Goal: Task Accomplishment & Management: Manage account settings

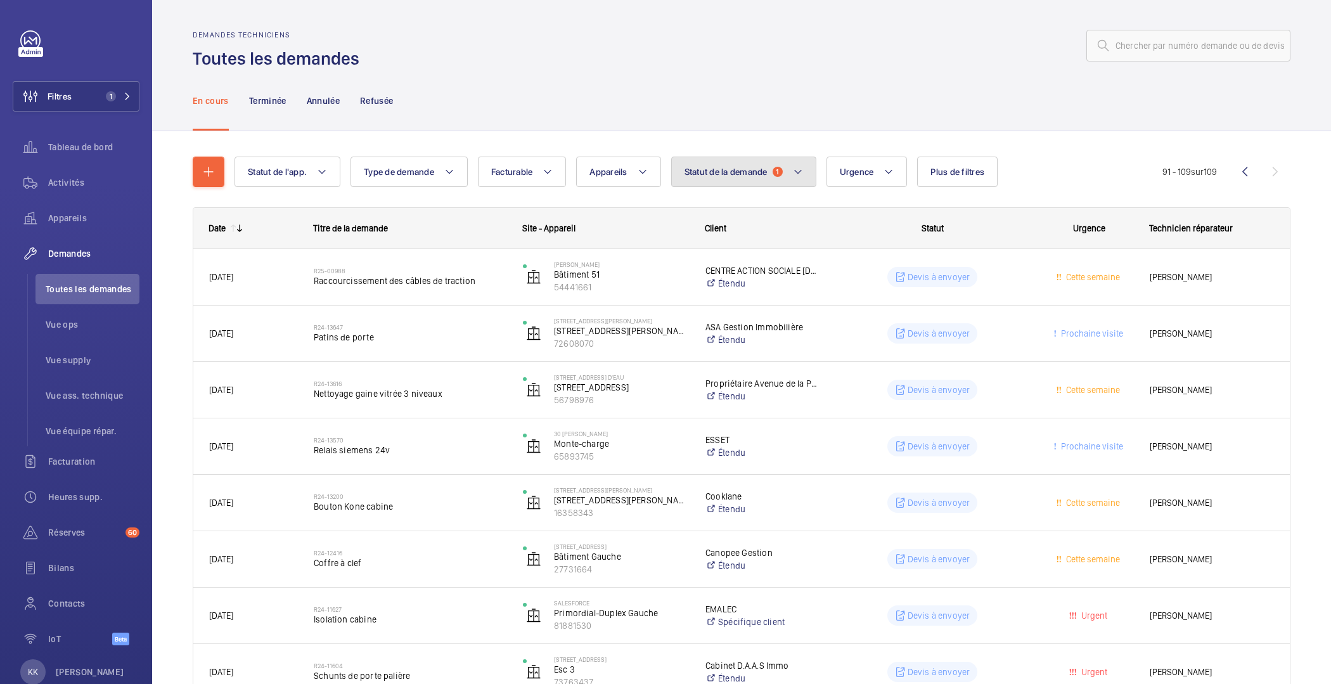
click at [771, 177] on button "Statut de la demande 1" at bounding box center [743, 172] width 145 height 30
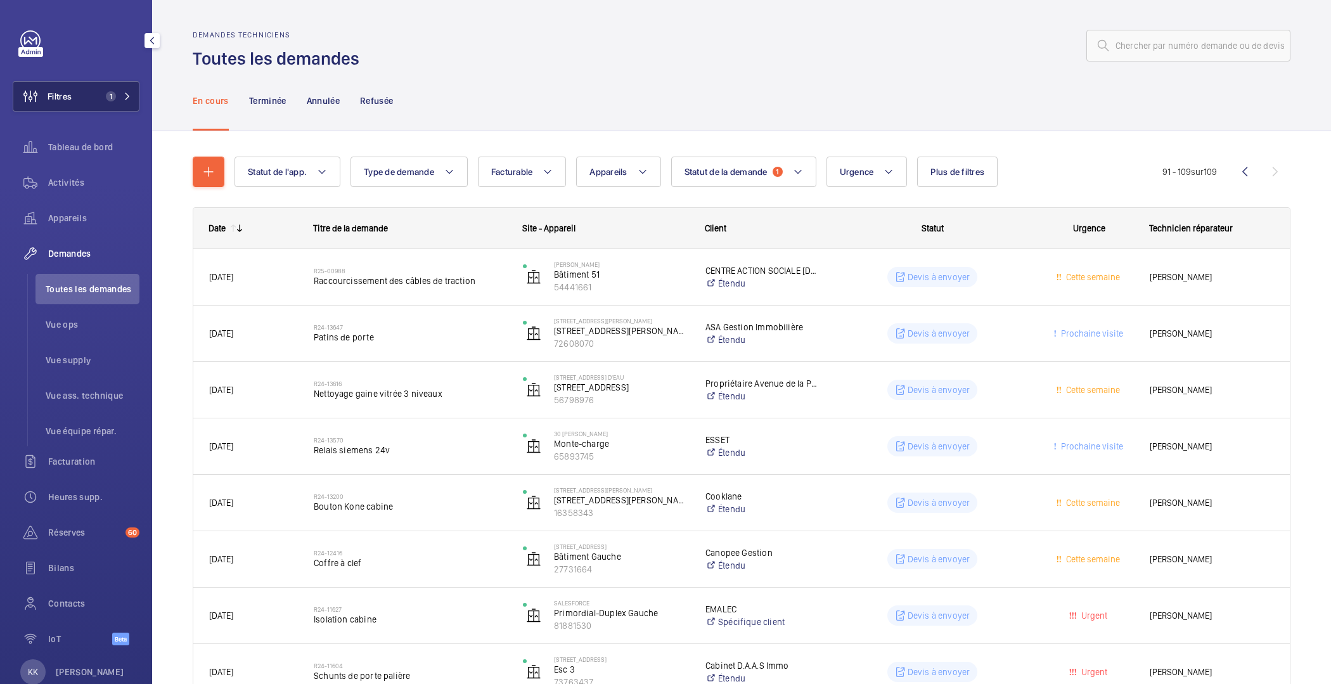
click at [102, 93] on span "1" at bounding box center [108, 96] width 15 height 10
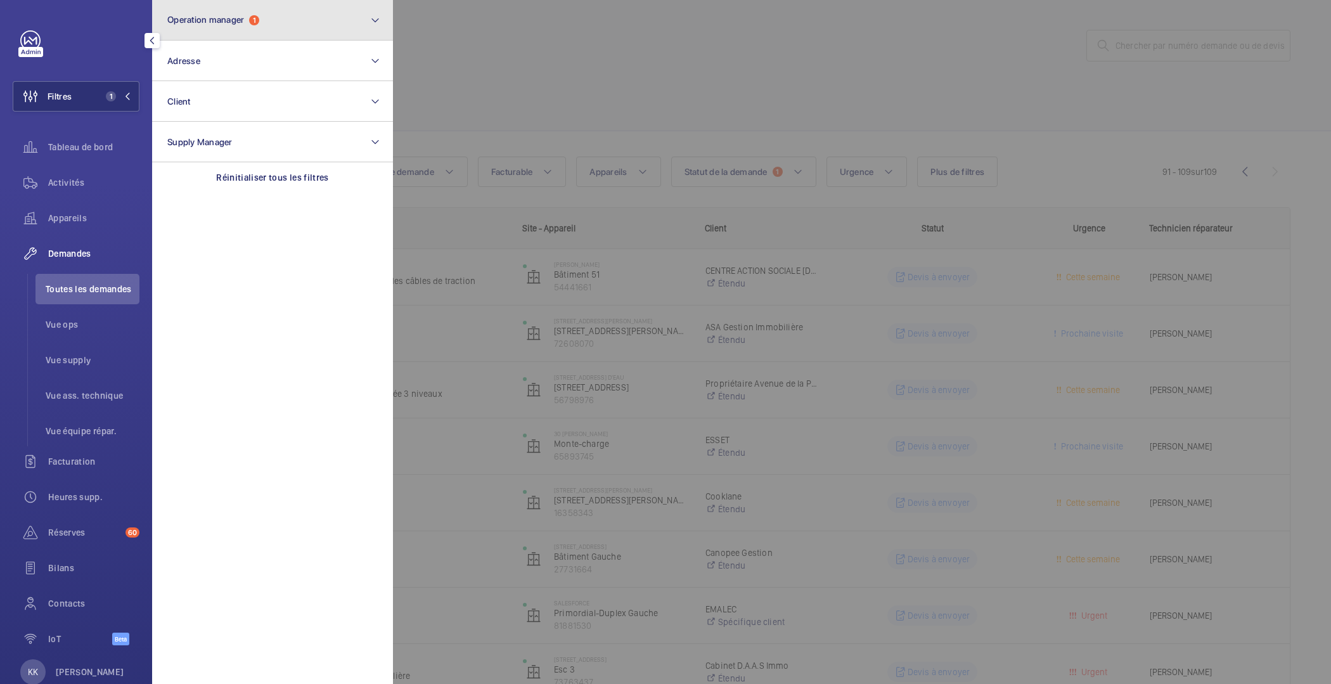
click at [228, 32] on button "Operation manager 1" at bounding box center [272, 20] width 241 height 41
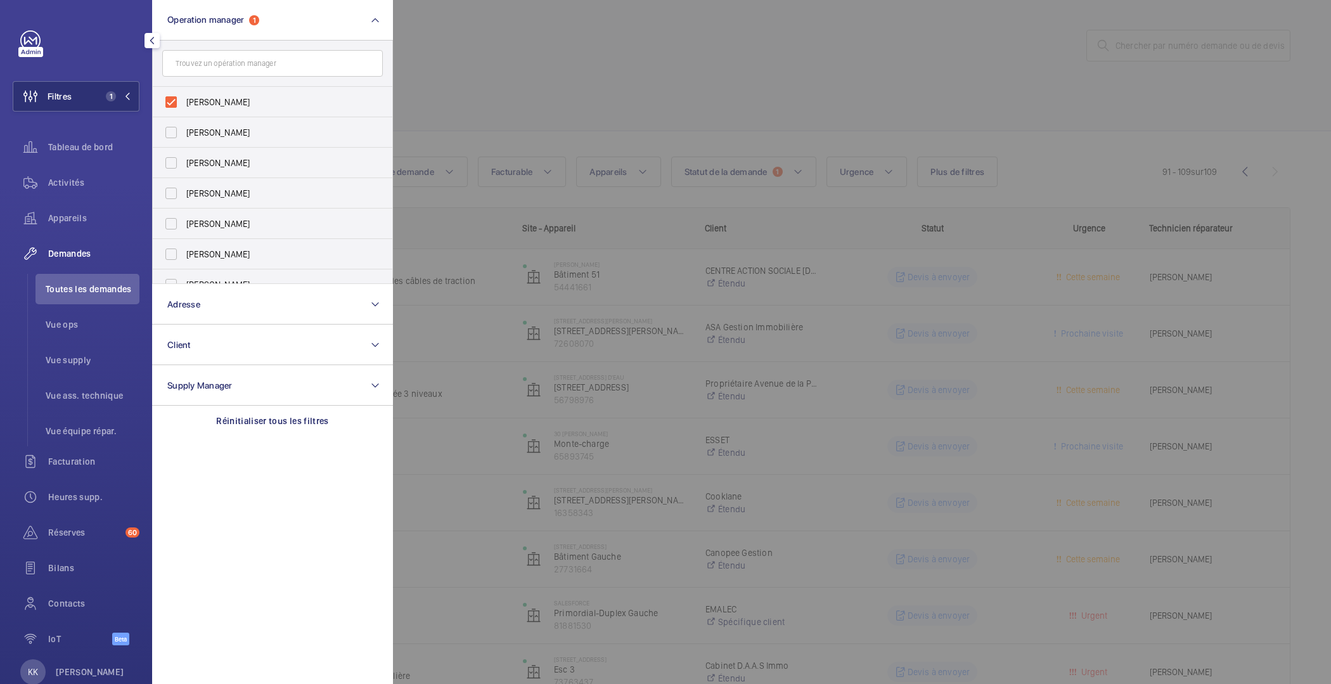
click at [458, 58] on div at bounding box center [1058, 342] width 1331 height 684
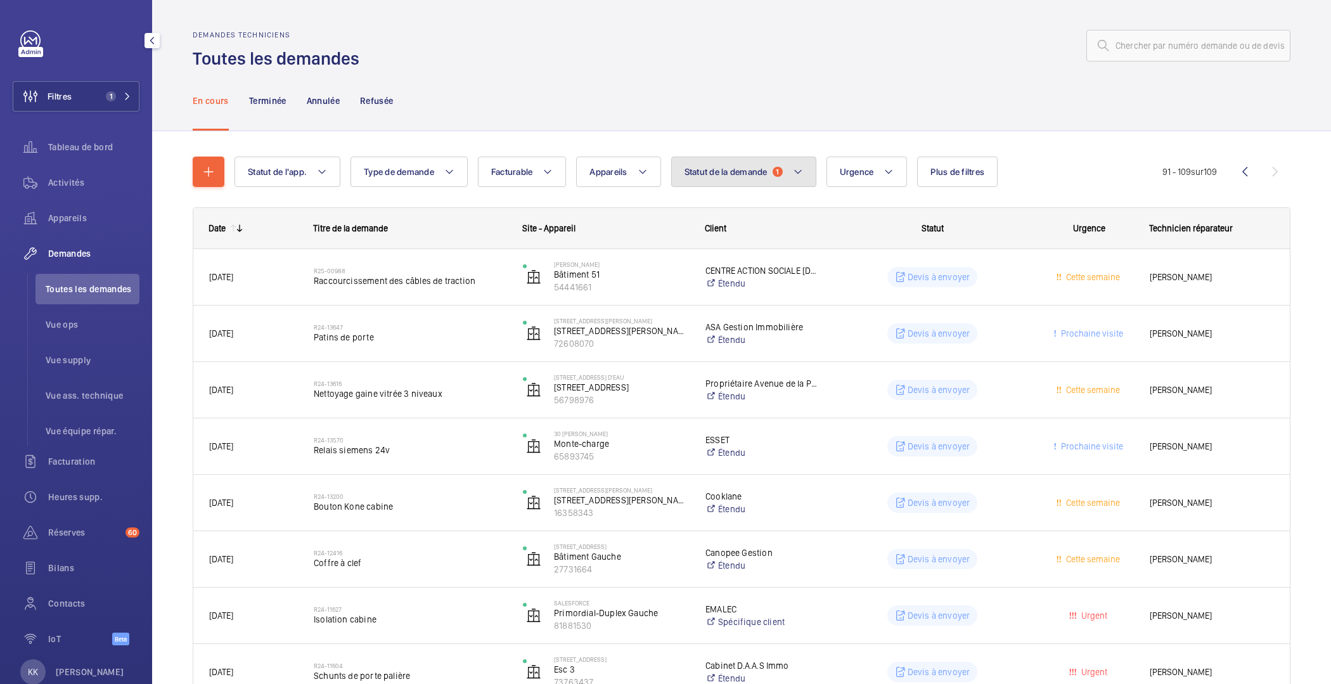
click at [741, 169] on span "Statut de la demande" at bounding box center [726, 172] width 83 height 10
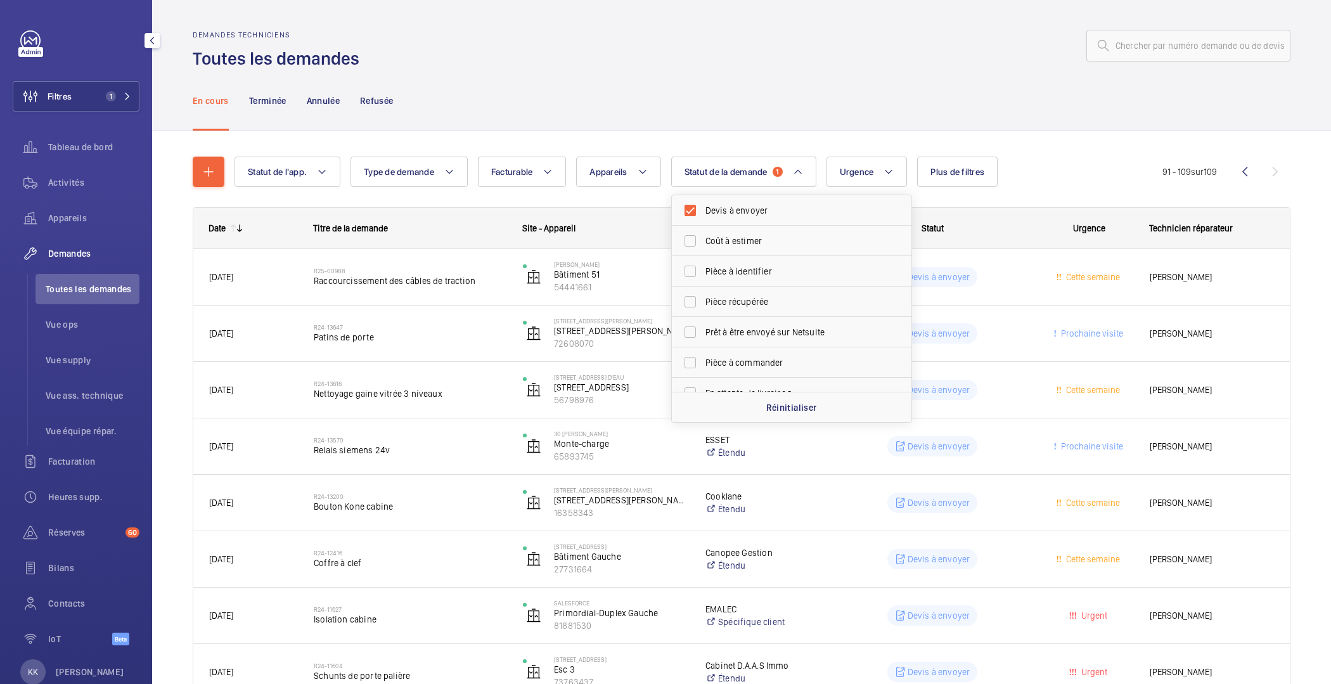
click at [793, 83] on div "En cours Terminée Annulée Refusée" at bounding box center [742, 100] width 1098 height 60
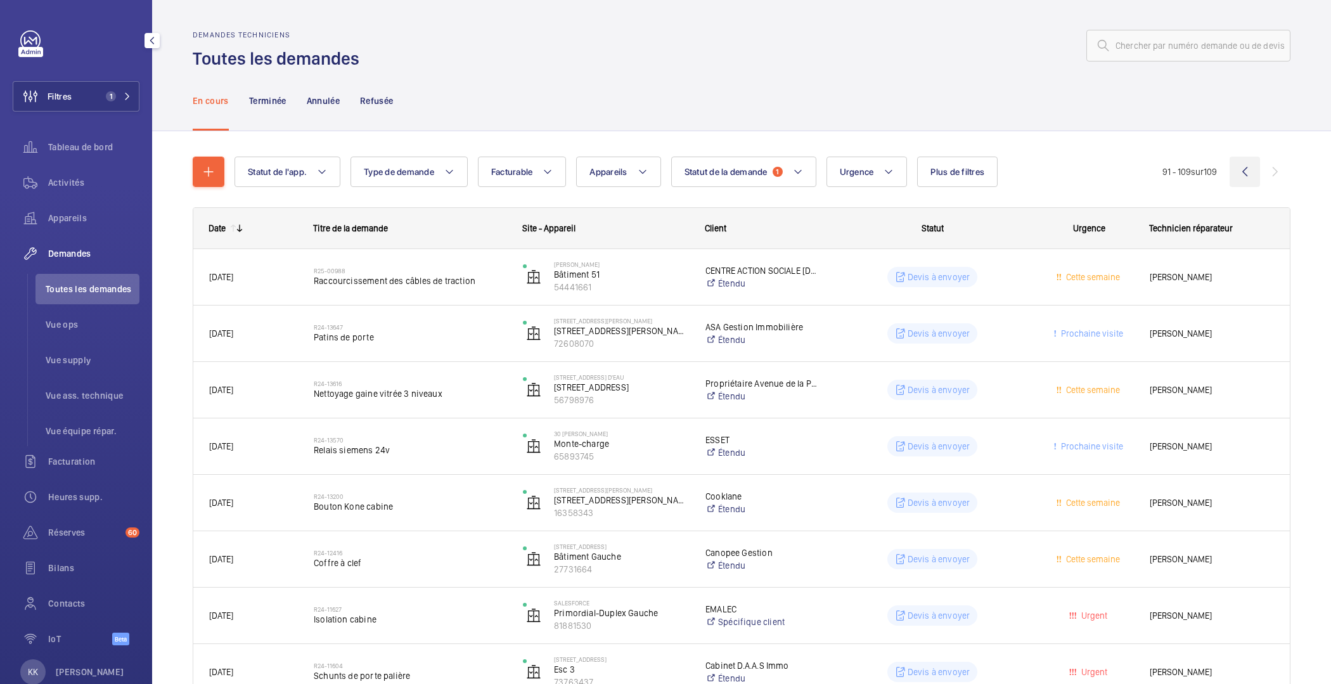
click at [1246, 172] on wm-front-icon-button at bounding box center [1245, 172] width 30 height 30
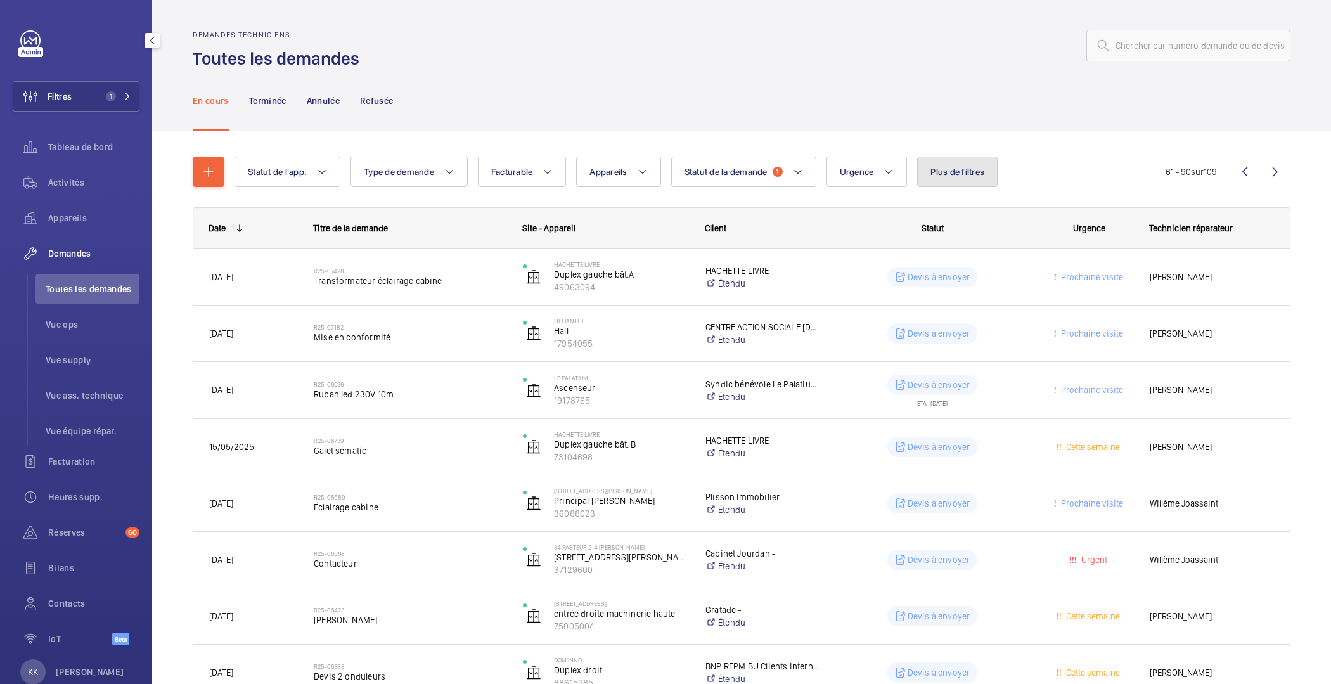
click at [943, 167] on span "Plus de filtres" at bounding box center [958, 172] width 54 height 10
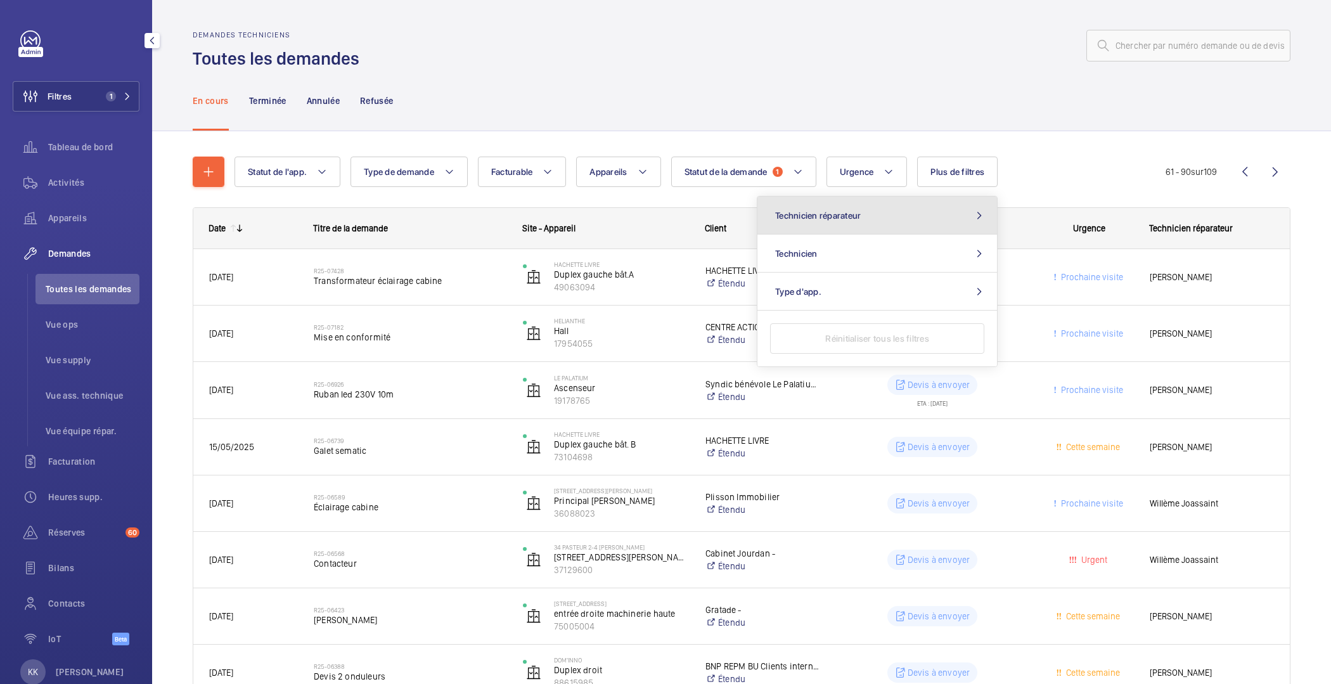
click at [894, 227] on button "Technicien réparateur" at bounding box center [878, 216] width 240 height 38
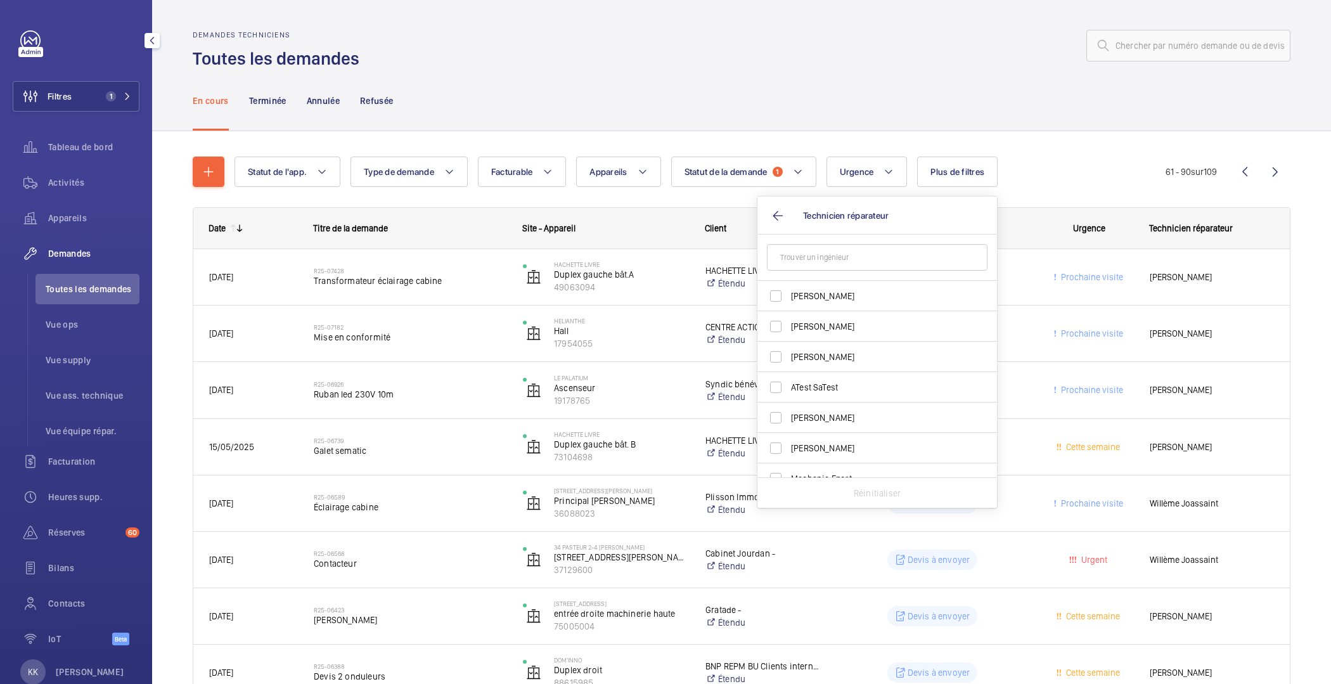
click at [879, 250] on input "text" at bounding box center [877, 257] width 221 height 27
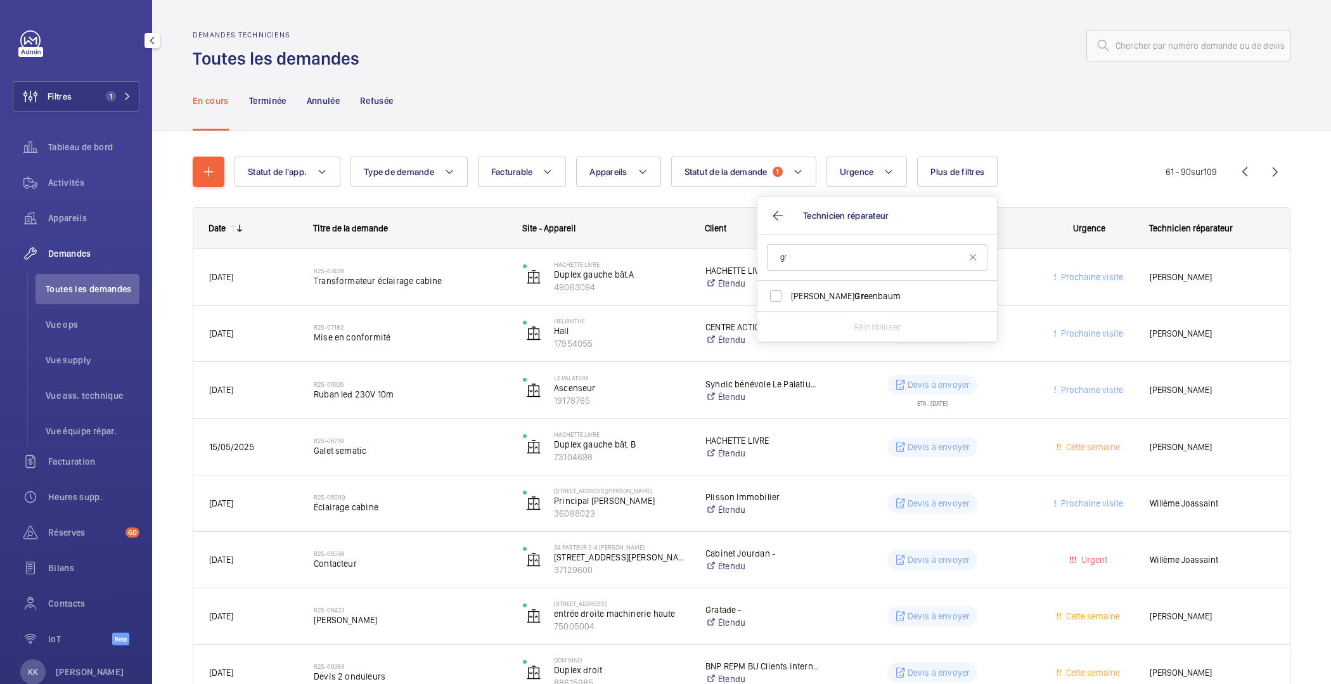
type input "g"
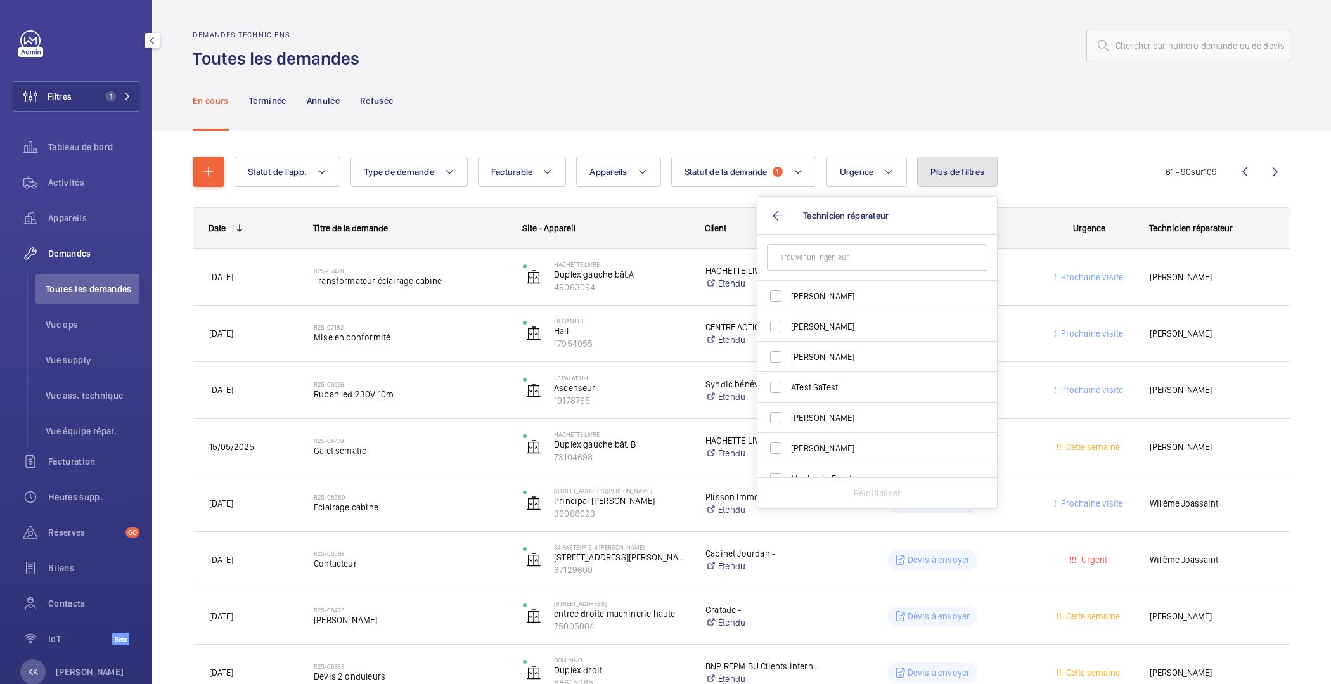
click at [957, 158] on button "Plus de filtres" at bounding box center [957, 172] width 81 height 30
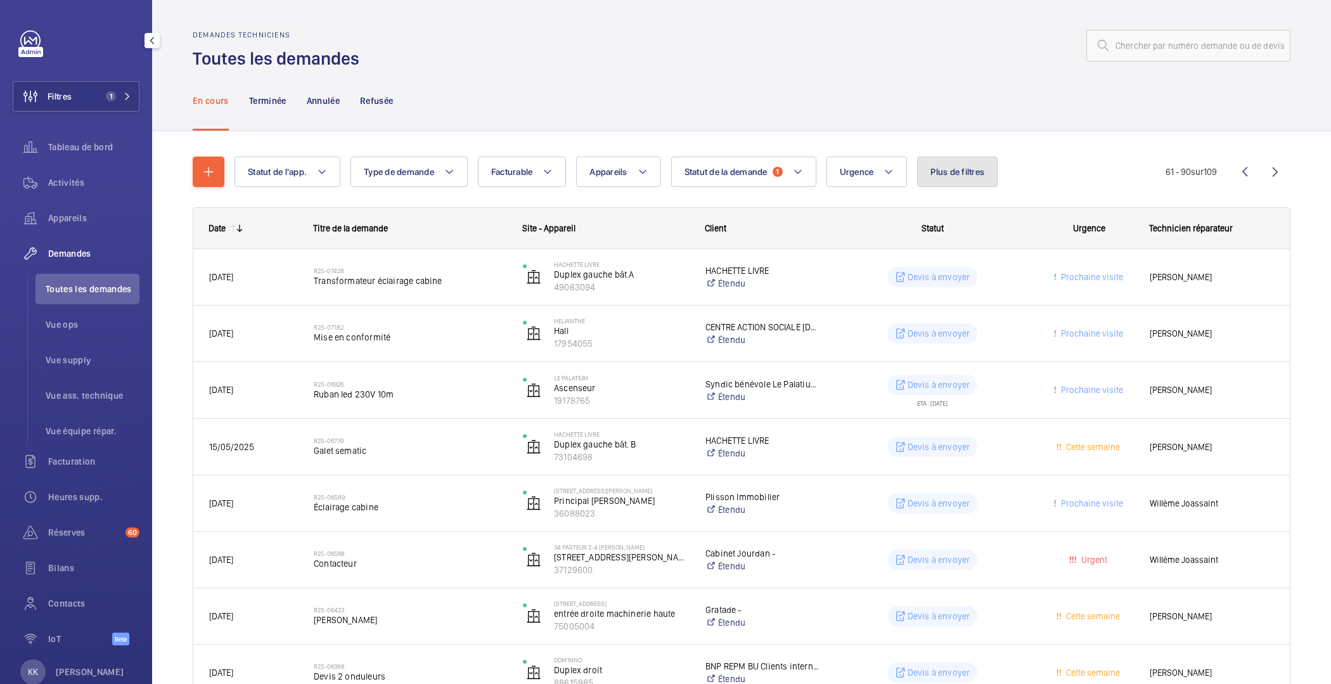
click at [950, 167] on span "Plus de filtres" at bounding box center [958, 172] width 54 height 10
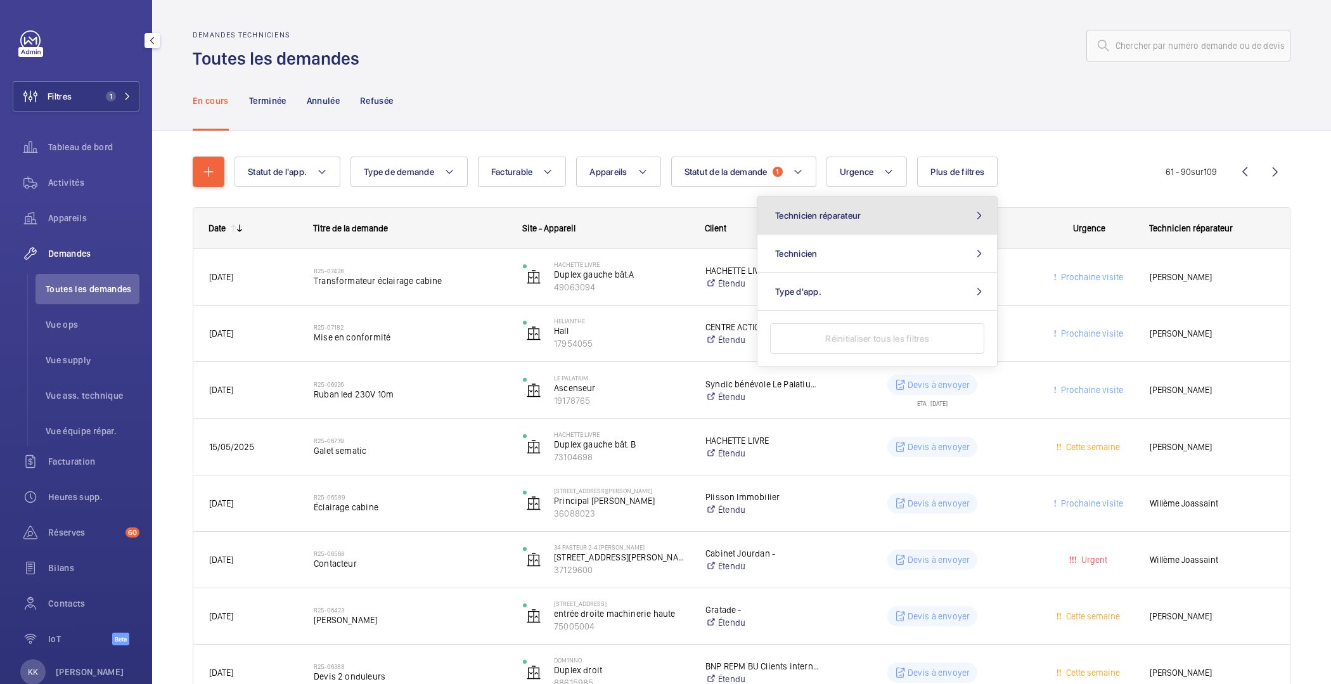
click at [861, 225] on button "Technicien réparateur" at bounding box center [878, 216] width 240 height 38
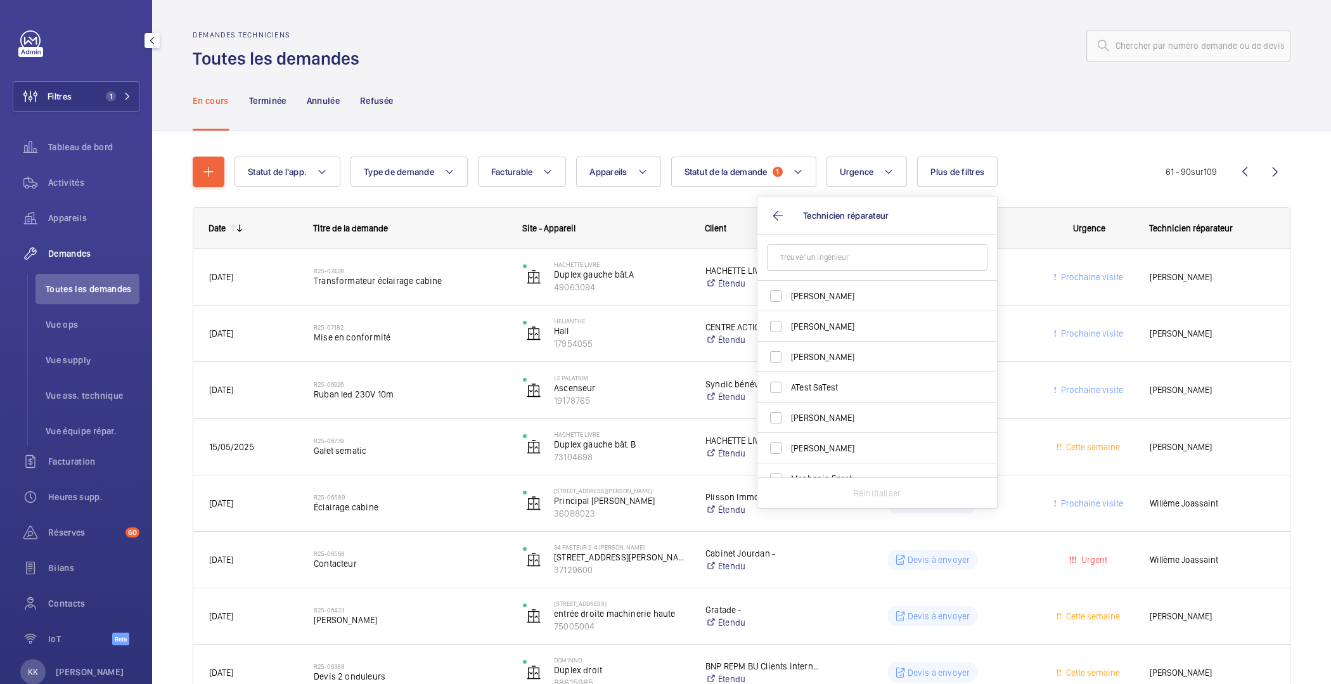
click at [909, 187] on div "Statut de l'app. Type de demande Facturable Appareils Statut de la demande 1 Ur…" at bounding box center [700, 172] width 931 height 30
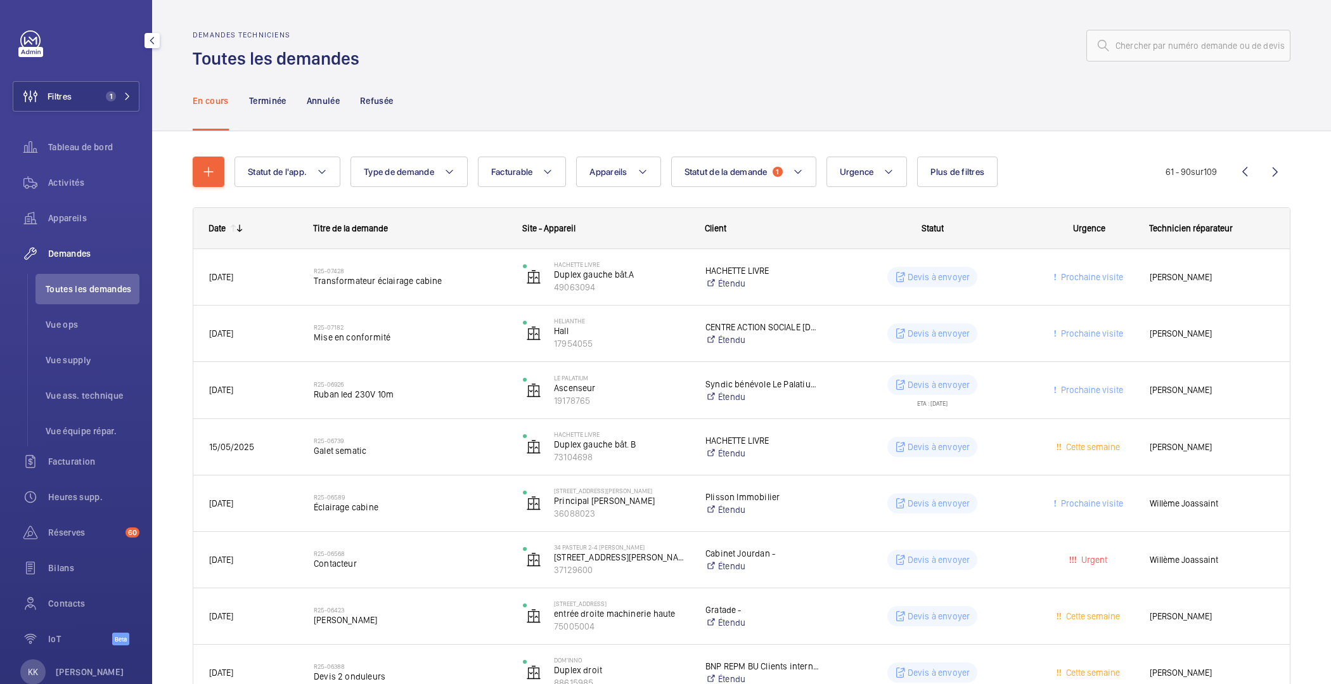
click at [960, 175] on span "Plus de filtres" at bounding box center [958, 172] width 54 height 10
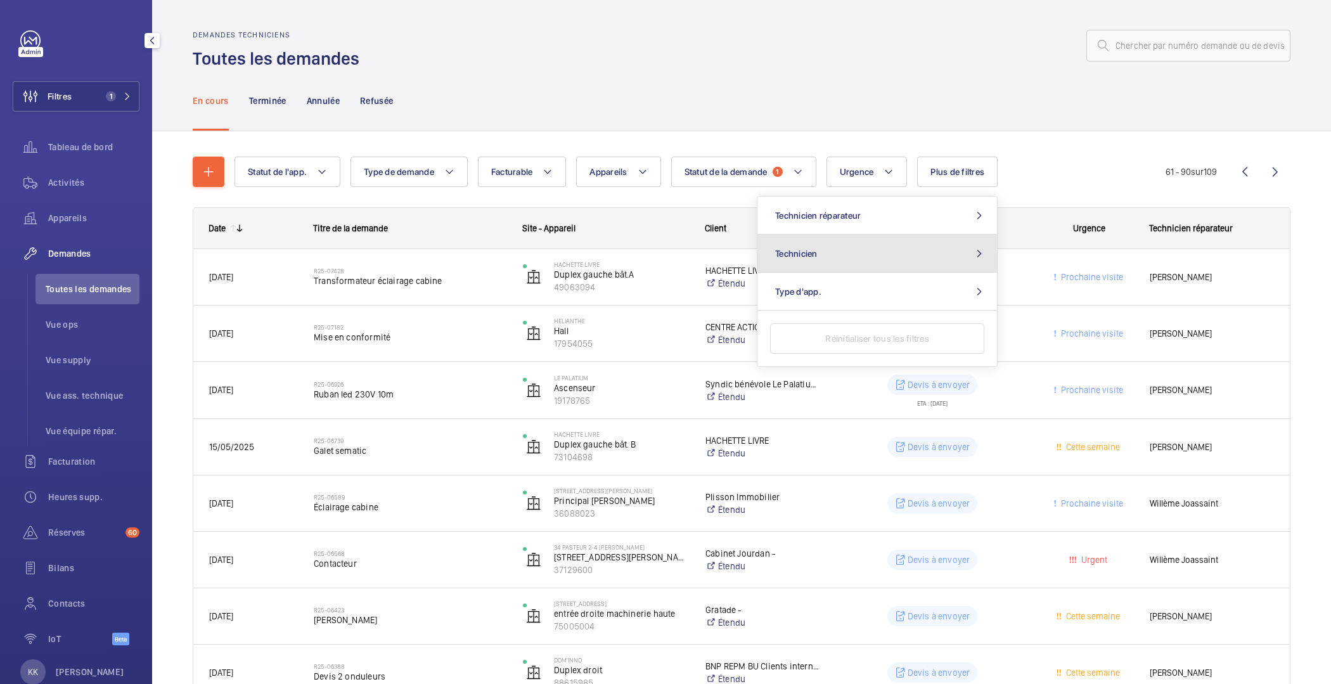
click at [872, 252] on button "Technicien" at bounding box center [878, 254] width 240 height 38
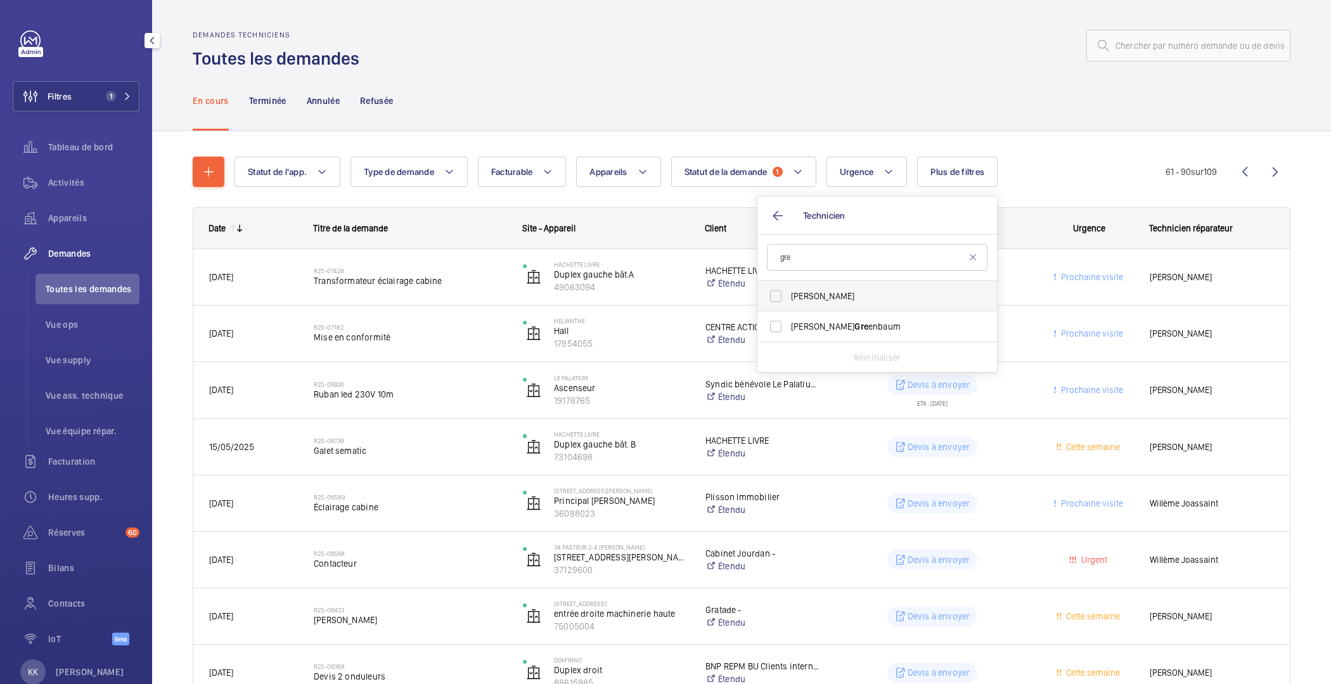
type input "gre"
click at [825, 299] on span "[PERSON_NAME]" at bounding box center [878, 296] width 174 height 13
click at [789, 299] on input "[PERSON_NAME]" at bounding box center [775, 295] width 25 height 25
checkbox input "true"
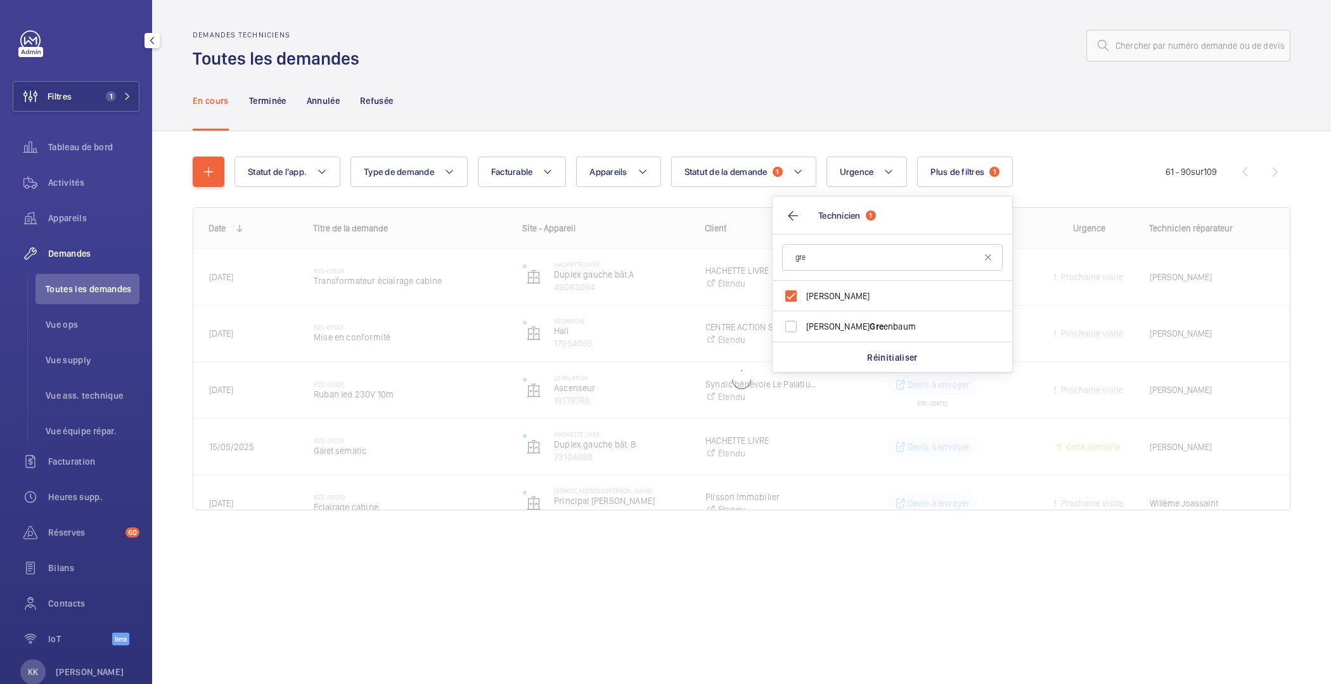
click at [884, 129] on div "En cours Terminée Annulée Refusée" at bounding box center [742, 100] width 1098 height 60
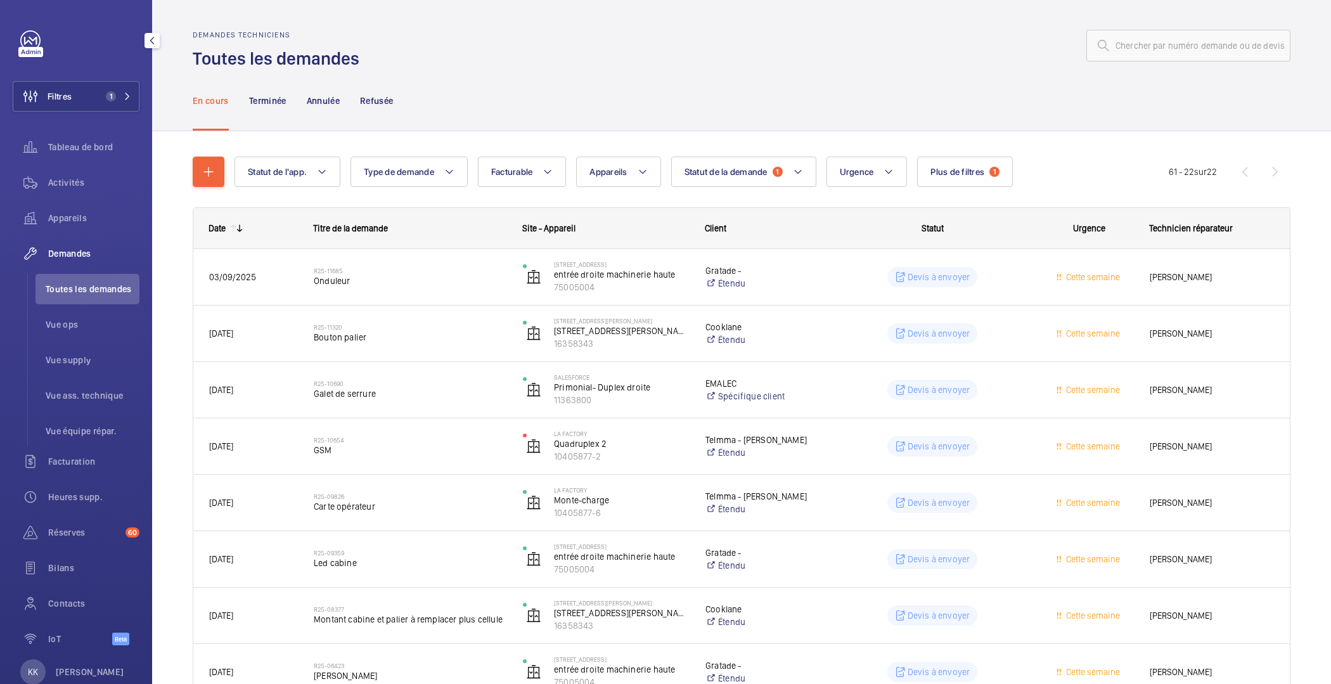
click at [1227, 171] on wm-front-pagination "61 - 22 sur 22" at bounding box center [1230, 172] width 122 height 30
click at [1230, 171] on wm-front-pagination "61 - 22 sur 22" at bounding box center [1230, 172] width 122 height 30
click at [1272, 173] on wm-front-pagination "61 - 22 sur 22" at bounding box center [1230, 172] width 122 height 30
click at [1236, 166] on wm-front-pagination "61 - 22 sur 22" at bounding box center [1230, 172] width 122 height 30
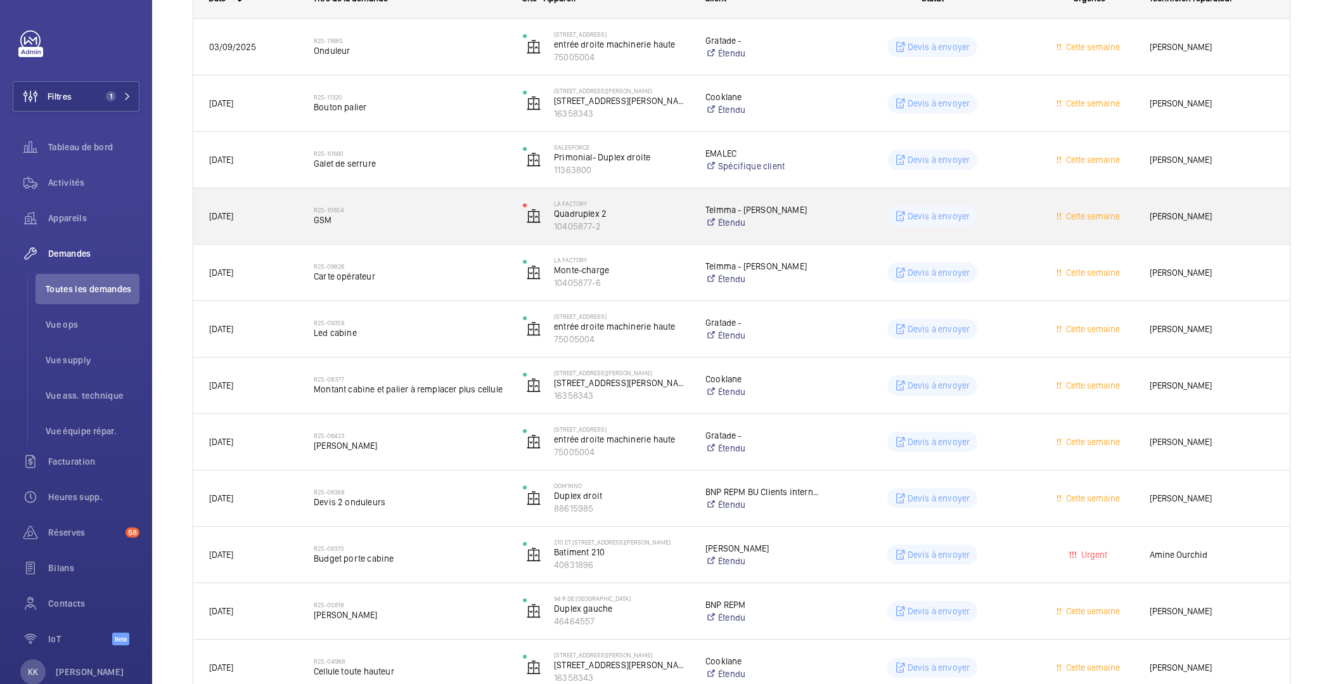
scroll to position [169, 0]
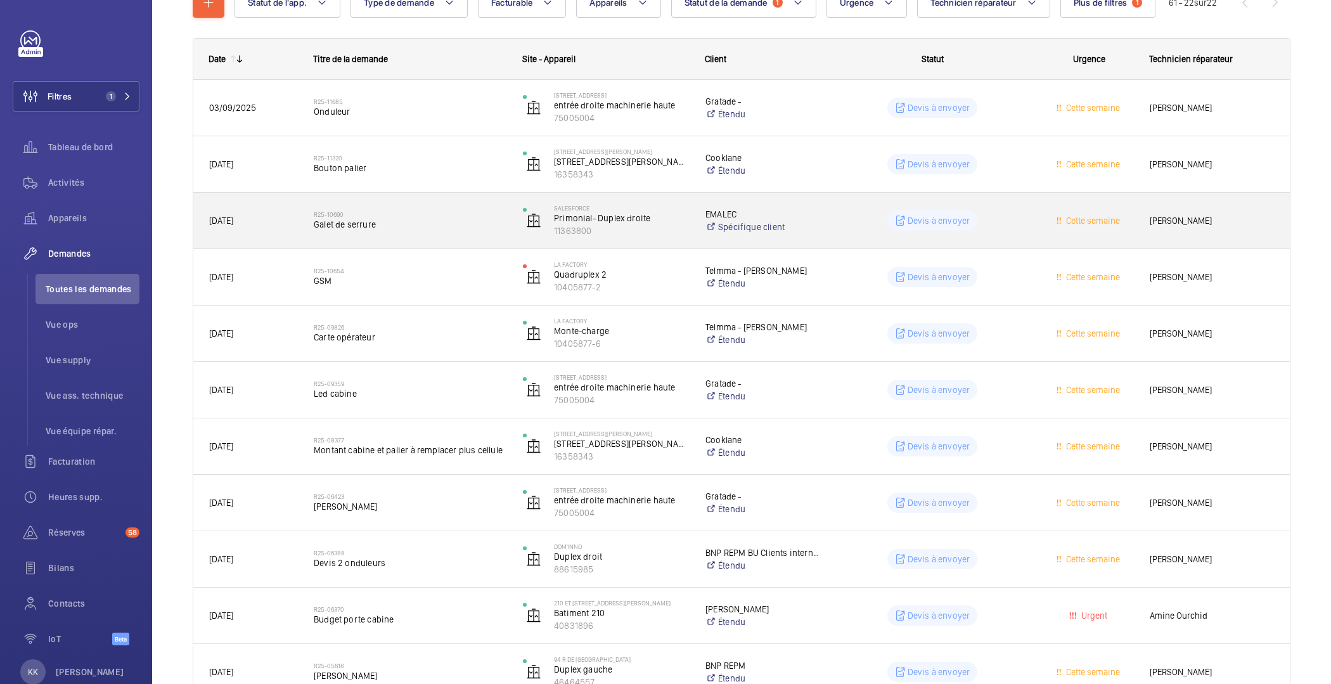
click at [382, 232] on div "R25-10690 Galet de serrure" at bounding box center [410, 220] width 193 height 37
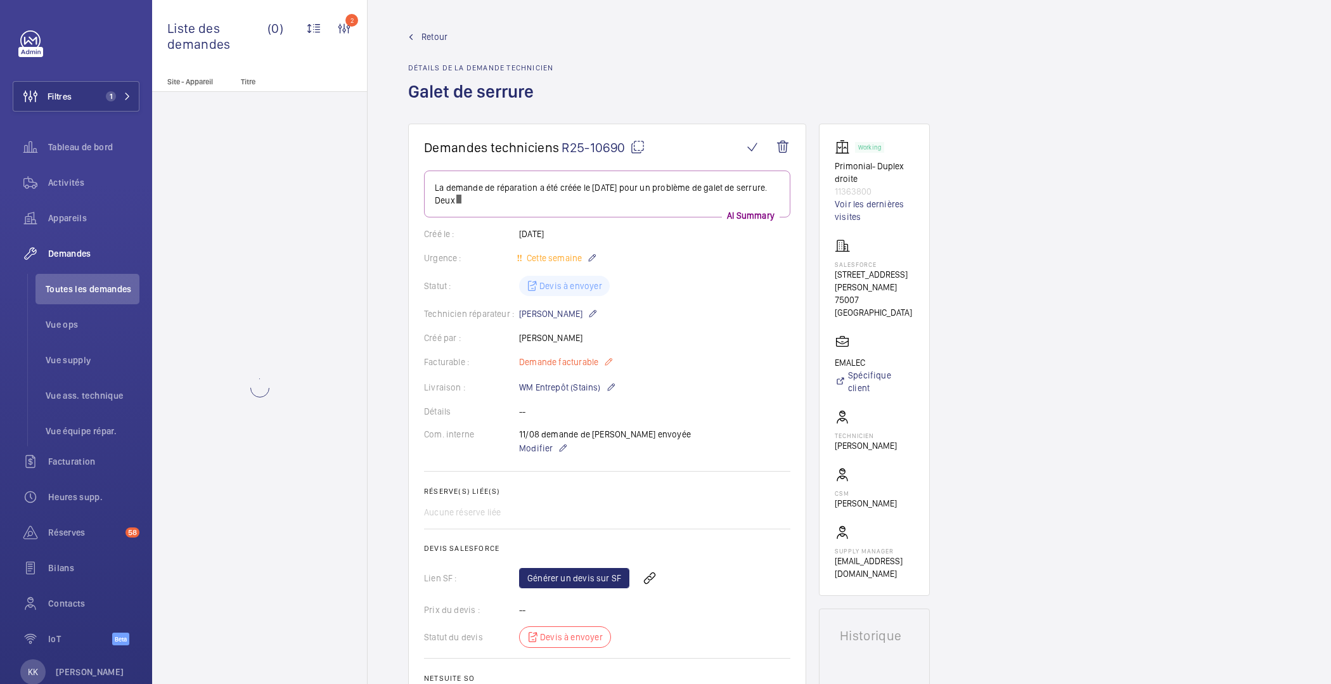
click at [581, 346] on wm-front-card-body "La demande de réparation a été créée le [DATE] pour un problème de galet de ser…" at bounding box center [607, 442] width 366 height 543
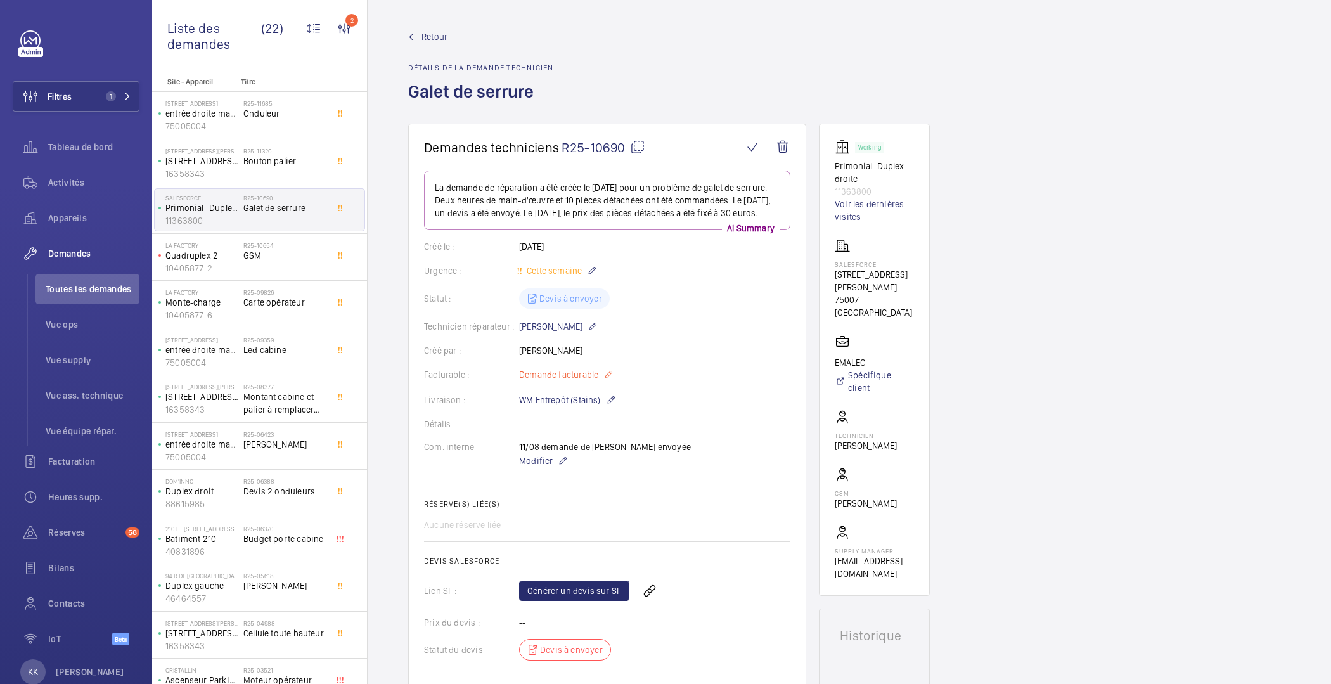
click at [583, 381] on span "Demande facturable" at bounding box center [558, 374] width 79 height 13
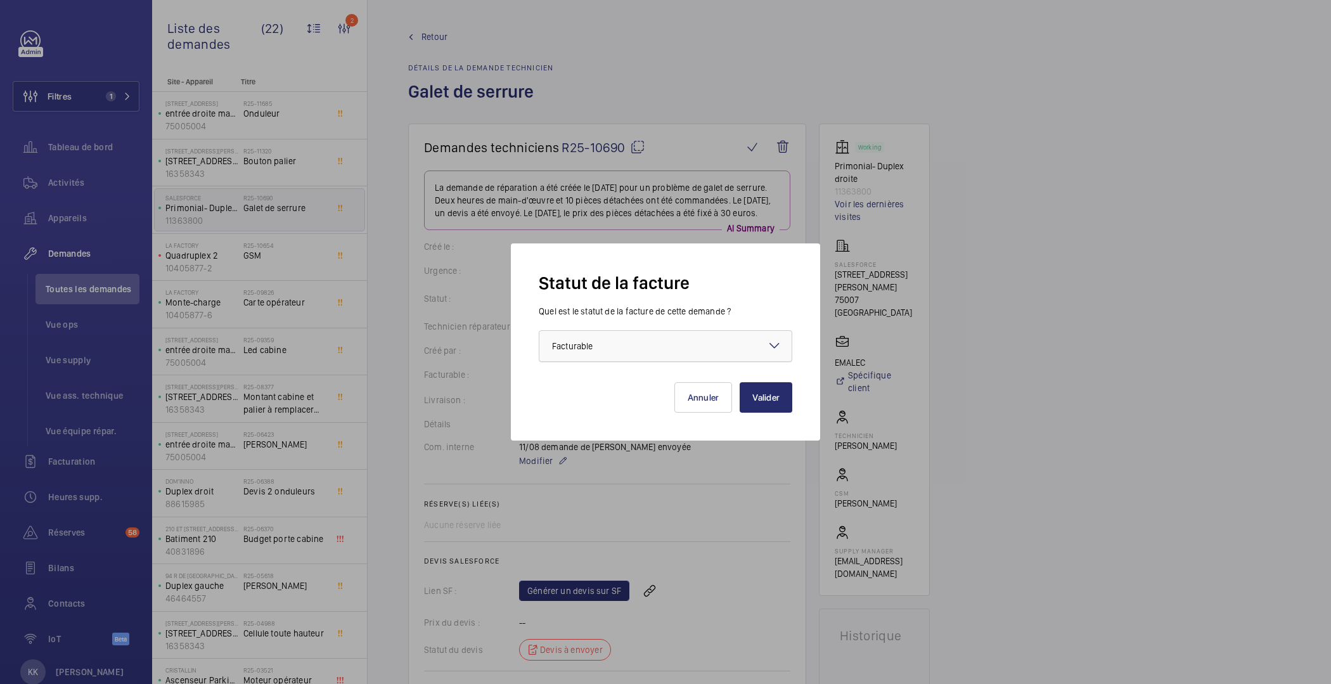
click at [605, 347] on div "× Facturable" at bounding box center [588, 346] width 72 height 13
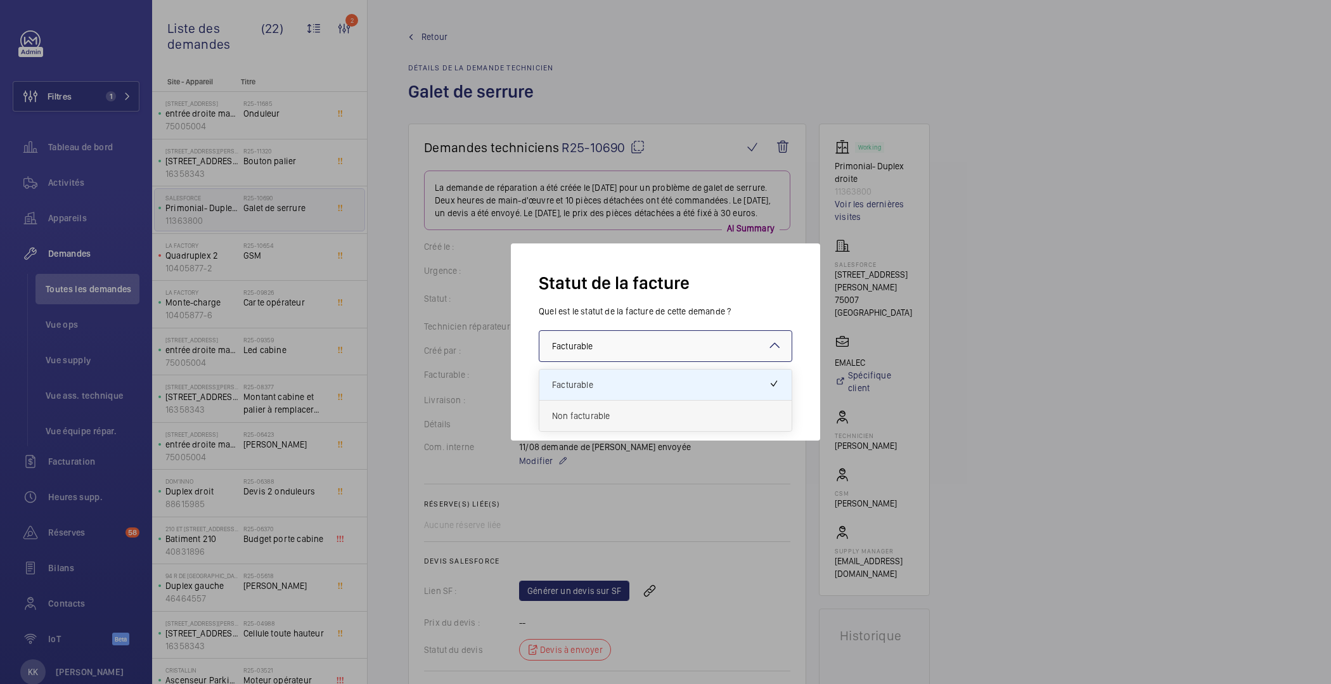
click at [581, 410] on span "Non facturable" at bounding box center [665, 416] width 227 height 13
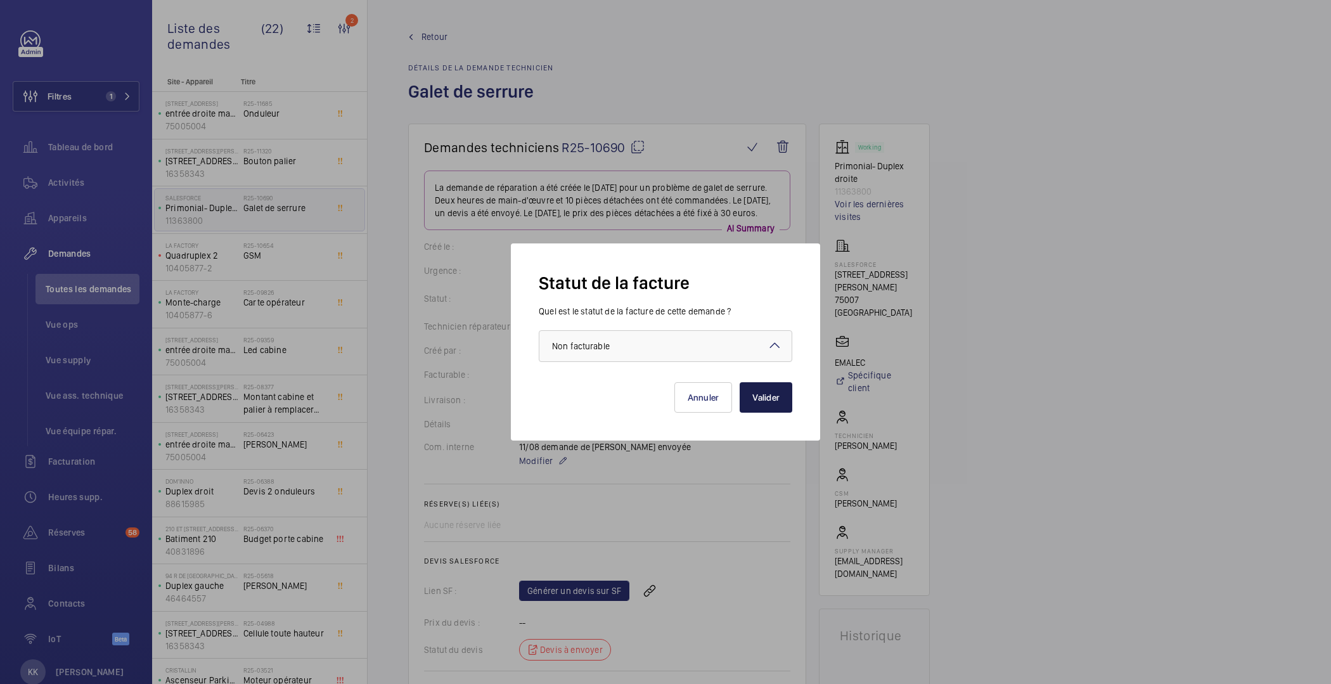
click at [775, 411] on button "Valider" at bounding box center [766, 397] width 53 height 30
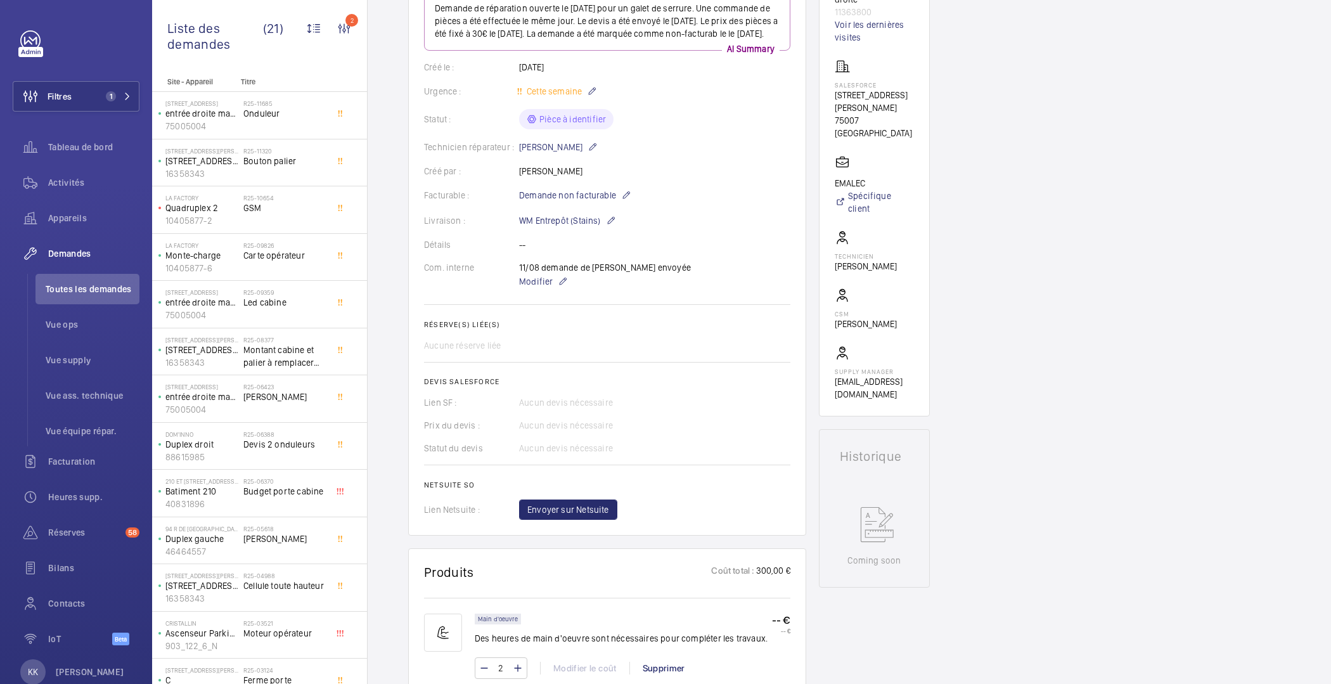
scroll to position [150, 0]
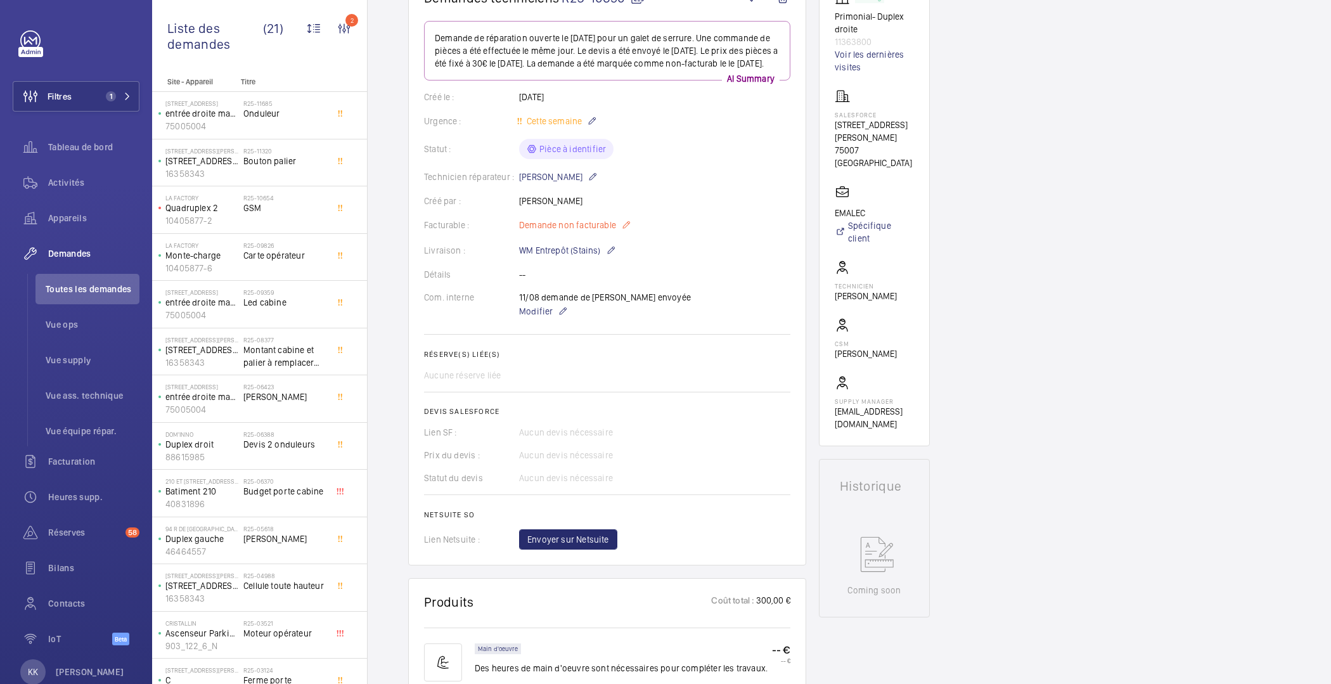
click at [568, 231] on span "Demande non facturable" at bounding box center [567, 225] width 97 height 13
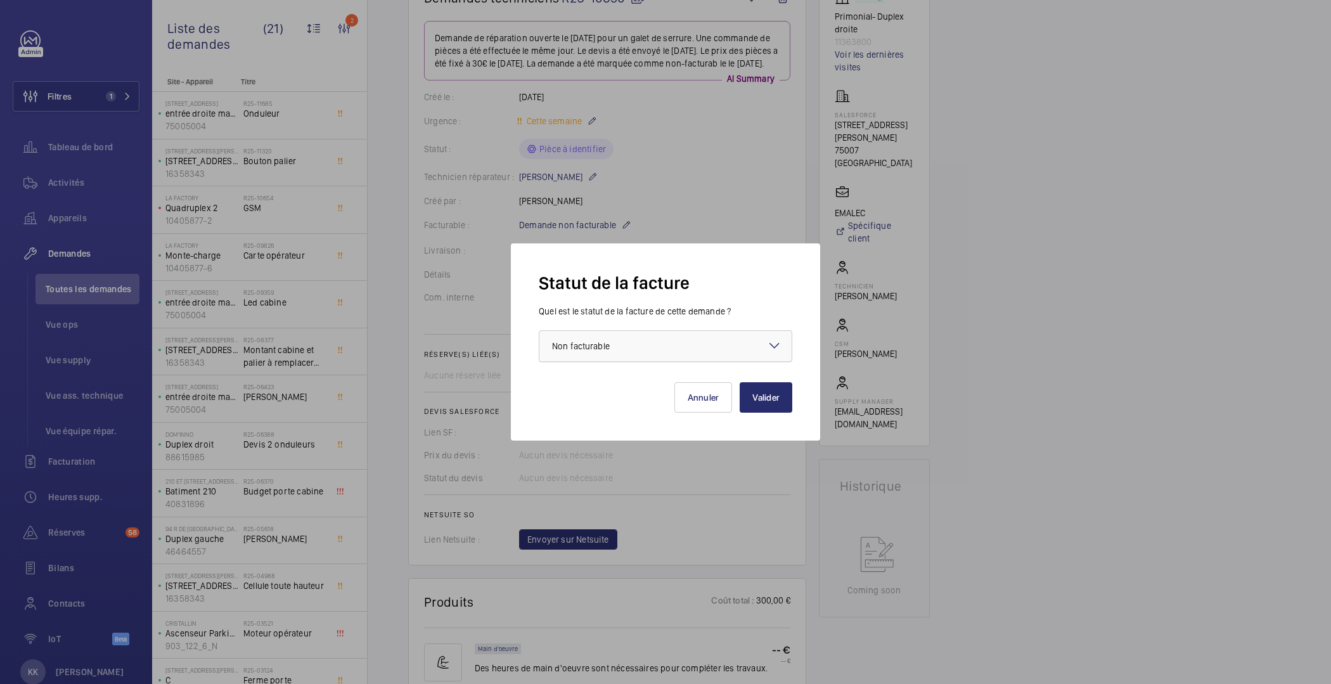
click at [586, 343] on span "Non facturable" at bounding box center [581, 346] width 58 height 10
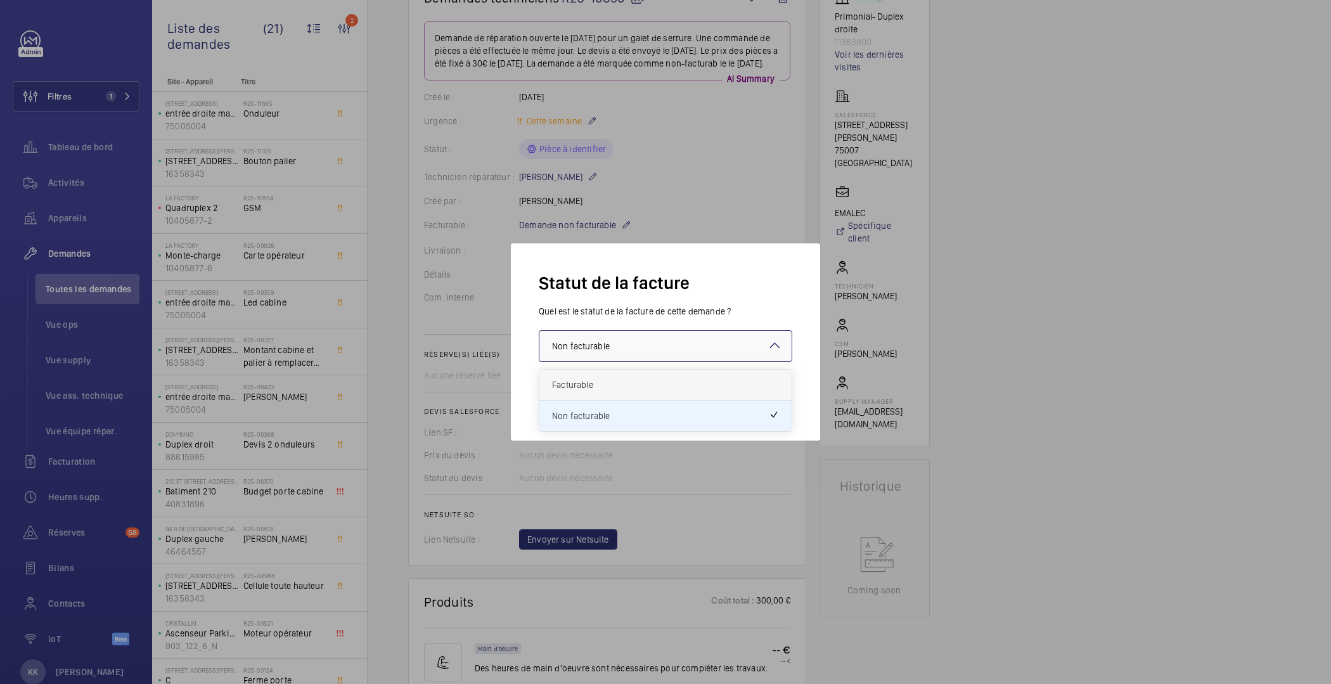
click at [598, 380] on span "Facturable" at bounding box center [665, 384] width 227 height 13
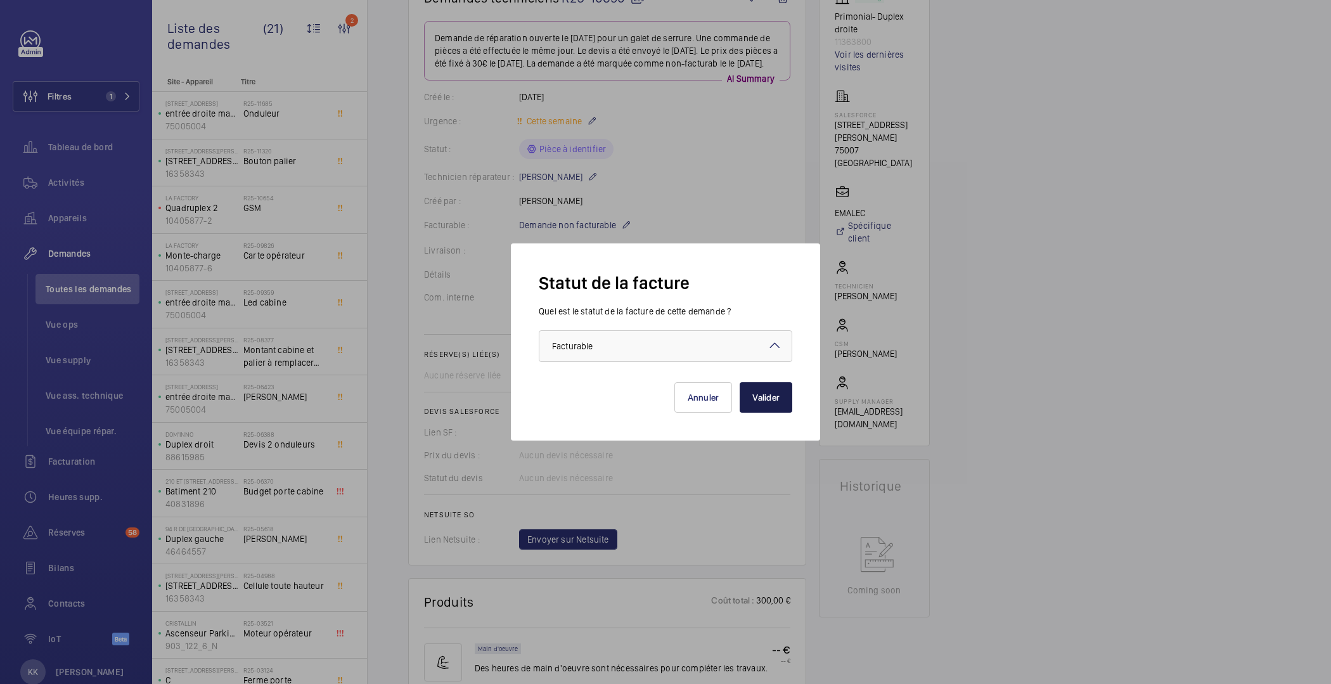
click at [747, 410] on button "Valider" at bounding box center [766, 397] width 53 height 30
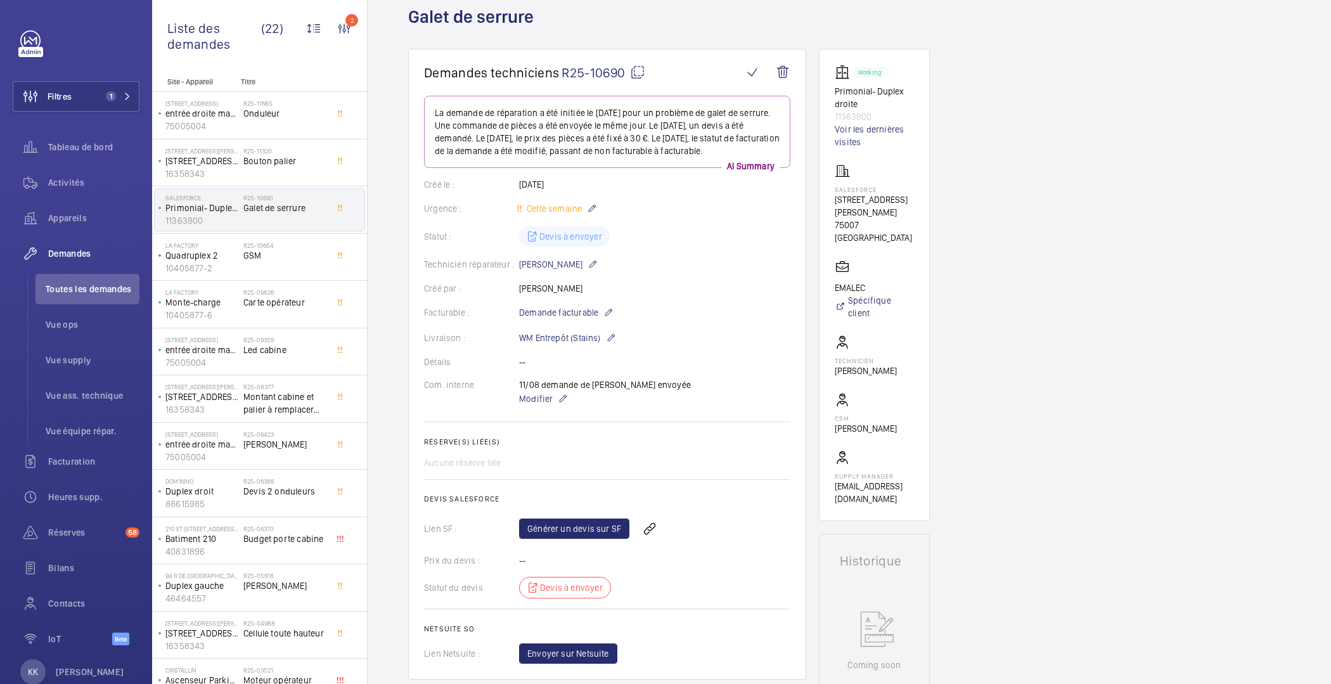
scroll to position [0, 0]
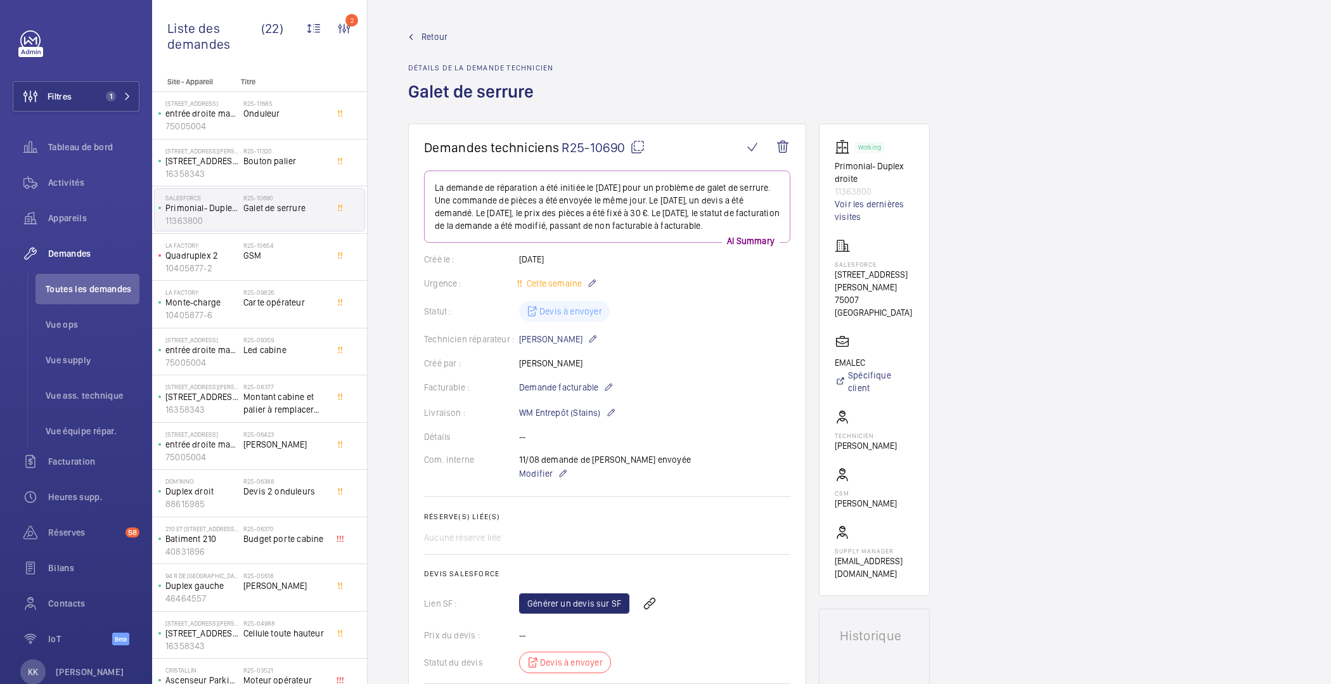
click at [427, 36] on span "Retour" at bounding box center [435, 36] width 26 height 13
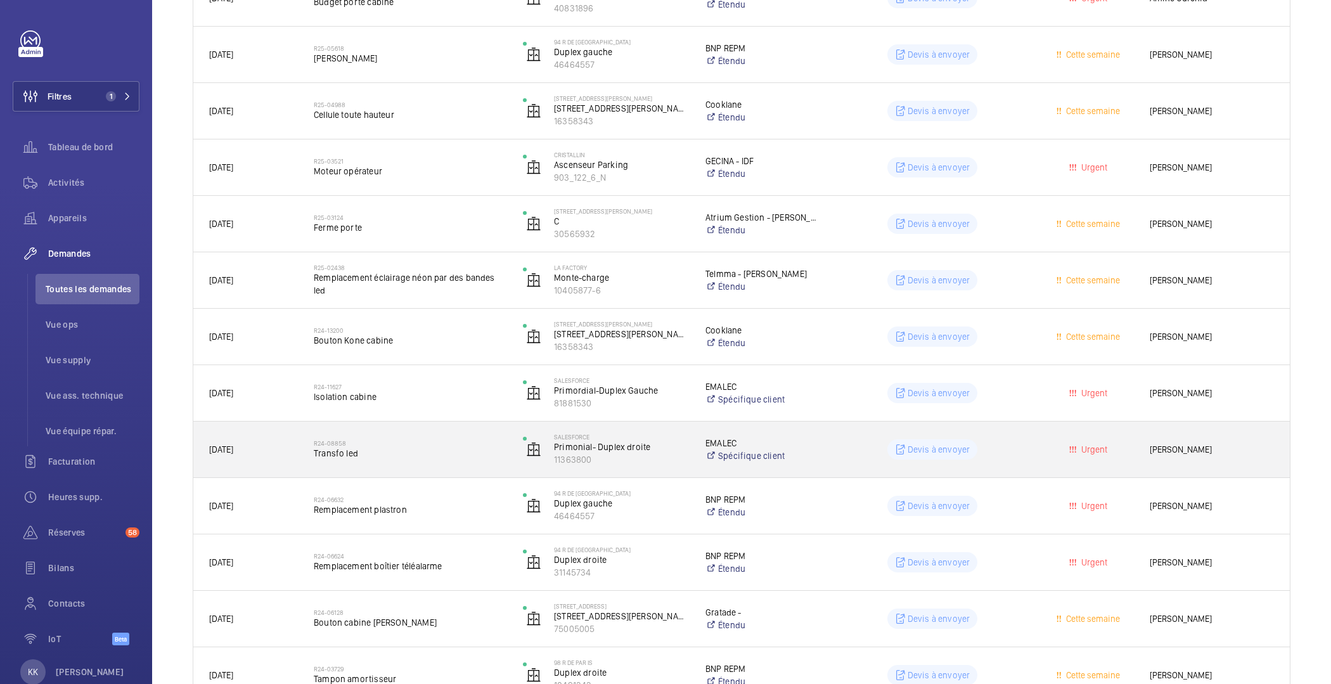
scroll to position [867, 0]
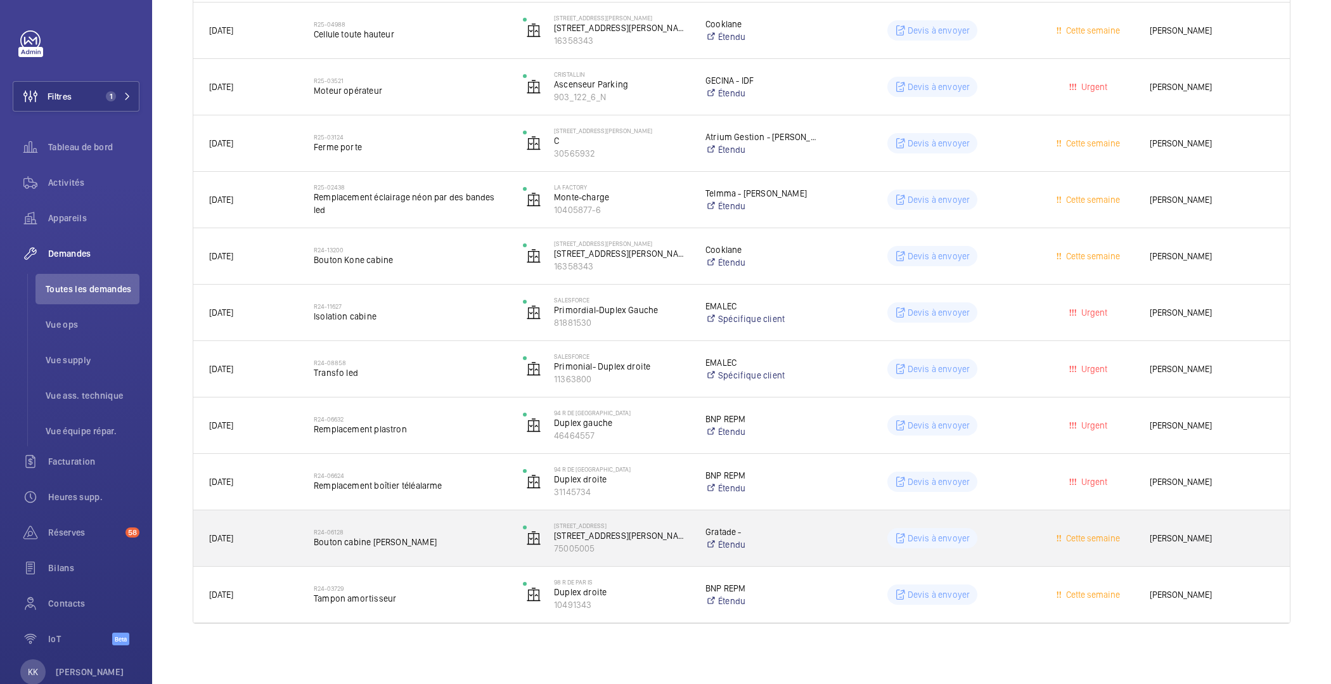
click at [361, 554] on div "R24-06128 Bouton cabine Otis" at bounding box center [410, 538] width 193 height 37
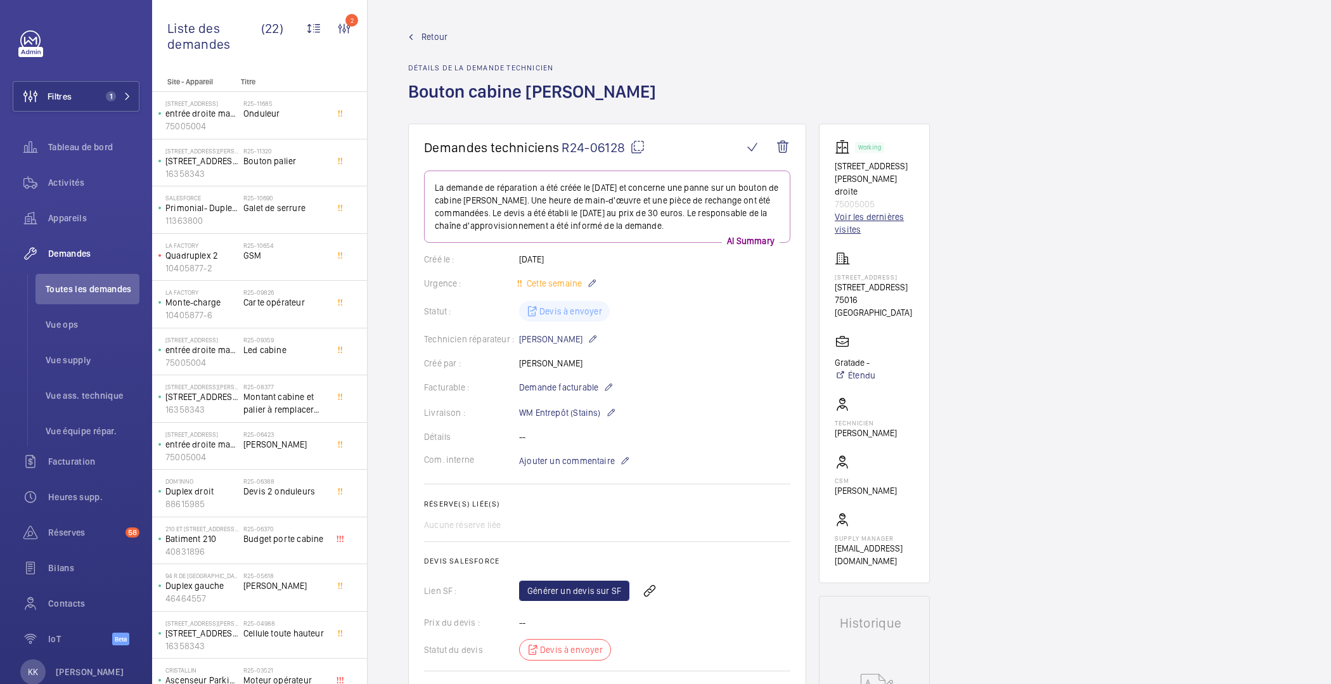
click at [849, 212] on link "Voir les dernières visites" at bounding box center [874, 222] width 79 height 25
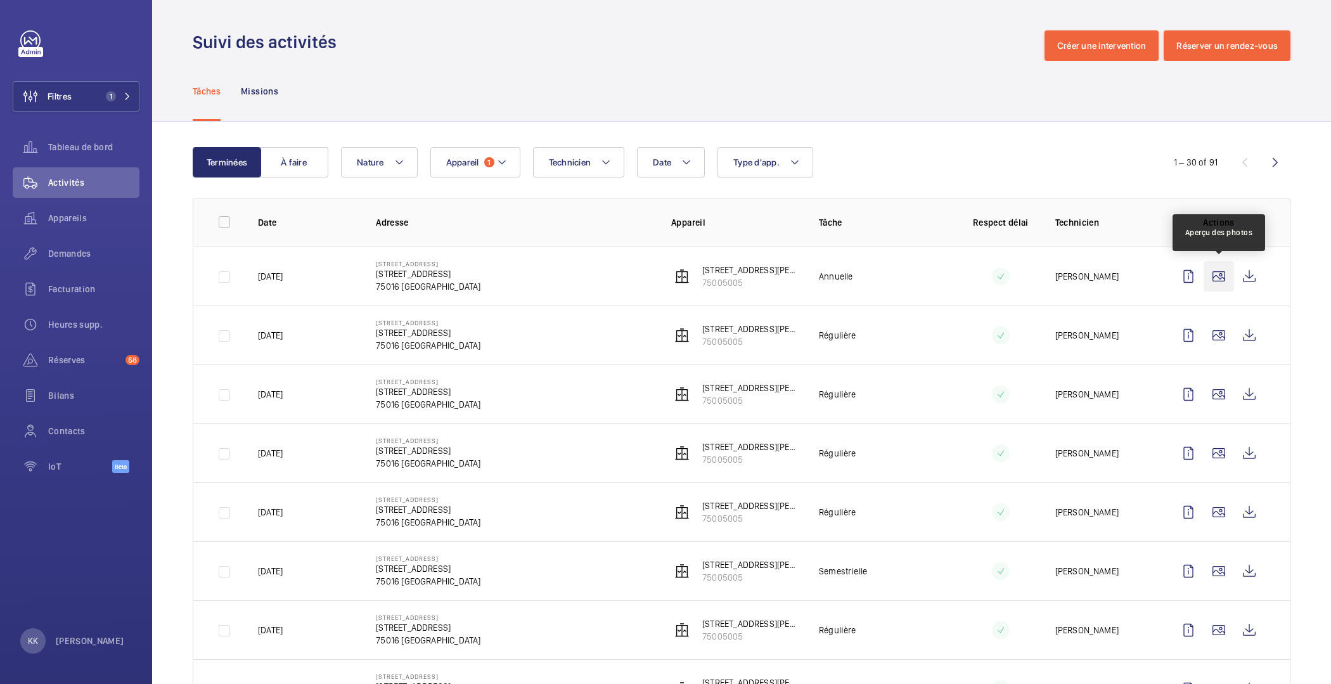
click at [1220, 289] on wm-front-icon-button at bounding box center [1219, 276] width 30 height 30
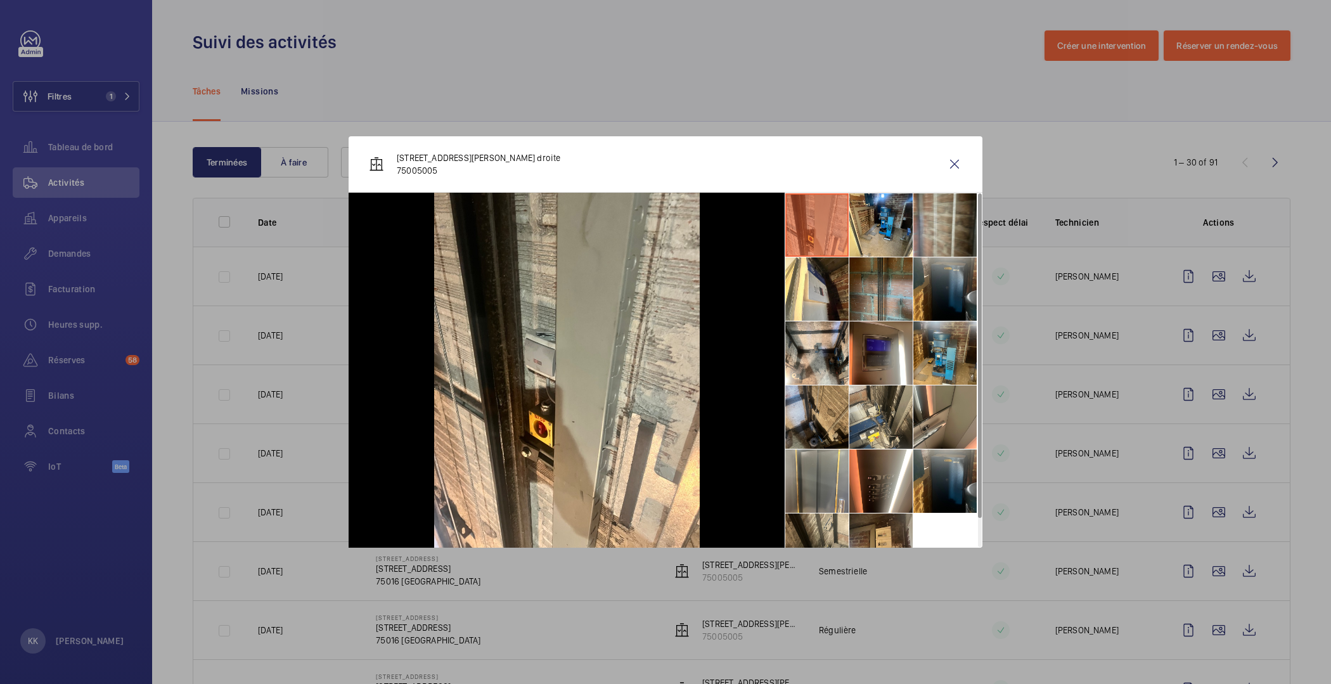
scroll to position [29, 0]
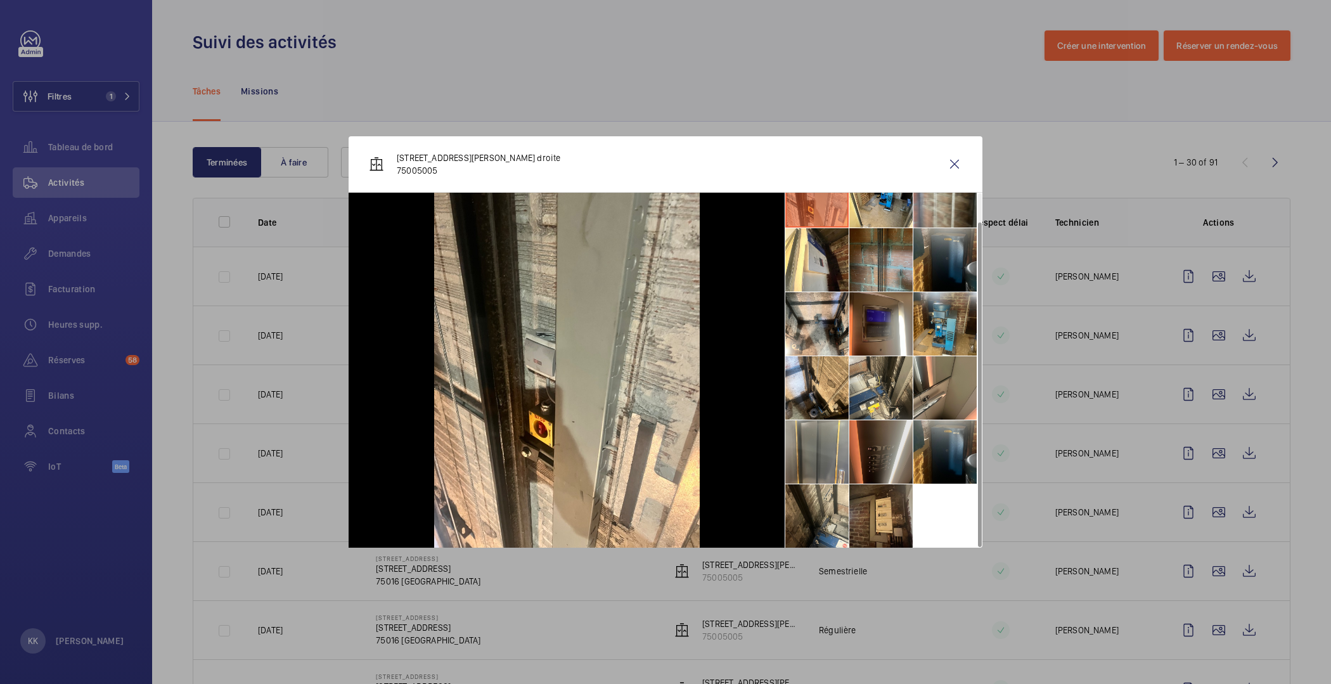
click at [872, 451] on li at bounding box center [880, 451] width 63 height 63
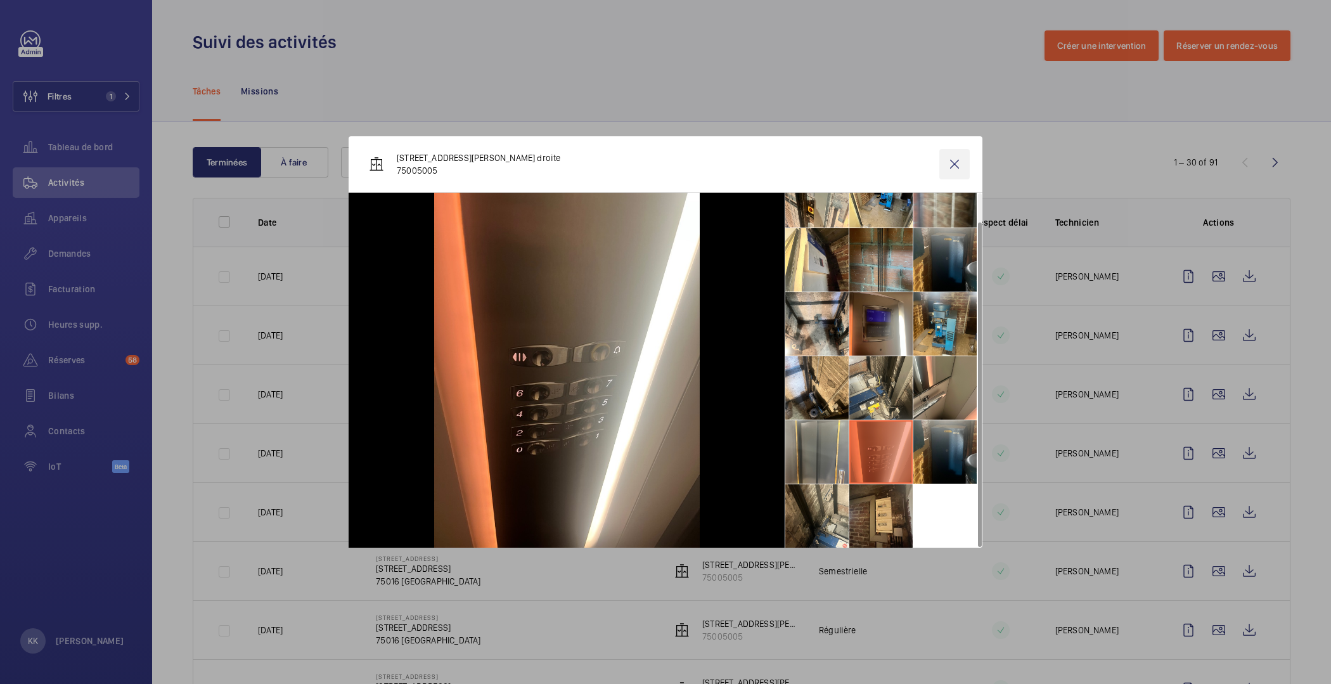
click at [966, 157] on wm-front-icon-button at bounding box center [954, 164] width 30 height 30
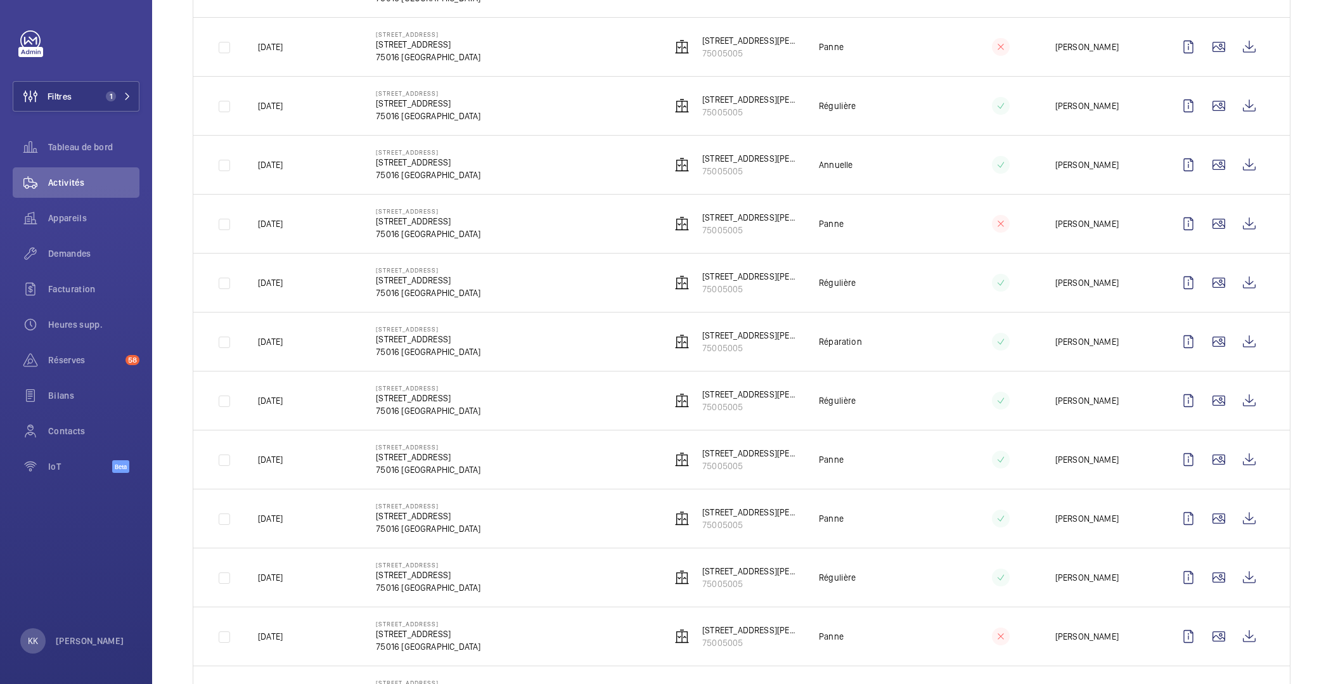
scroll to position [821, 0]
click at [1241, 216] on wm-front-icon-button at bounding box center [1249, 222] width 30 height 30
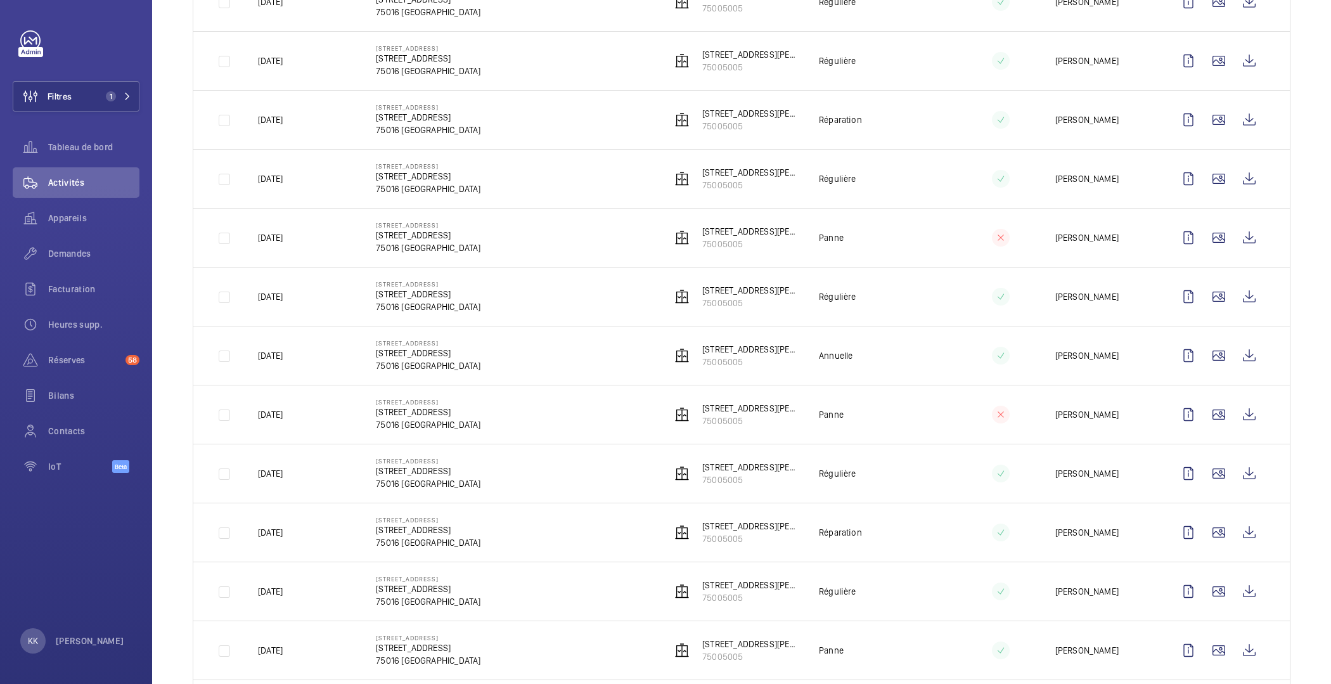
scroll to position [617, 0]
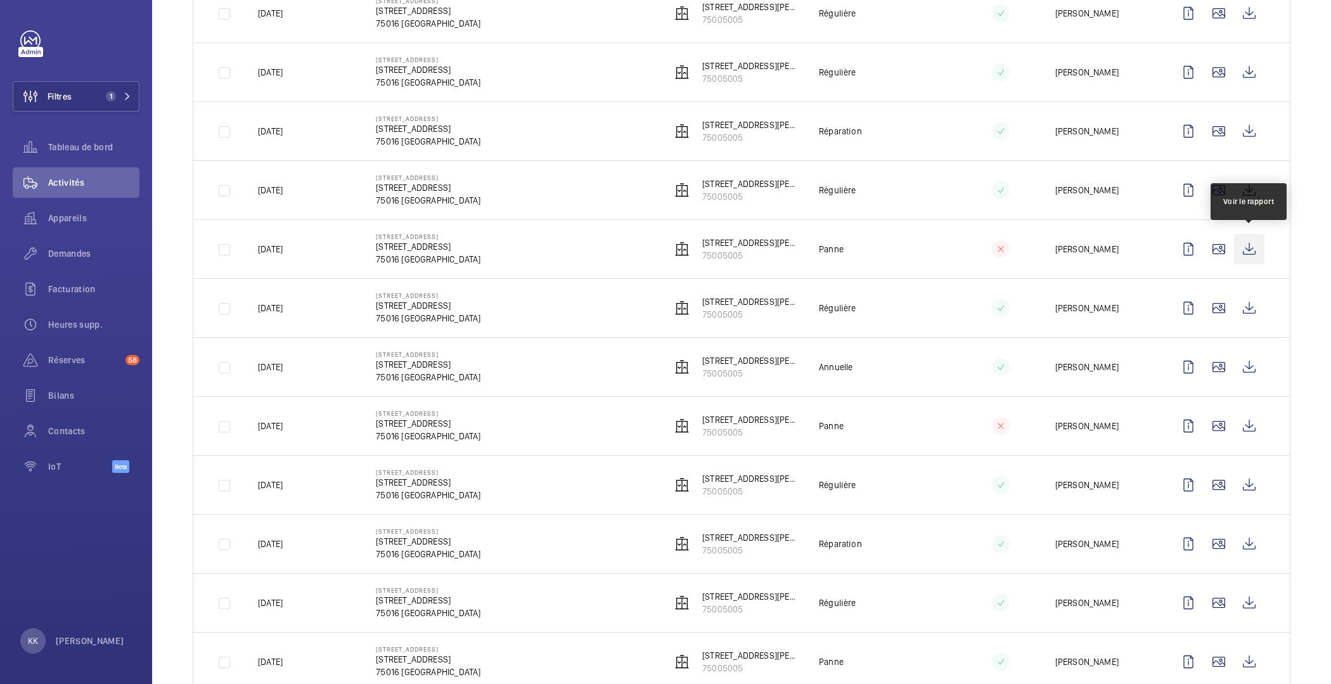
click at [1253, 250] on wm-front-icon-button at bounding box center [1249, 249] width 30 height 30
click at [1256, 316] on wm-front-icon-button at bounding box center [1249, 310] width 30 height 30
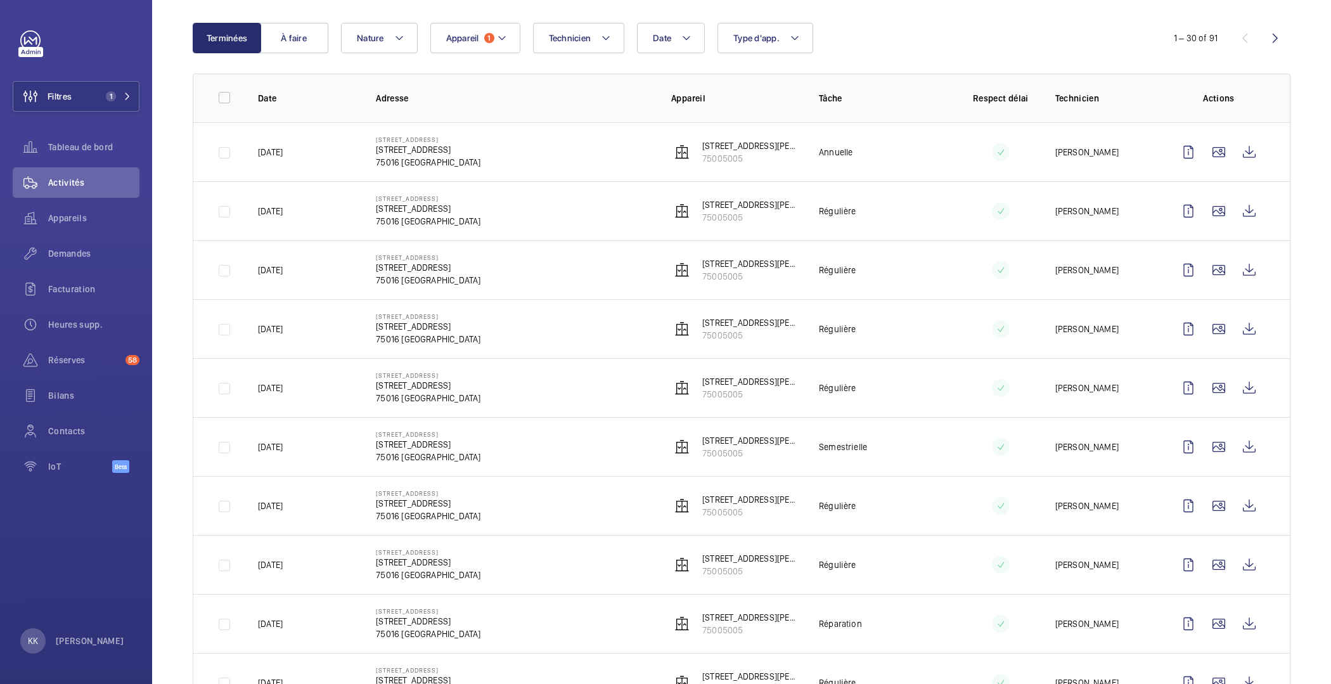
scroll to position [120, 0]
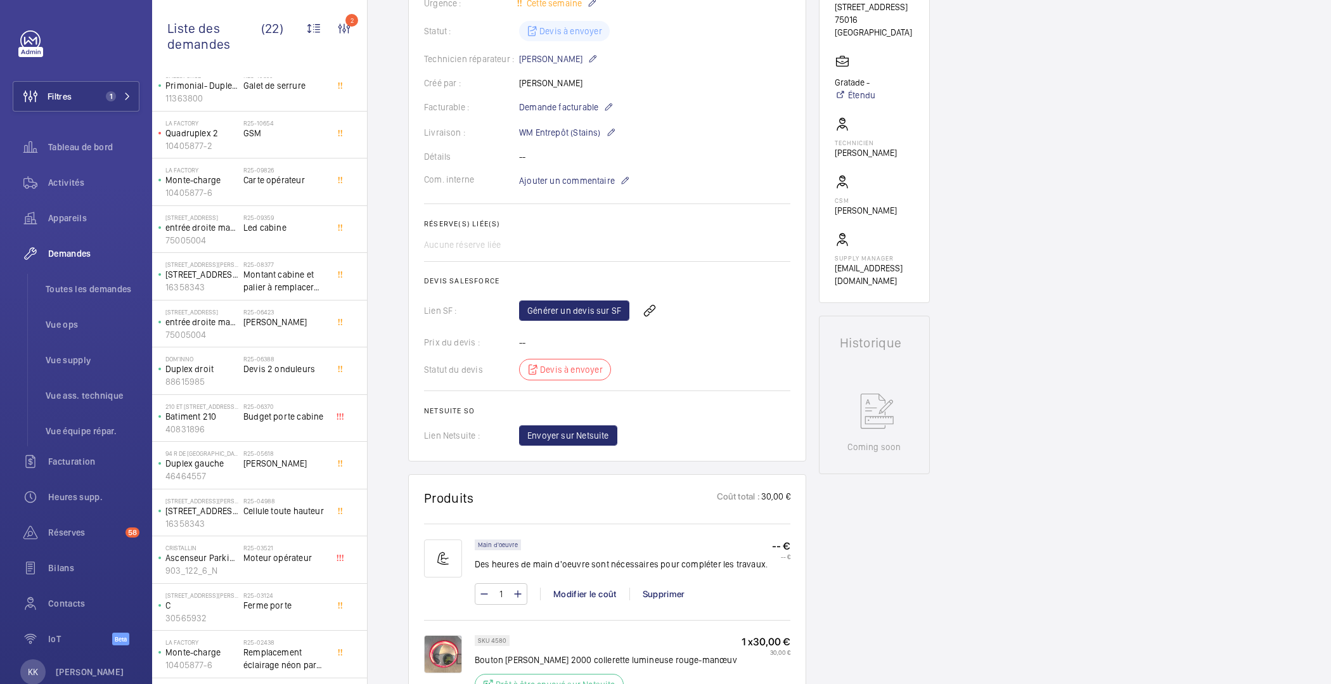
scroll to position [15, 0]
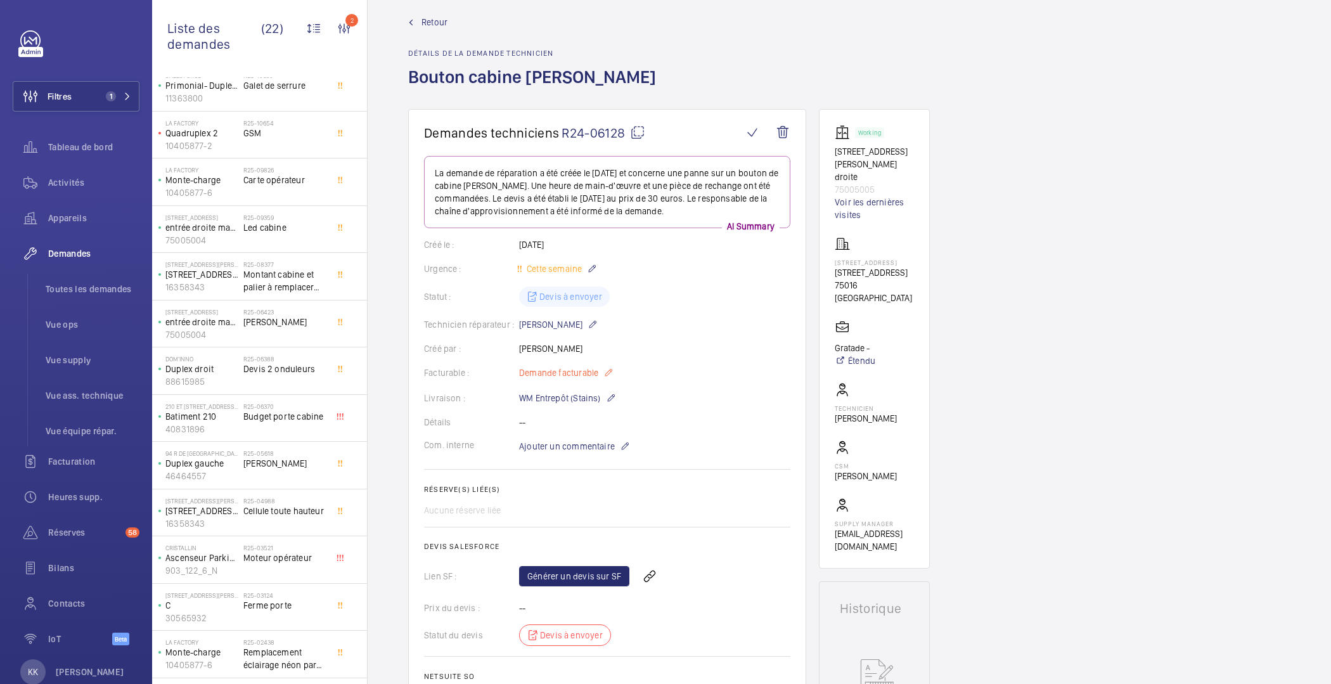
click at [561, 366] on span "Demande facturable" at bounding box center [558, 372] width 79 height 13
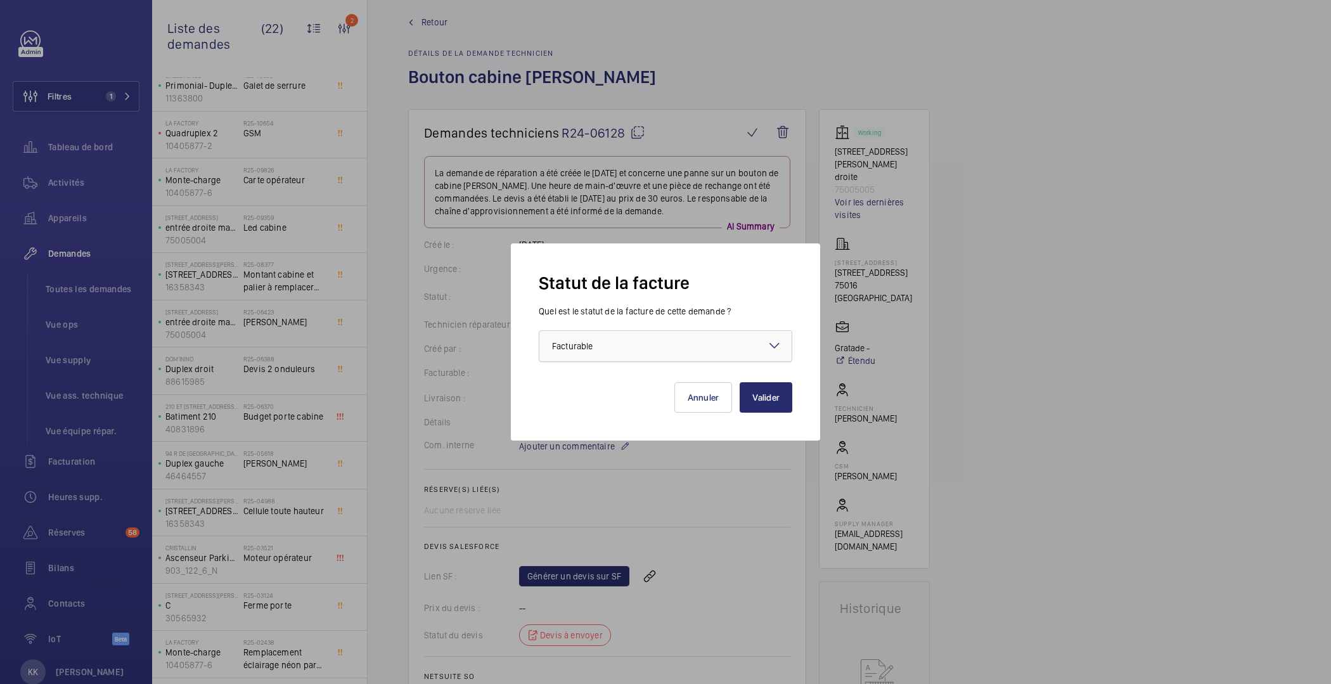
click at [598, 354] on div at bounding box center [665, 346] width 252 height 30
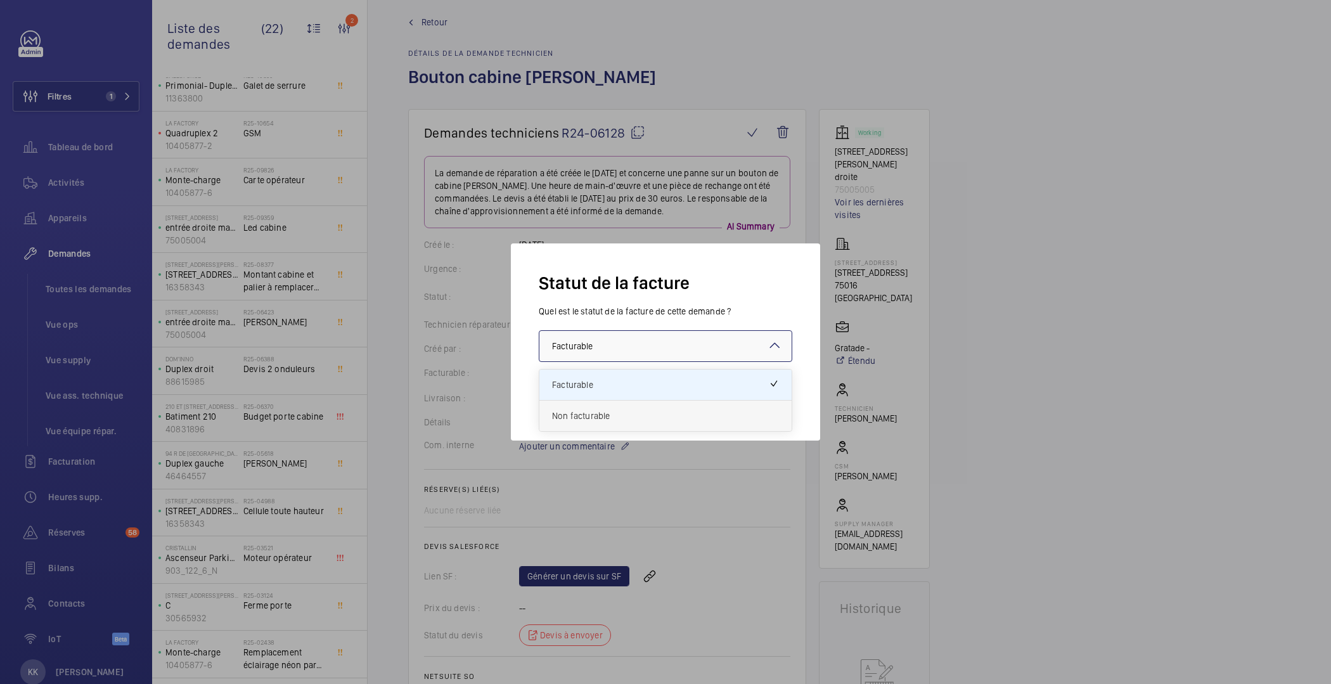
click at [591, 415] on span "Non facturable" at bounding box center [665, 416] width 227 height 13
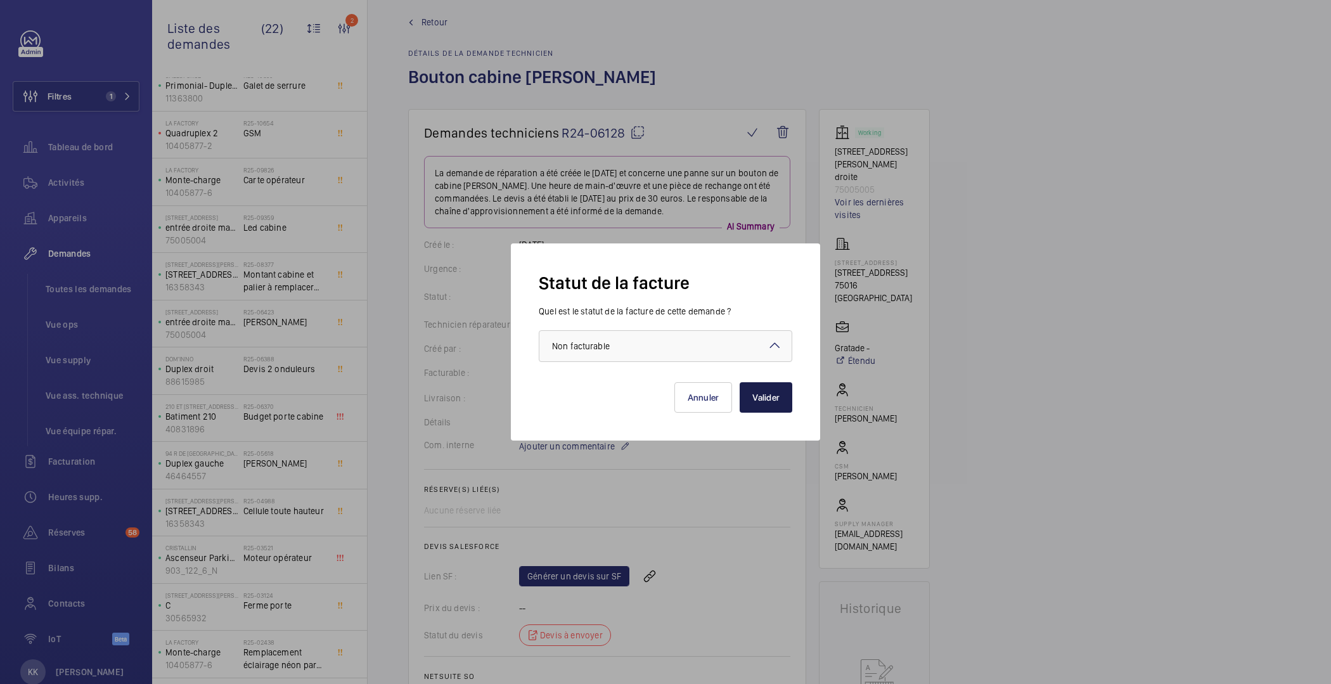
click at [754, 401] on button "Valider" at bounding box center [766, 397] width 53 height 30
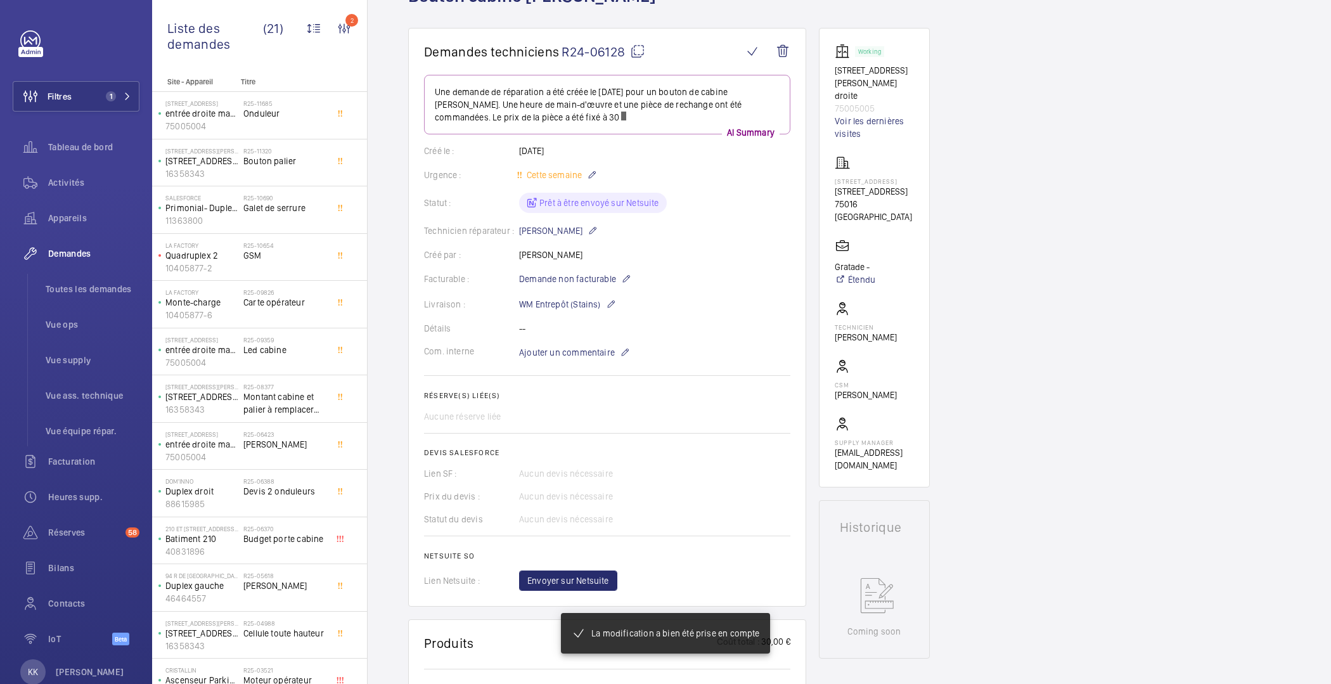
scroll to position [0, 0]
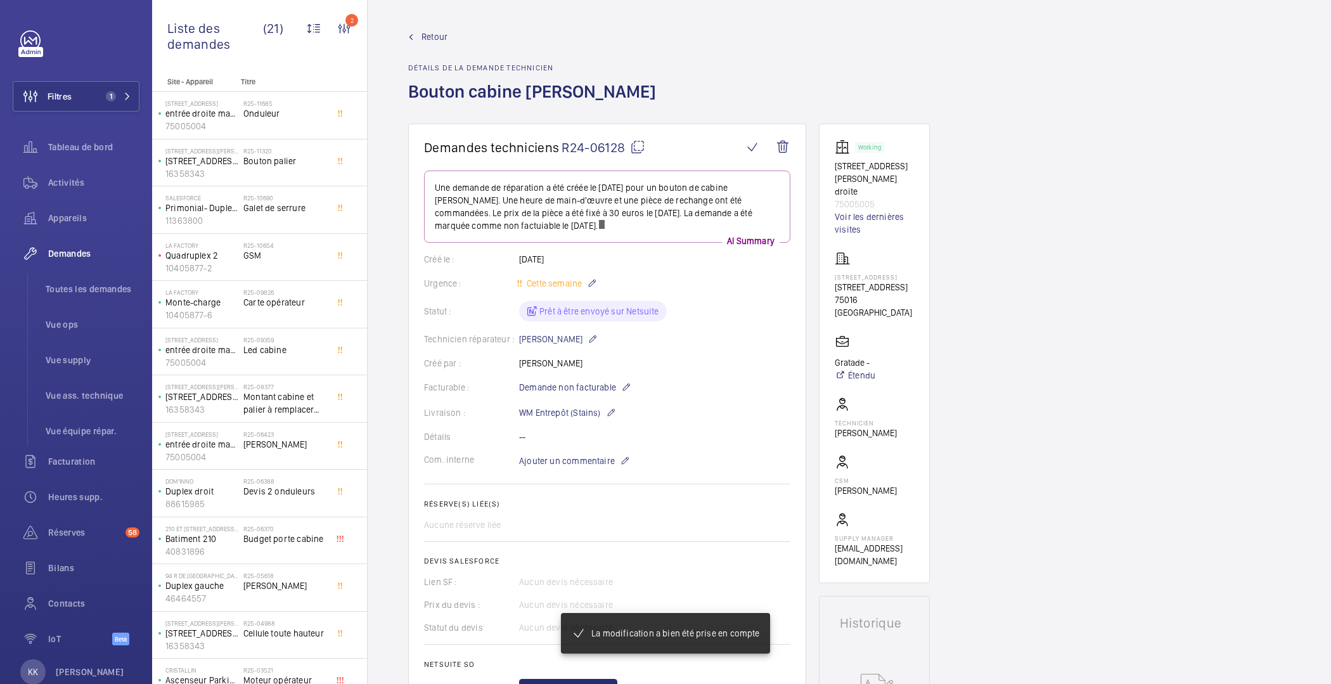
click at [432, 45] on div "Retour Détails de la demande technicien [PERSON_NAME] cabine [PERSON_NAME]" at bounding box center [535, 76] width 255 height 93
click at [430, 35] on span "Retour" at bounding box center [435, 36] width 26 height 13
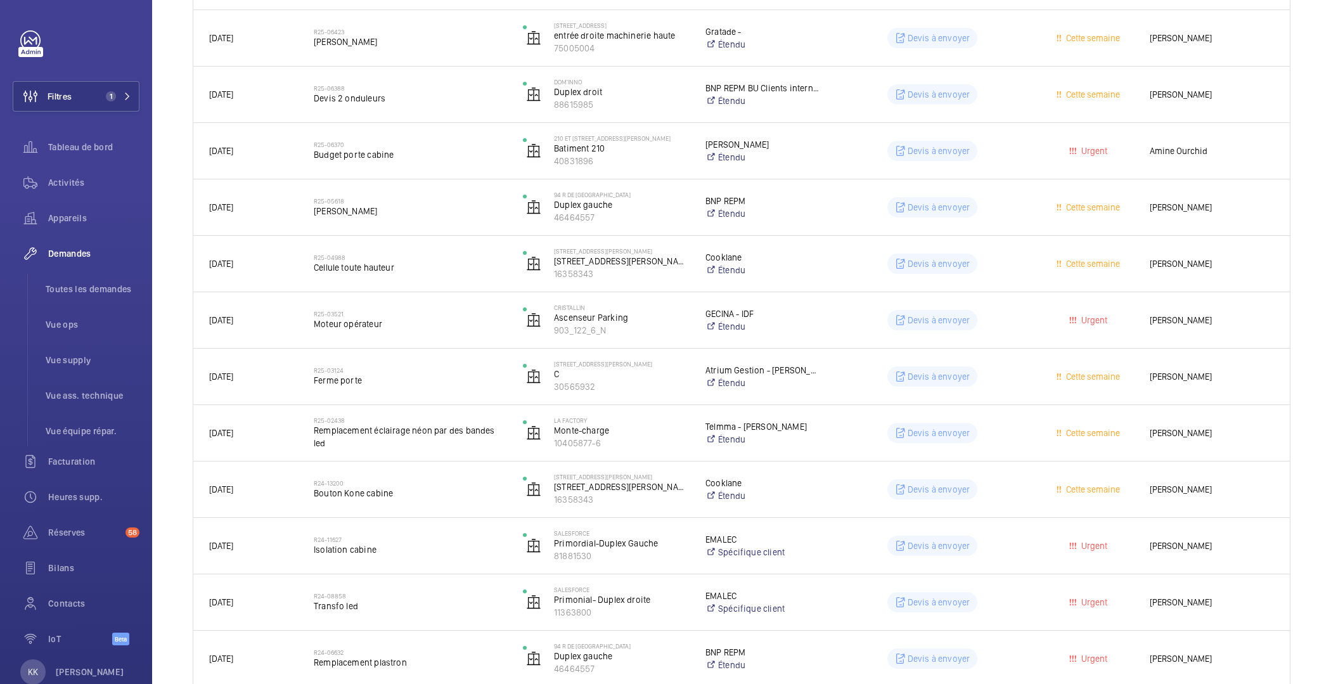
scroll to position [811, 0]
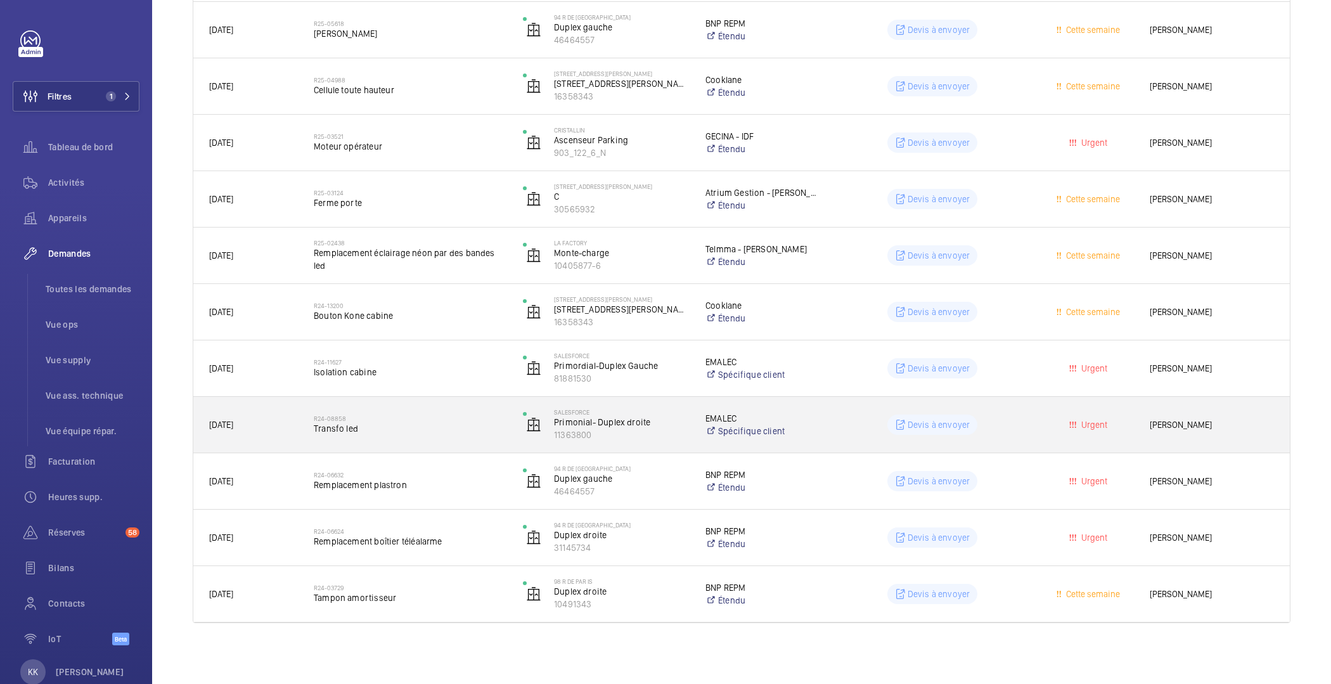
click at [380, 437] on div "R24-08858 Transfo led" at bounding box center [410, 424] width 193 height 37
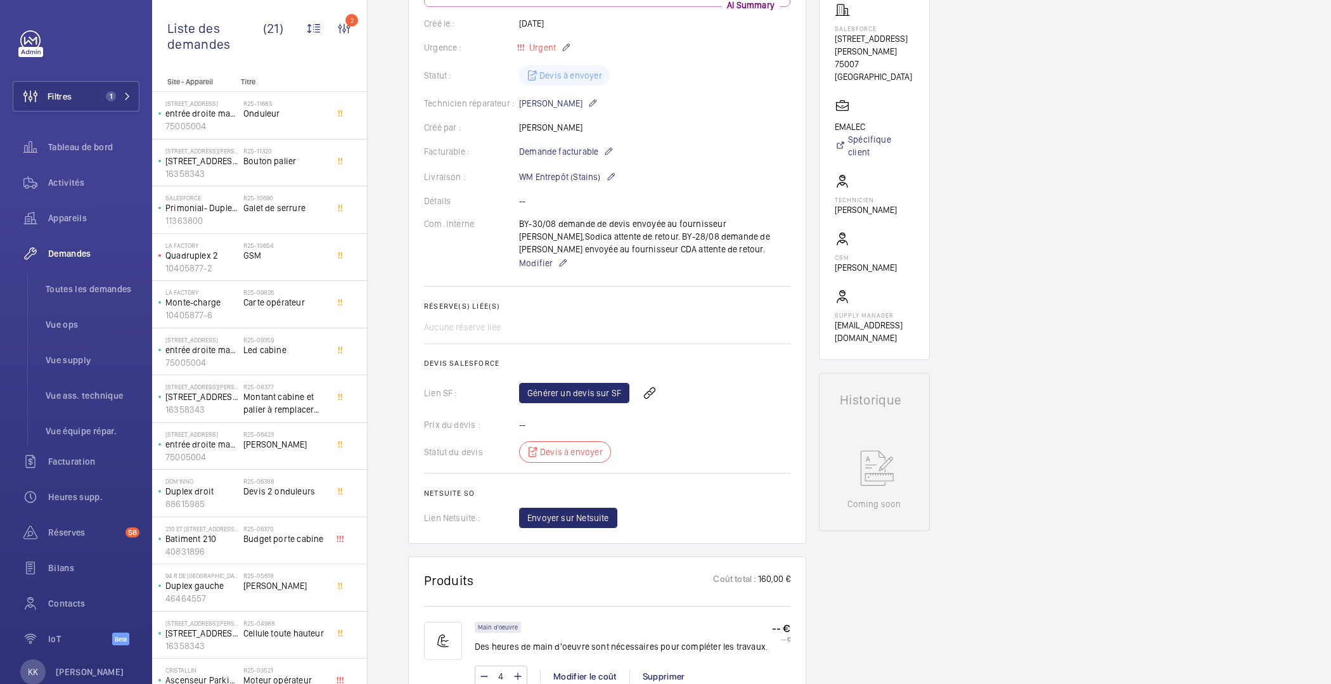
scroll to position [235, 0]
click at [564, 155] on span "Demande facturable" at bounding box center [558, 152] width 79 height 13
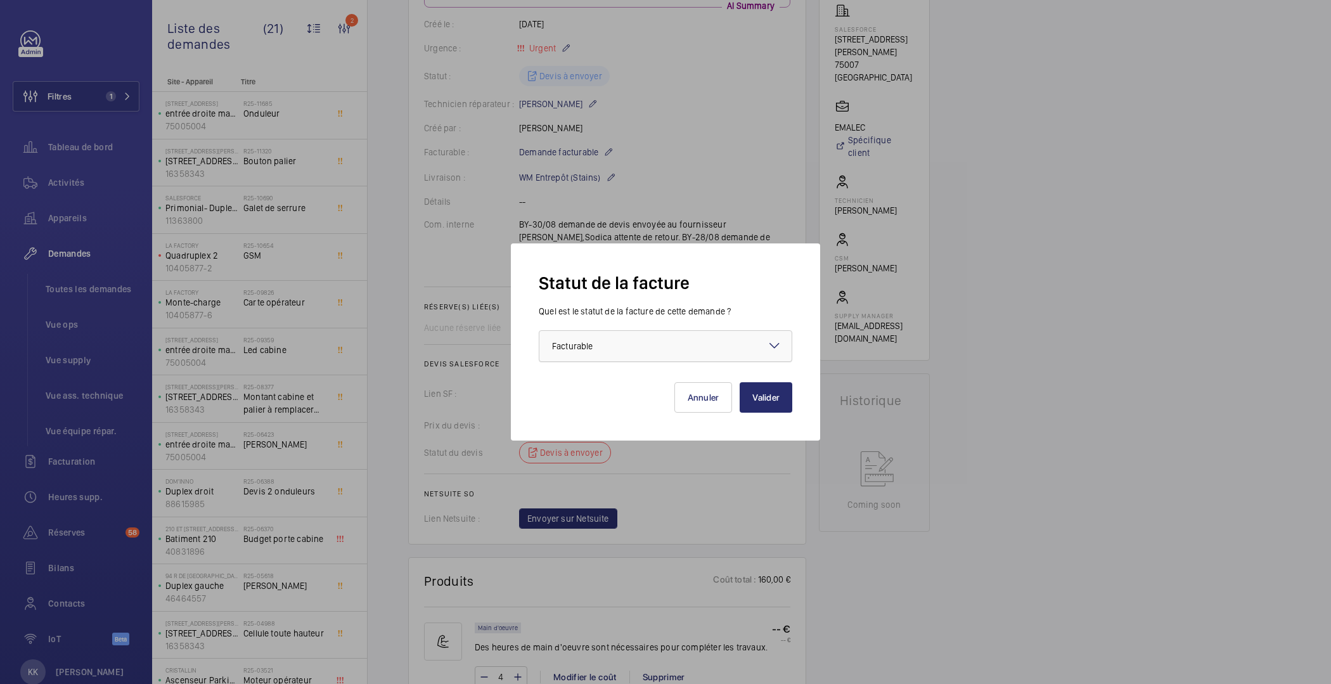
click at [650, 343] on div at bounding box center [665, 346] width 252 height 30
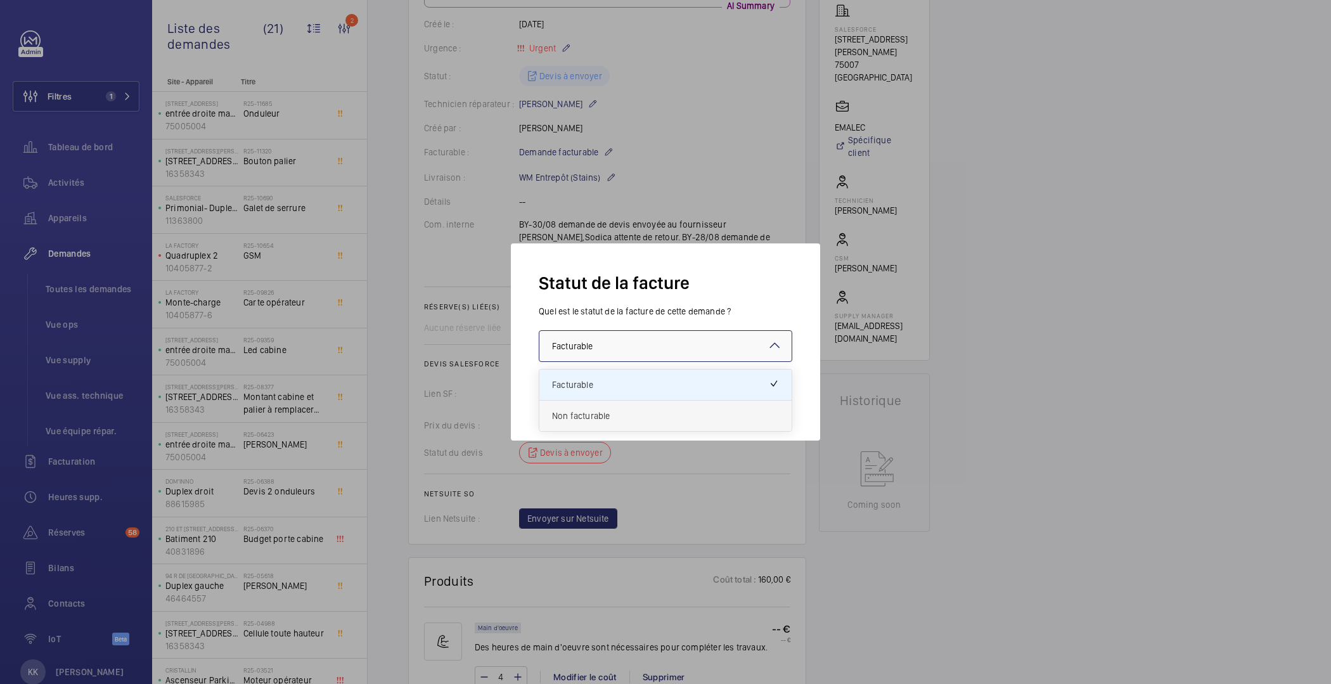
click at [617, 413] on span "Non facturable" at bounding box center [665, 416] width 227 height 13
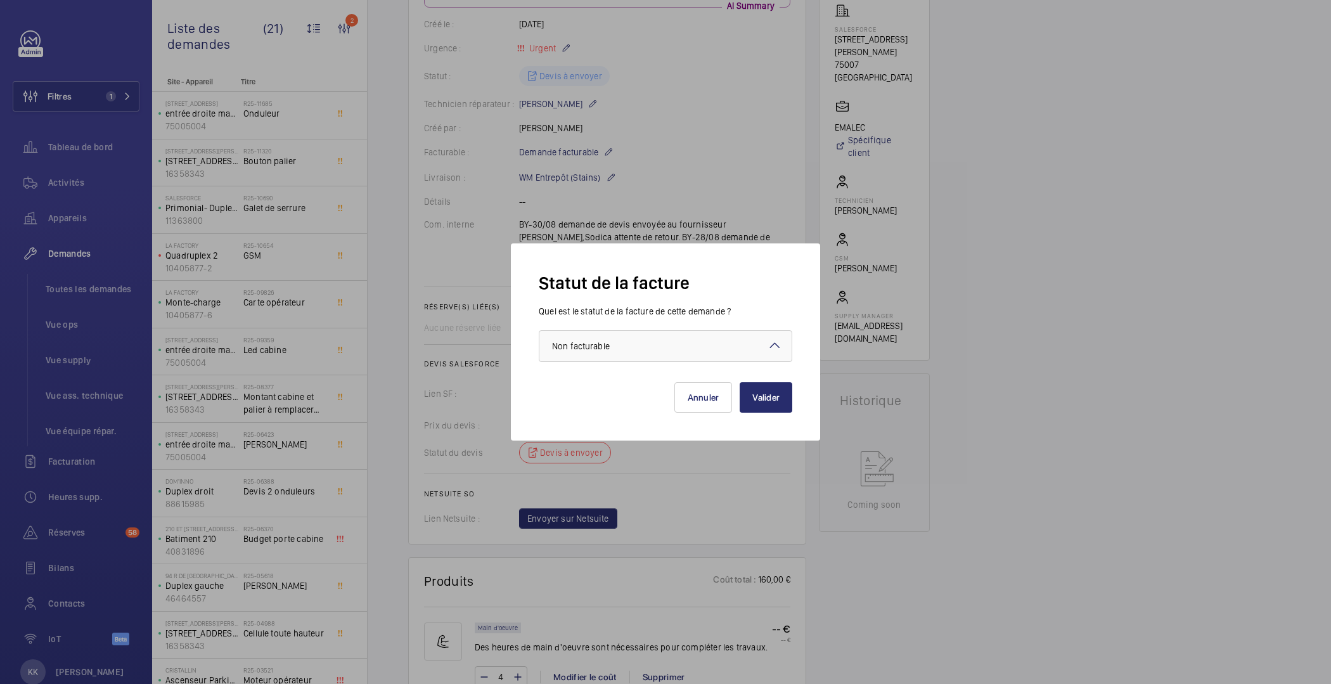
click at [764, 412] on div "[PERSON_NAME]" at bounding box center [666, 387] width 254 height 51
click at [768, 393] on button "Valider" at bounding box center [766, 397] width 53 height 30
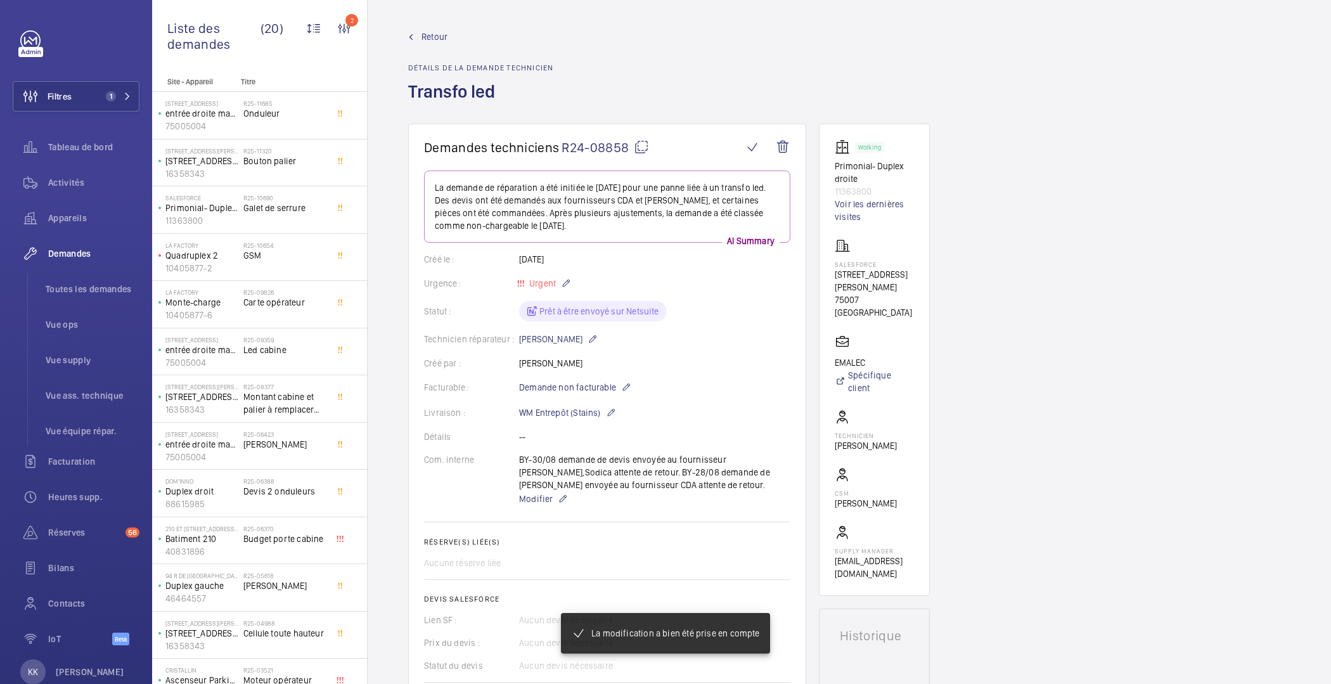
click at [435, 41] on span "Retour" at bounding box center [435, 36] width 26 height 13
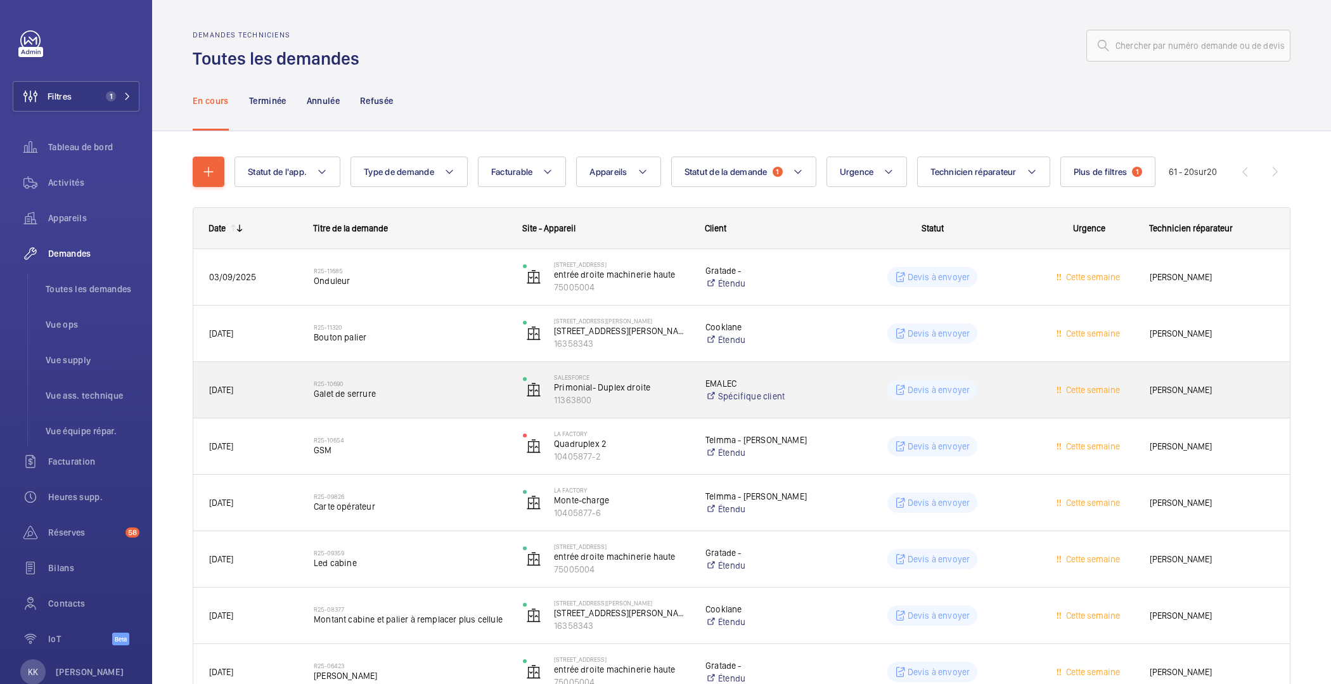
click at [378, 398] on span "Galet de serrure" at bounding box center [410, 393] width 193 height 13
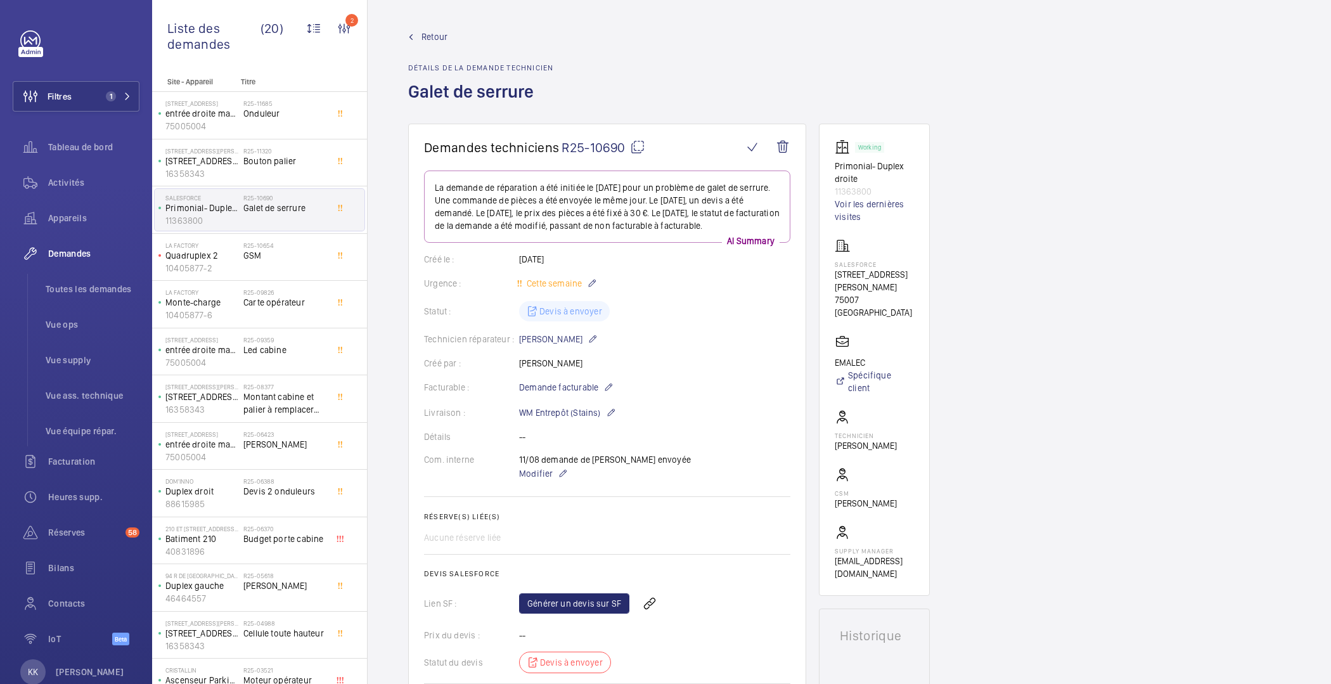
click at [427, 37] on span "Retour" at bounding box center [435, 36] width 26 height 13
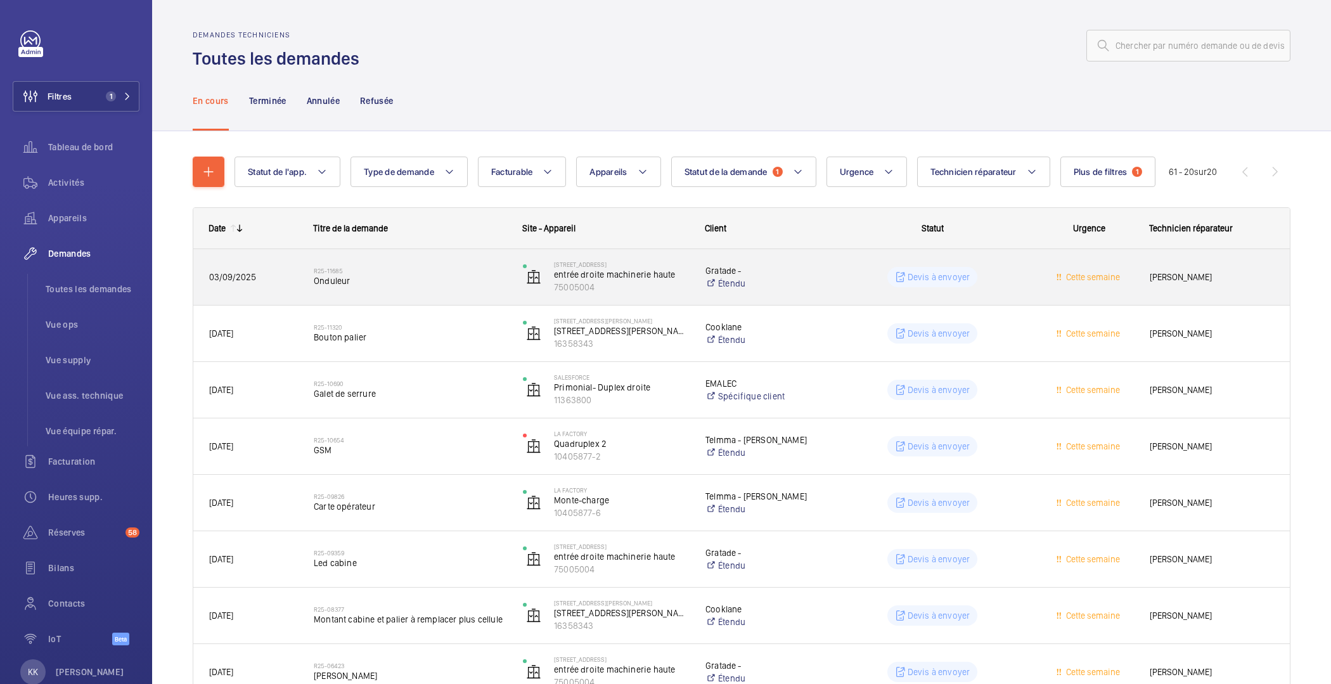
click at [359, 278] on span "Onduleur" at bounding box center [410, 280] width 193 height 13
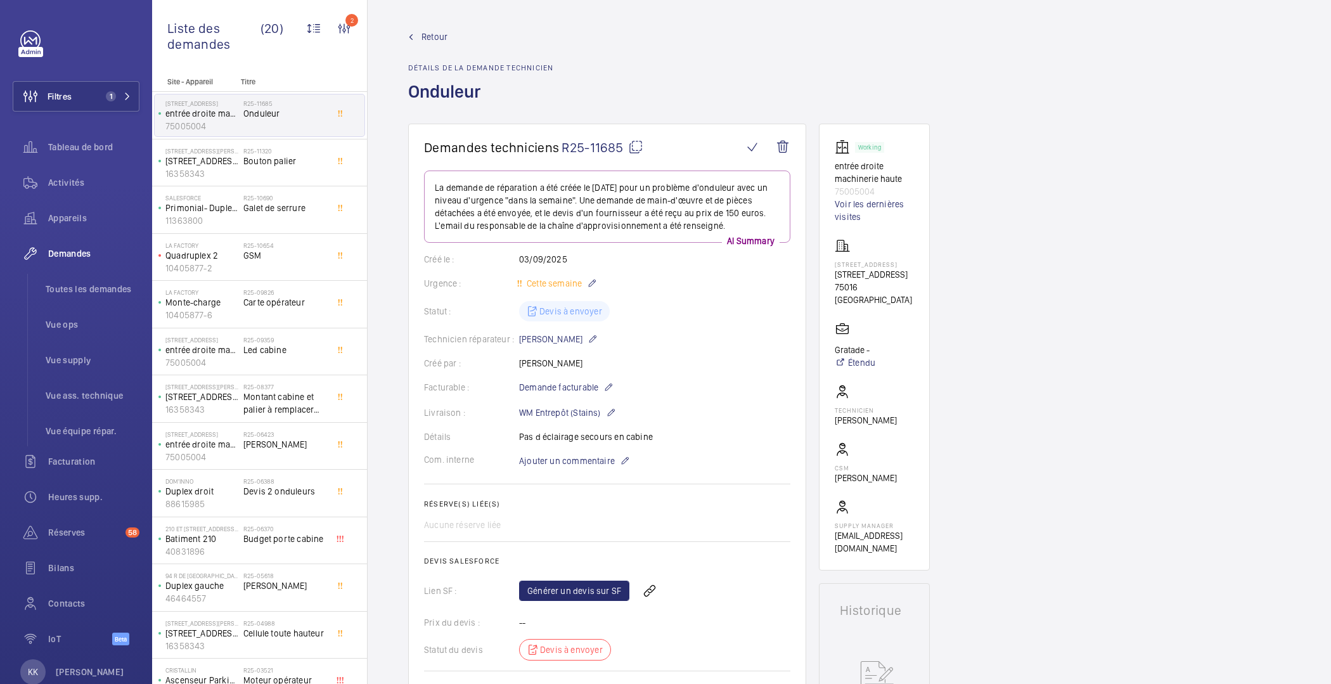
click at [440, 32] on span "Retour" at bounding box center [435, 36] width 26 height 13
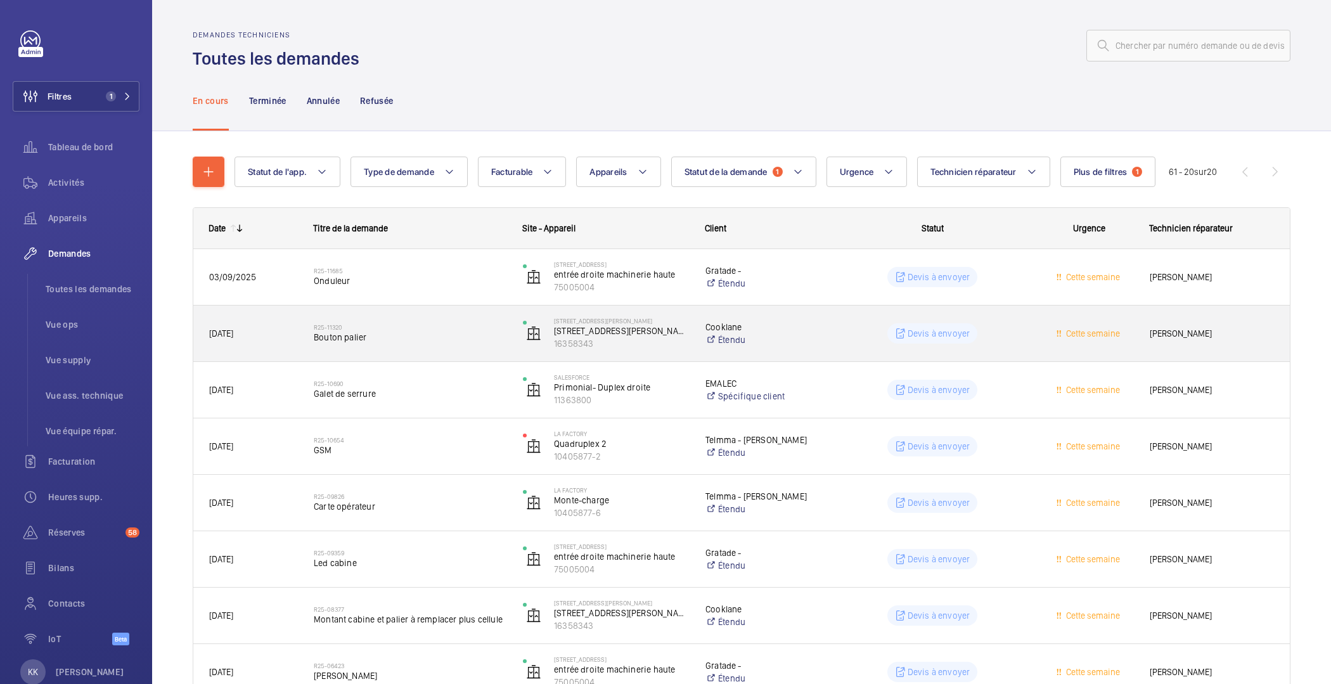
scroll to position [22, 0]
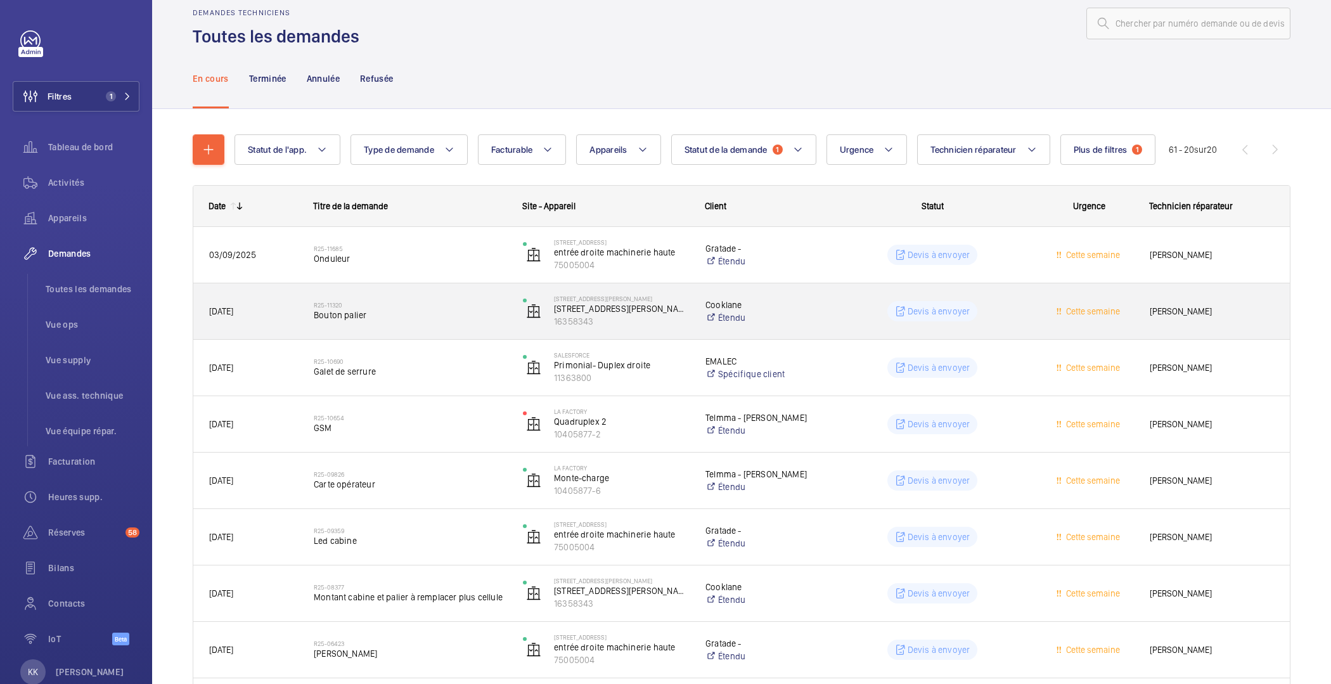
click at [402, 318] on span "Bouton palier" at bounding box center [410, 315] width 193 height 13
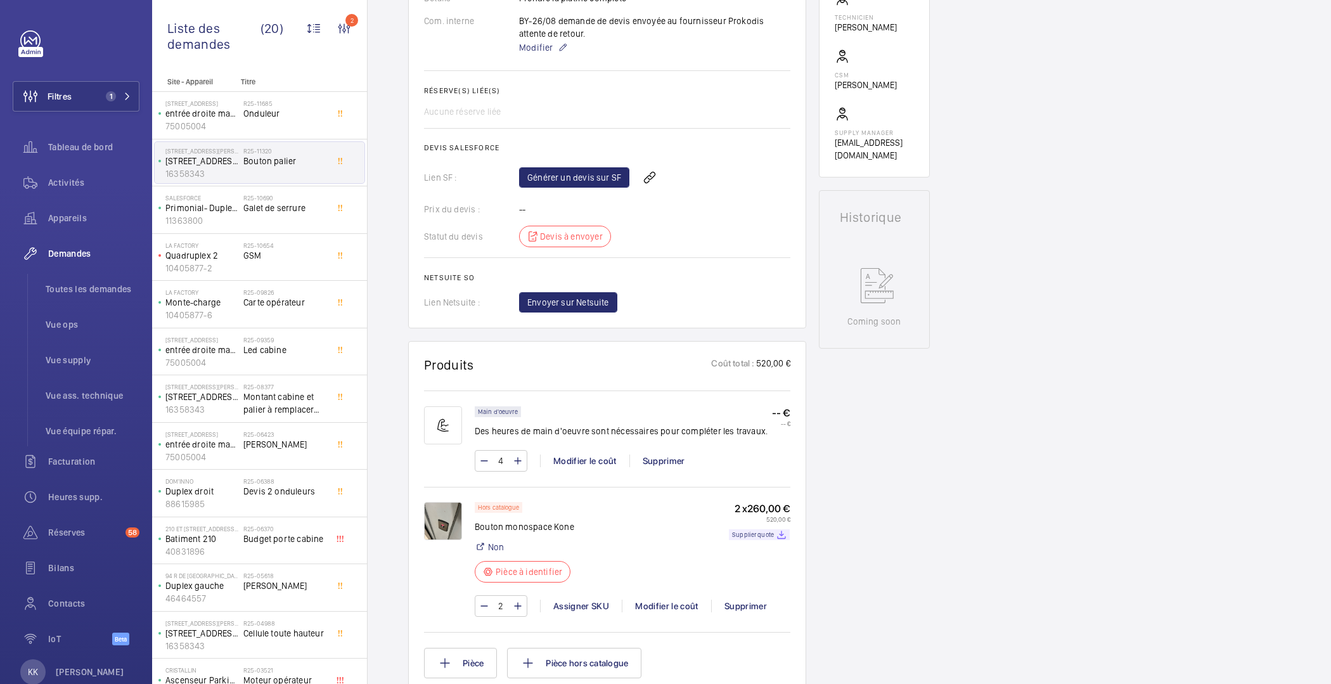
scroll to position [451, 0]
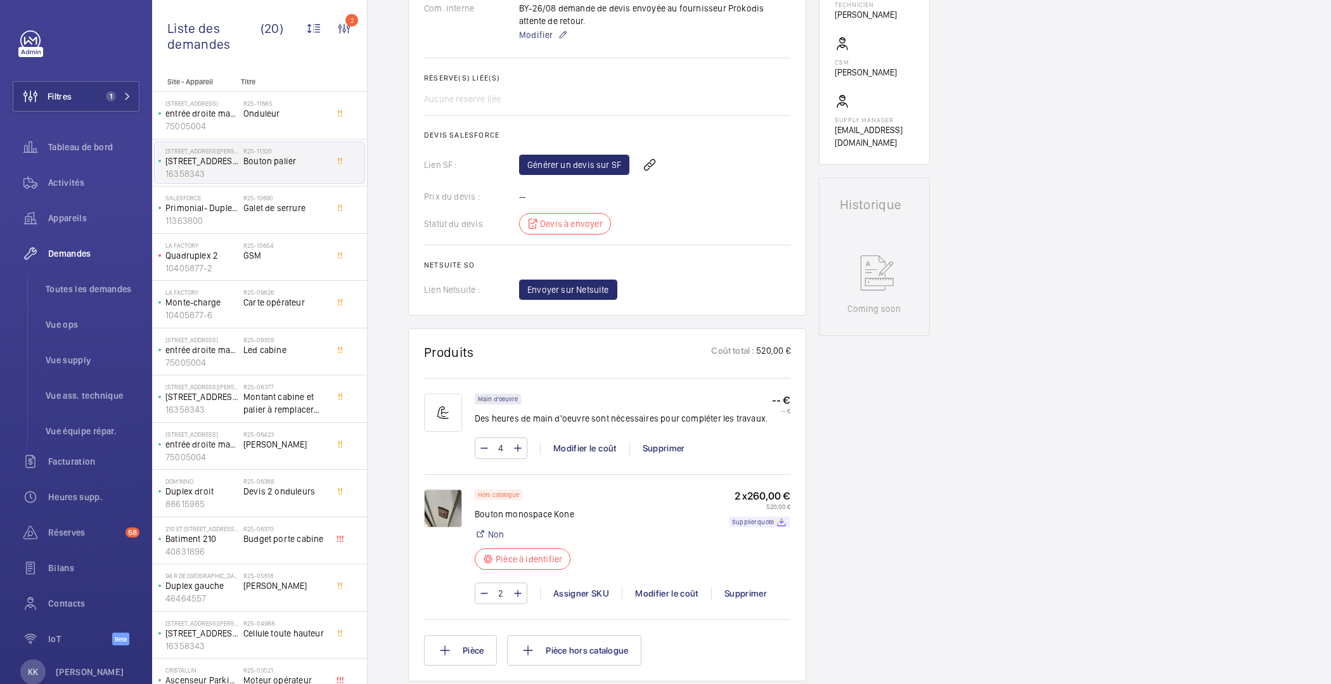
click at [444, 496] on img at bounding box center [443, 508] width 38 height 38
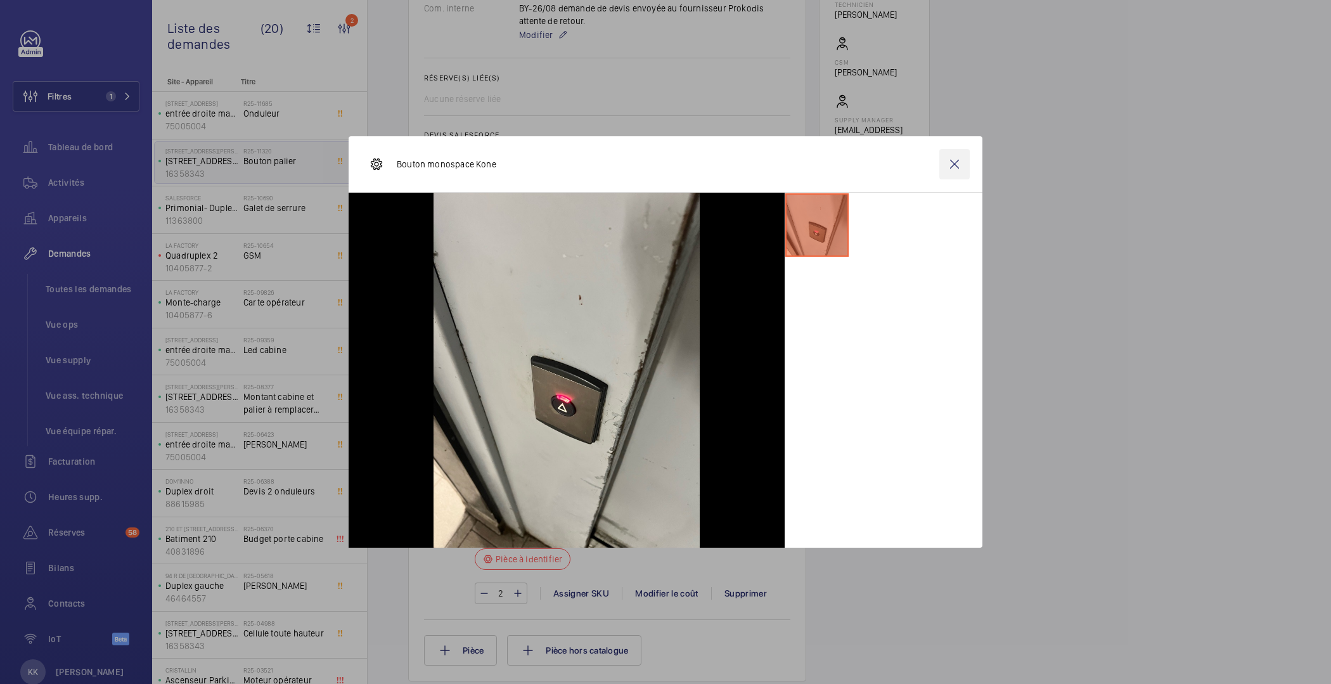
click at [948, 167] on wm-front-icon-button at bounding box center [954, 164] width 30 height 30
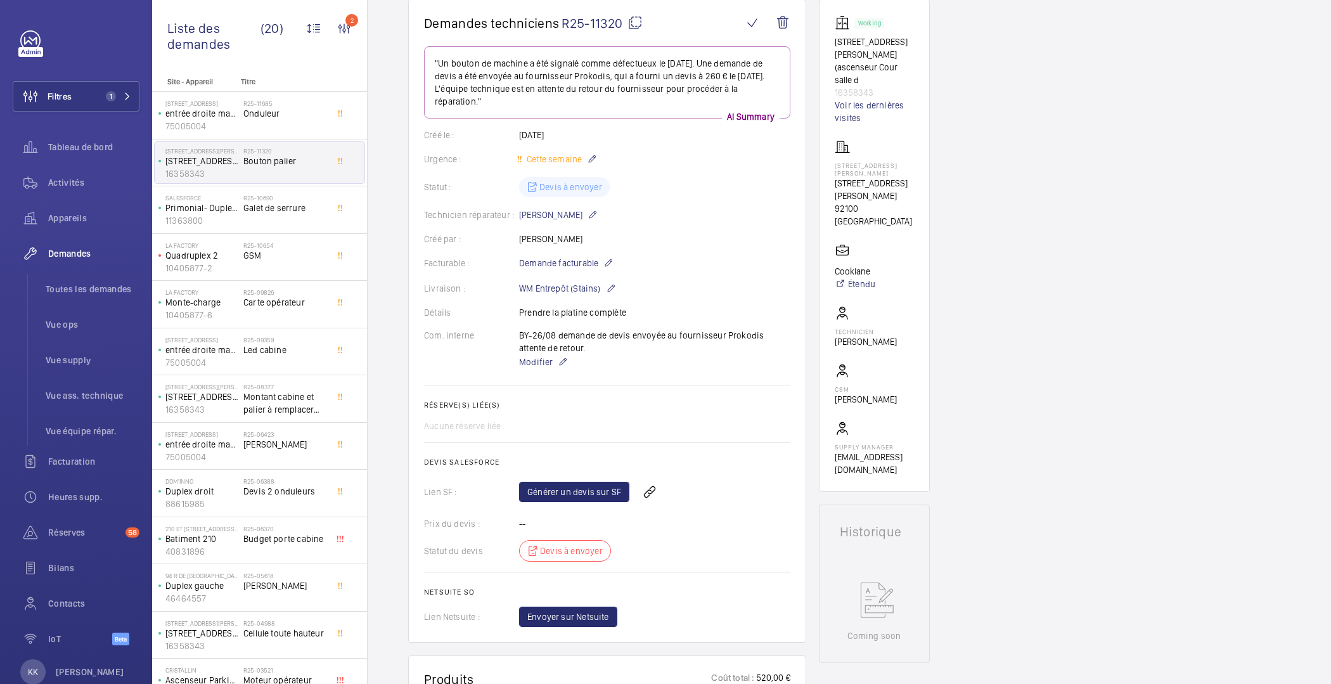
scroll to position [0, 0]
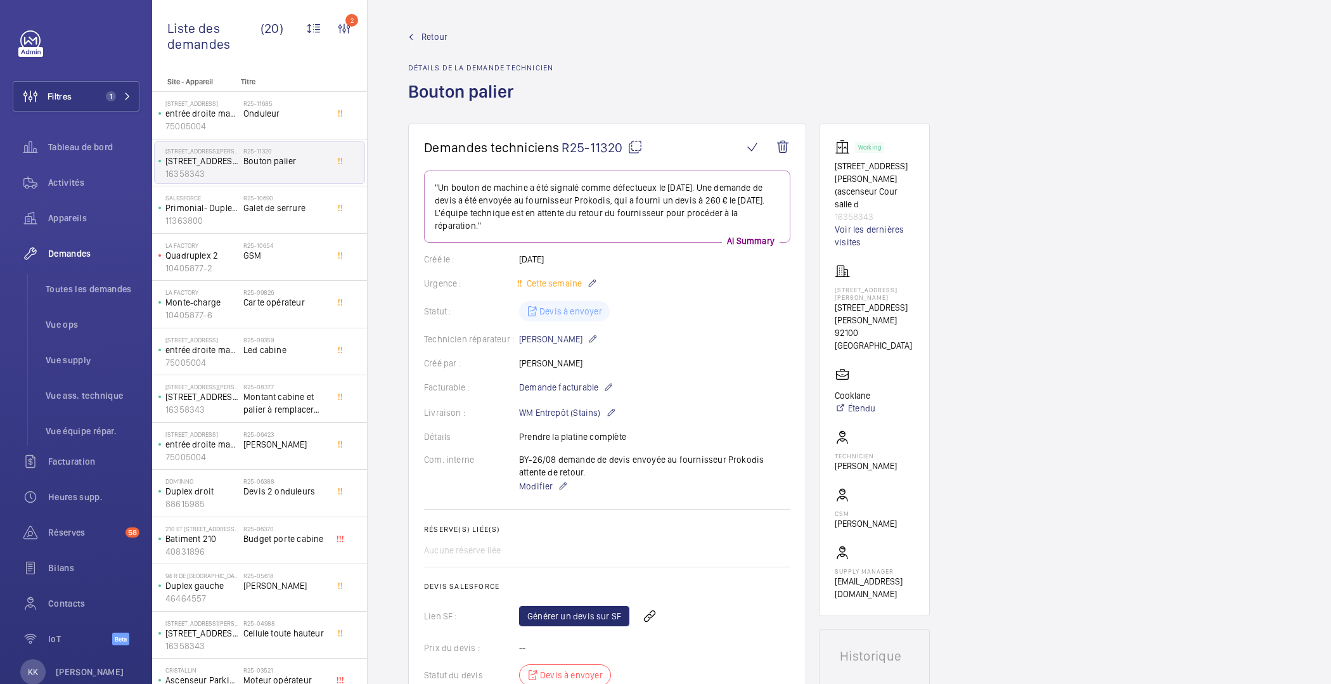
click at [449, 36] on link "Retour" at bounding box center [480, 36] width 145 height 13
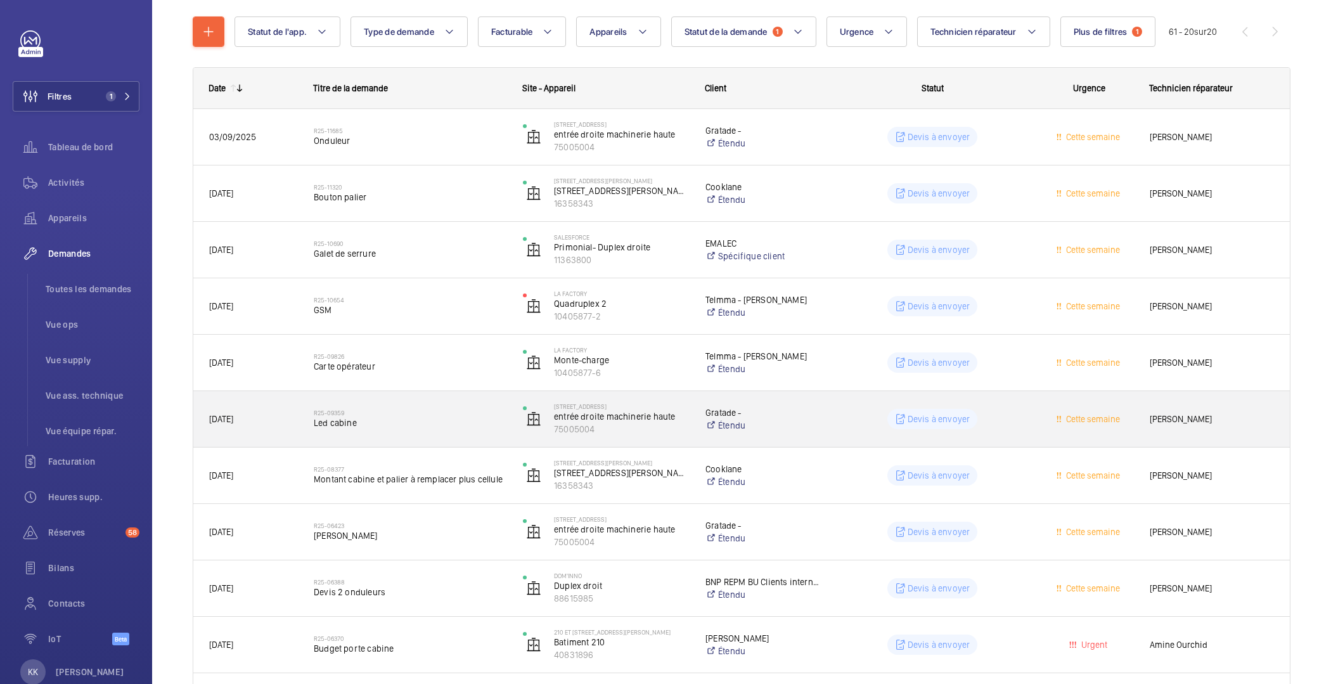
scroll to position [143, 0]
click at [383, 425] on span "Led cabine" at bounding box center [410, 420] width 193 height 13
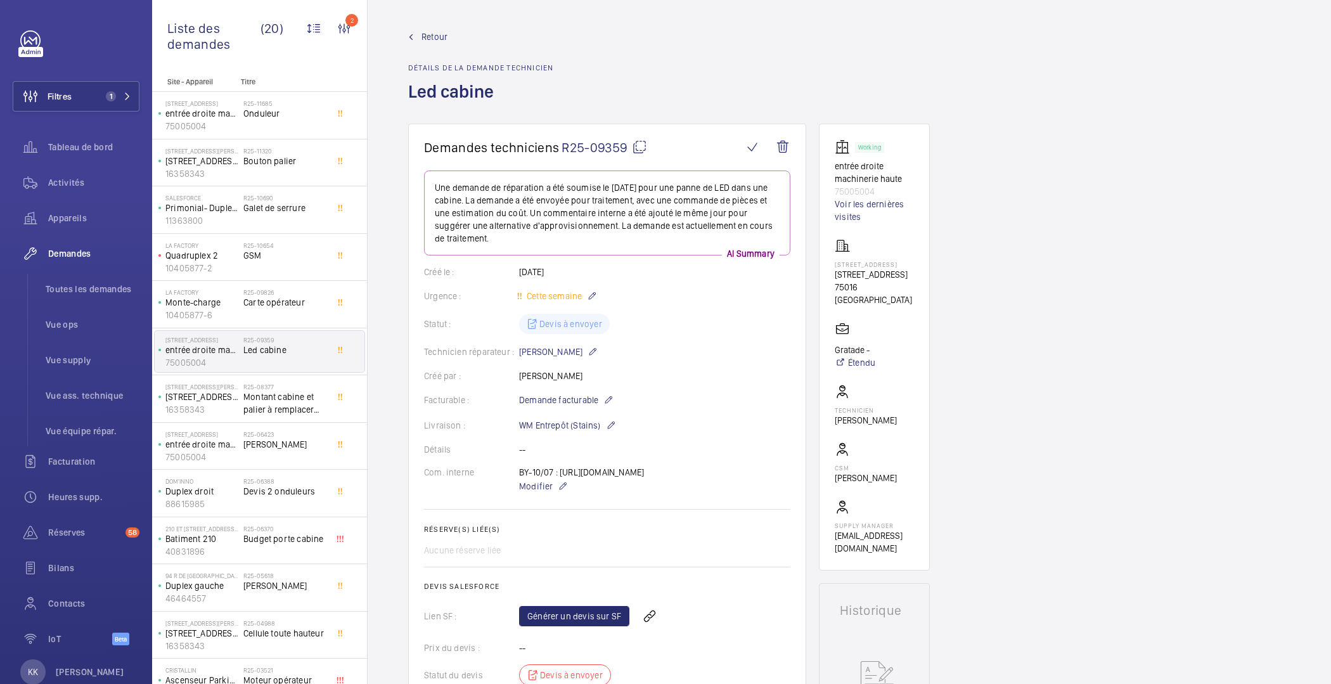
click at [422, 34] on span "Retour" at bounding box center [435, 36] width 26 height 13
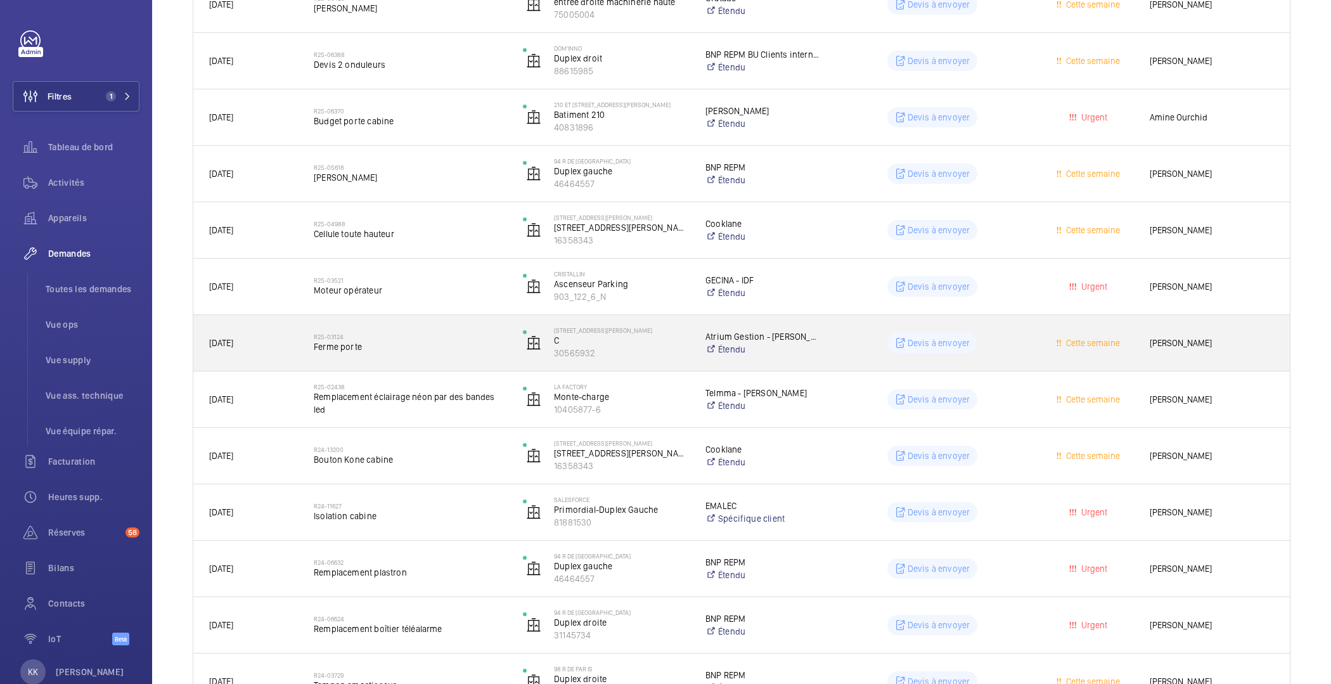
scroll to position [671, 0]
click at [418, 353] on div "R25-03124 Ferme porte" at bounding box center [410, 339] width 193 height 37
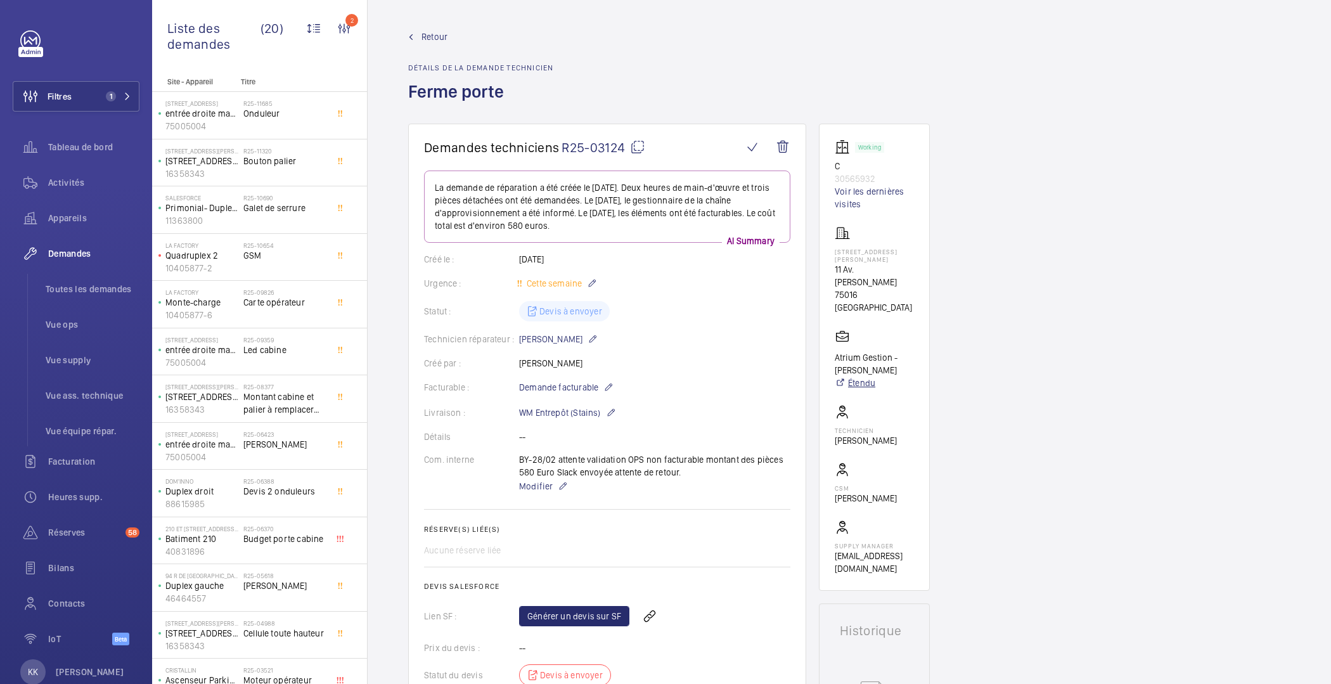
click at [856, 377] on link "Étendu" at bounding box center [874, 383] width 79 height 13
click at [427, 33] on span "Retour" at bounding box center [435, 36] width 26 height 13
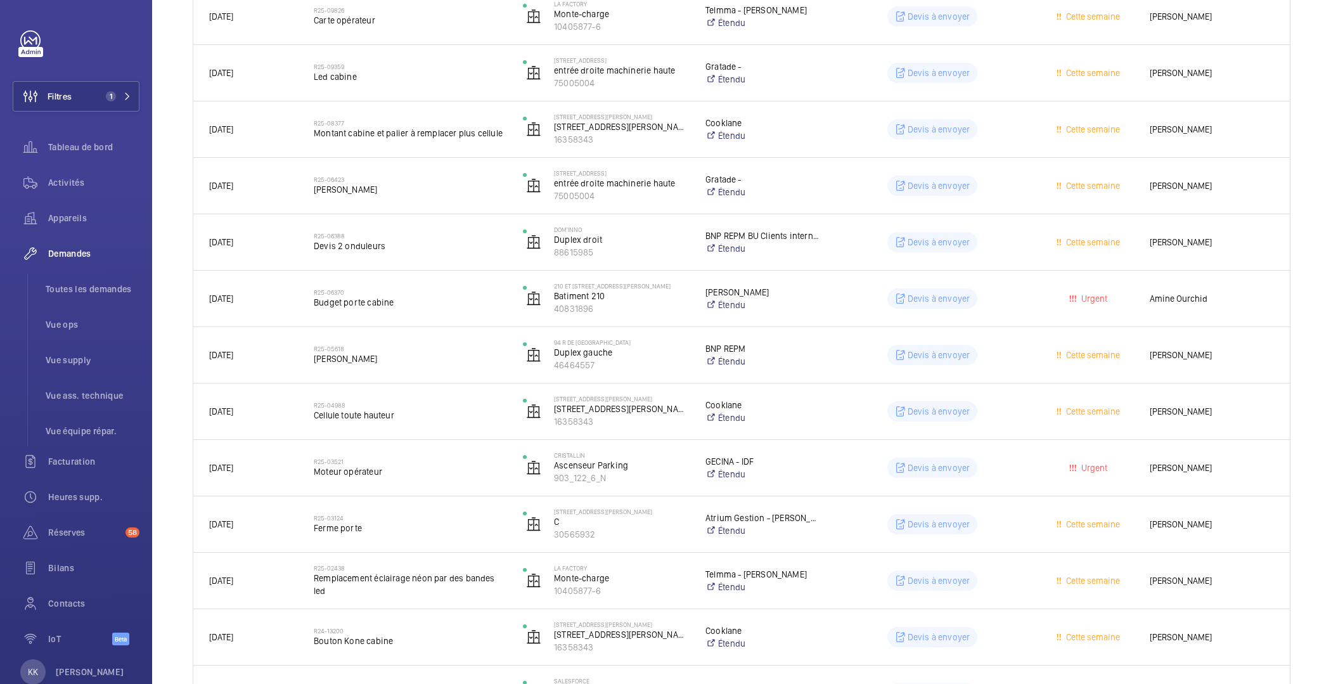
scroll to position [754, 0]
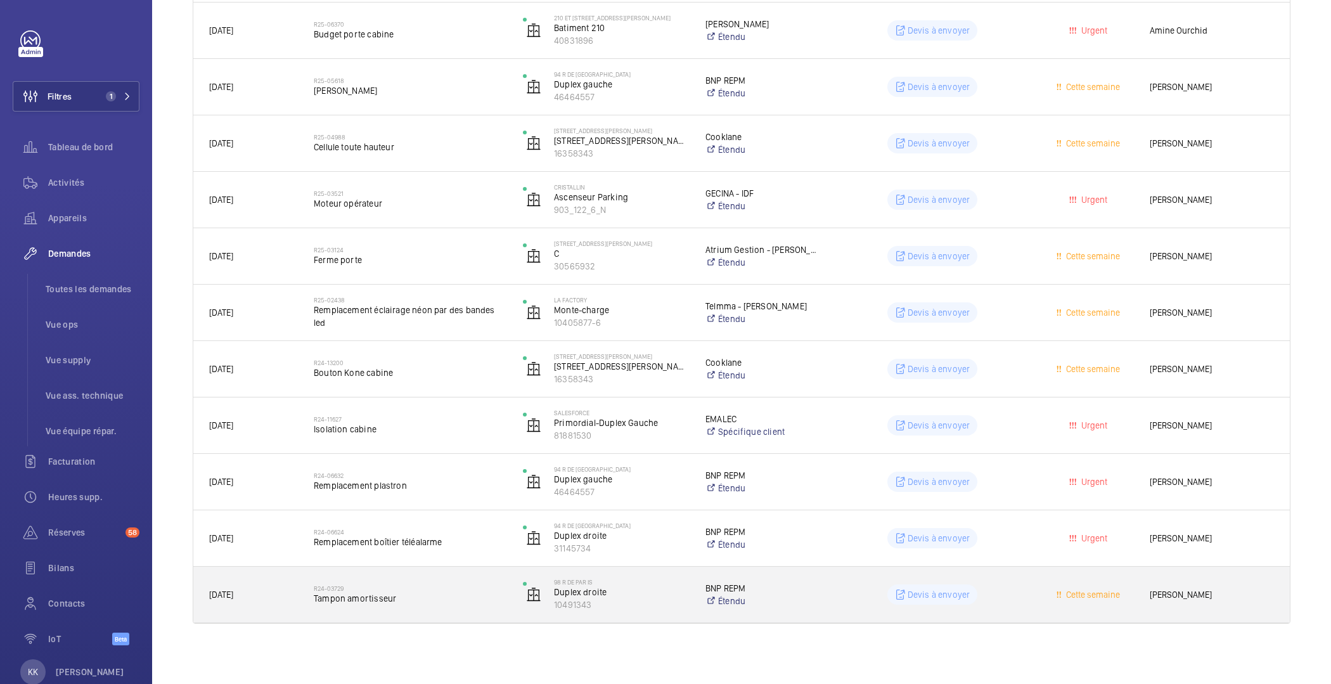
click at [377, 610] on div "R24-03729 Tampon amortisseur" at bounding box center [410, 594] width 193 height 37
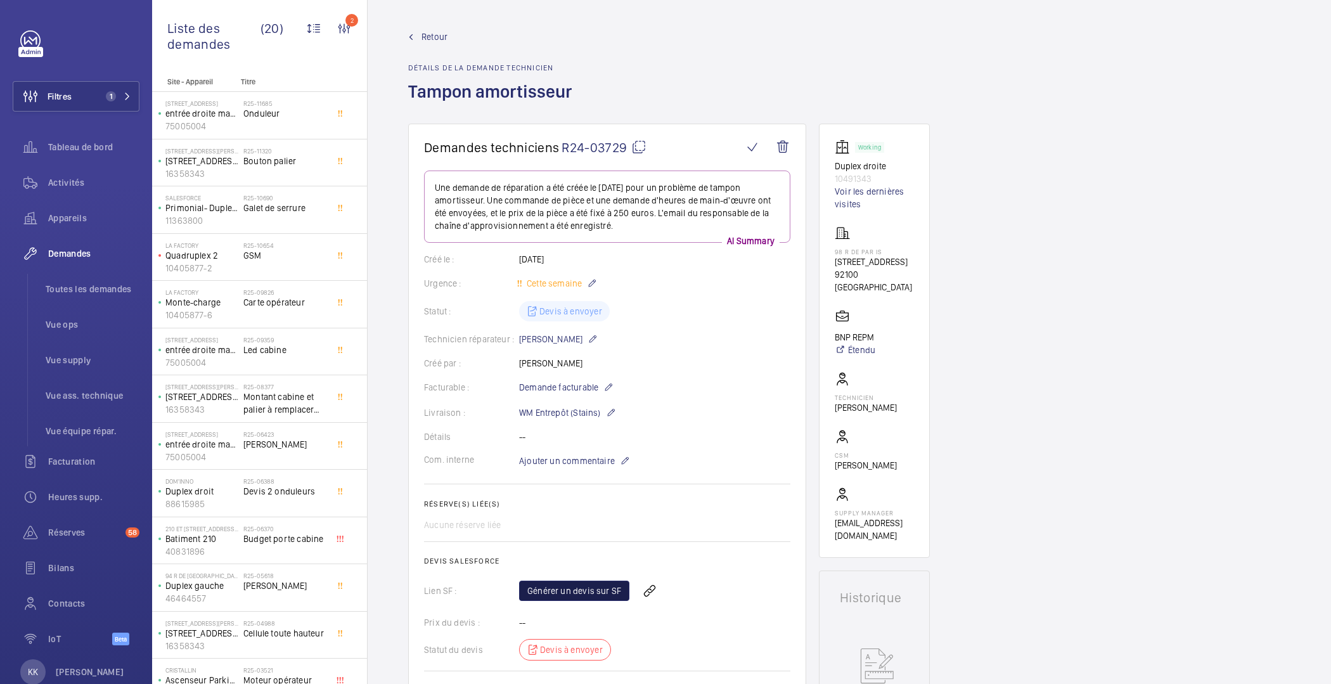
click at [558, 581] on link "Générer un devis sur SF" at bounding box center [574, 591] width 110 height 20
click at [846, 194] on link "Voir les dernières visites" at bounding box center [874, 197] width 79 height 25
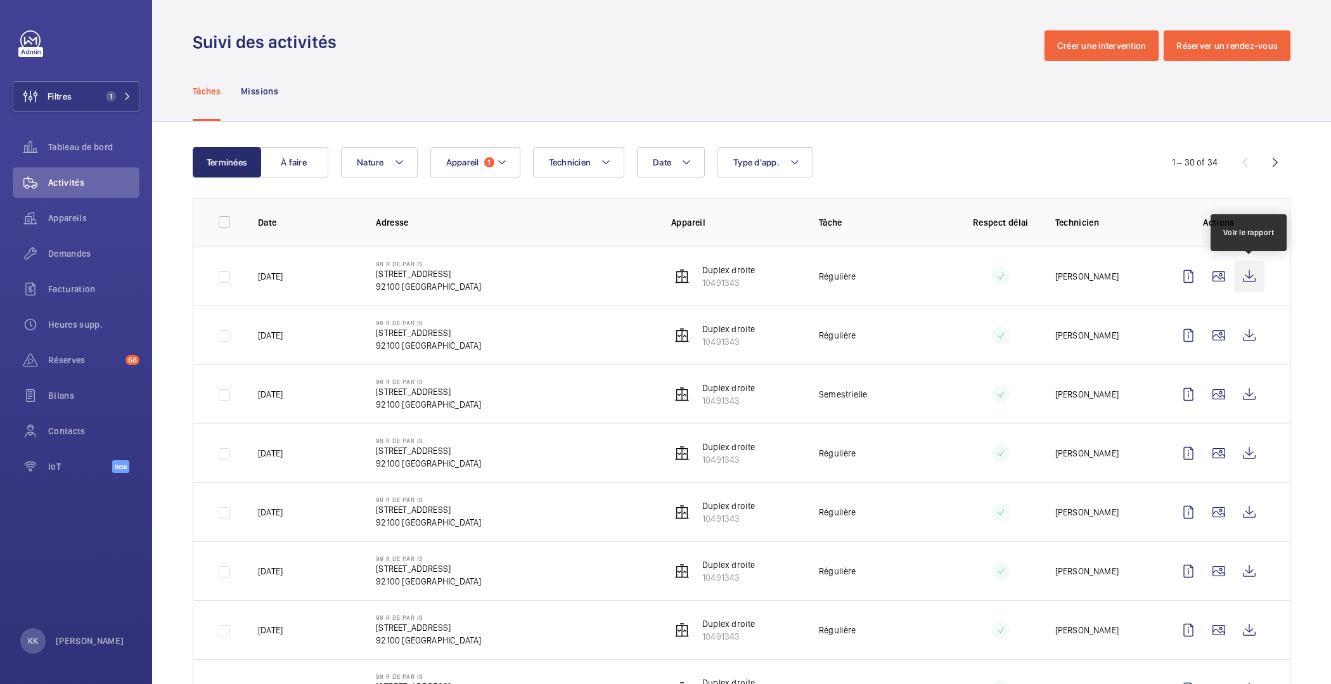
click at [1246, 274] on wm-front-icon-button at bounding box center [1249, 276] width 30 height 30
click at [1255, 394] on wm-front-icon-button at bounding box center [1249, 394] width 30 height 30
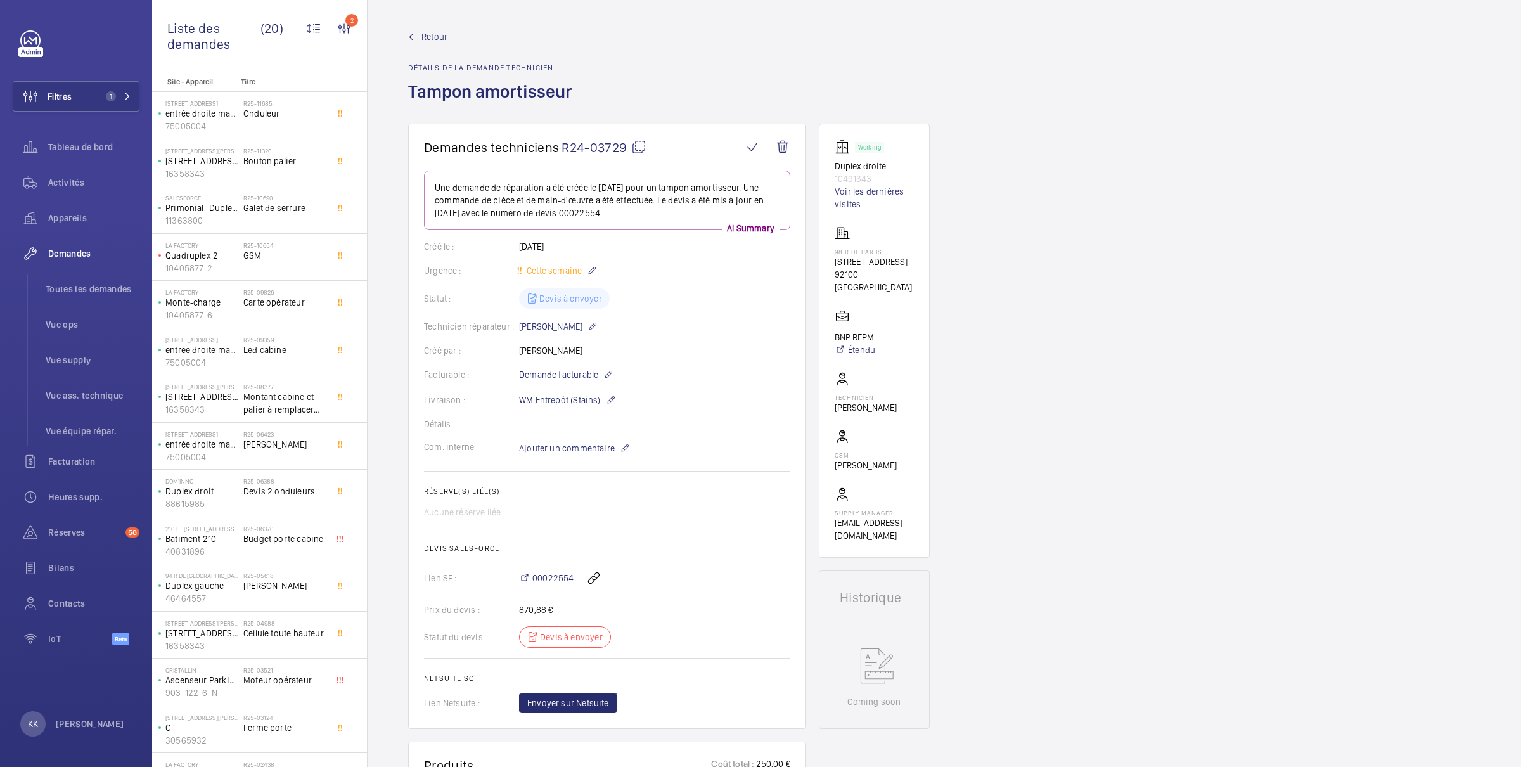
click at [420, 34] on link "Retour" at bounding box center [493, 36] width 171 height 13
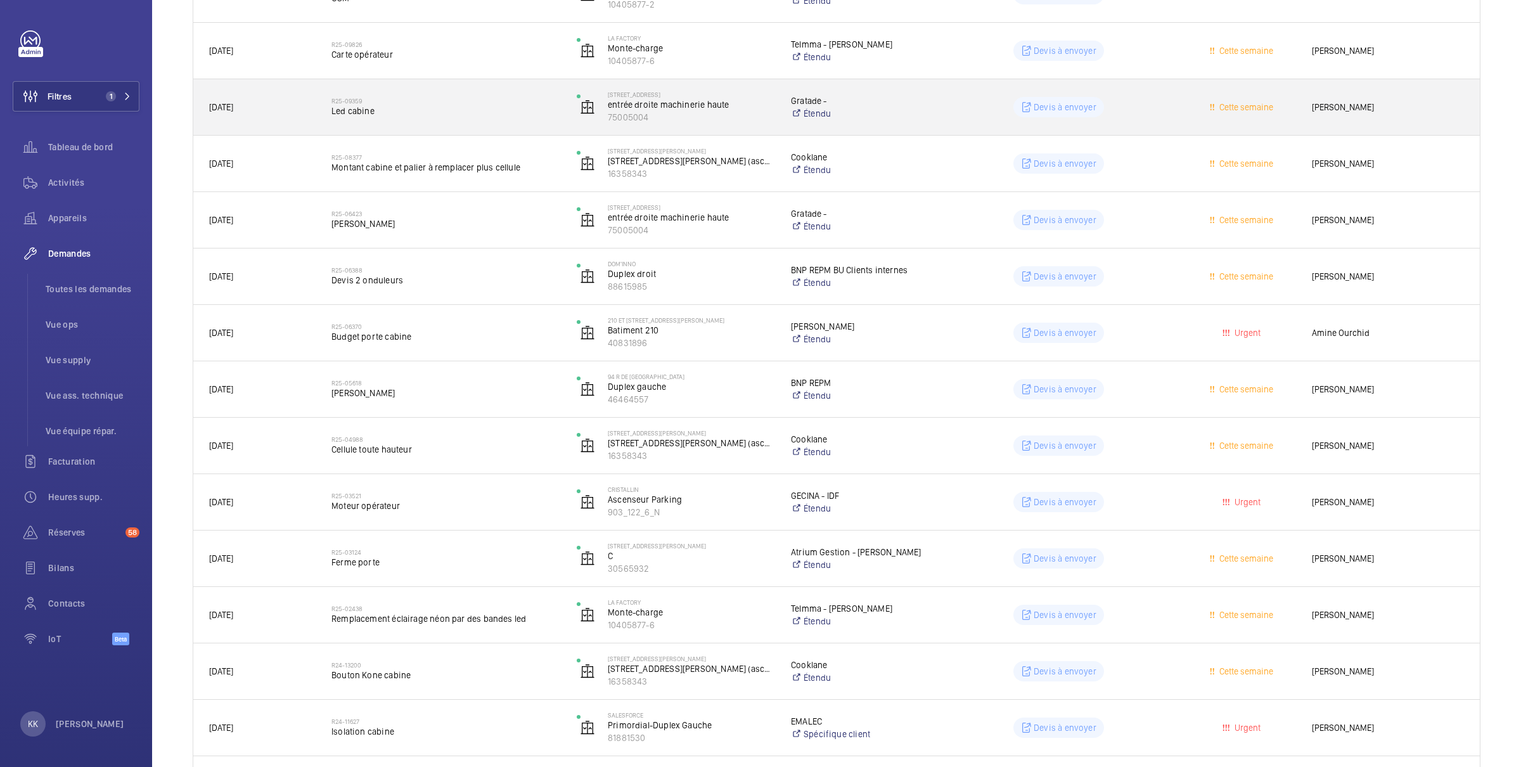
scroll to position [671, 0]
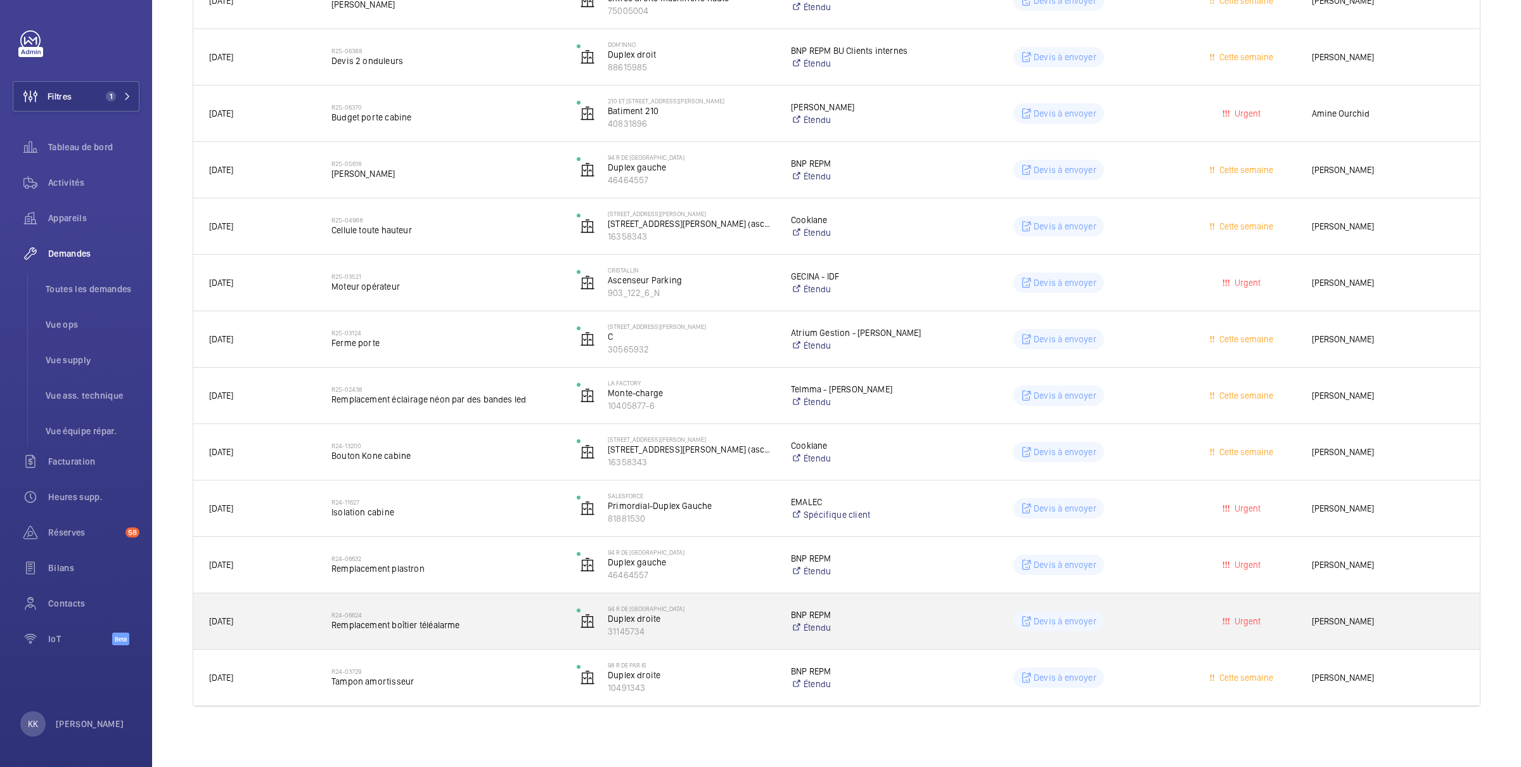
click at [437, 628] on span "Remplacement boîtier téléalarme" at bounding box center [446, 625] width 229 height 13
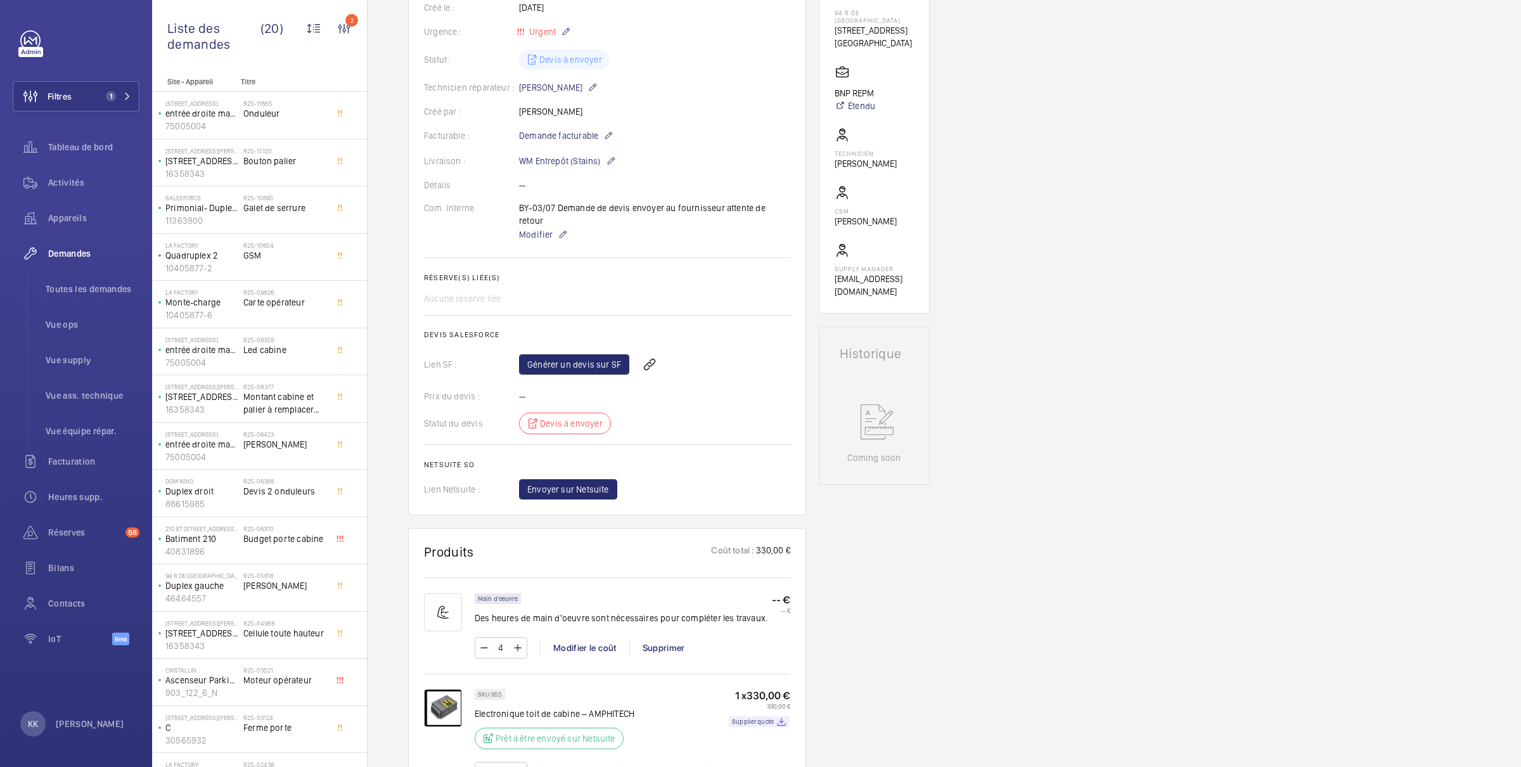
scroll to position [198, 0]
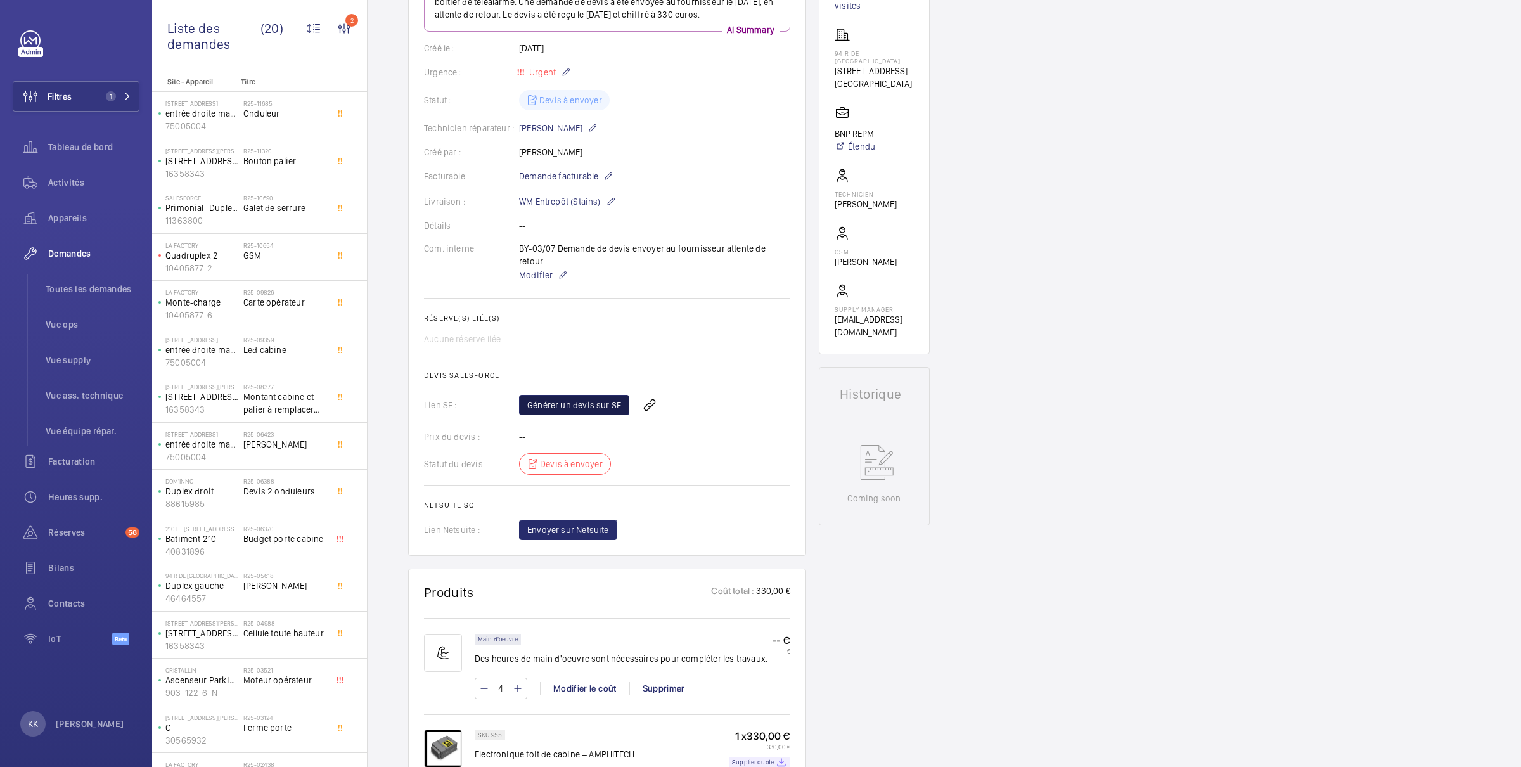
click at [557, 401] on link "Générer un devis sur SF" at bounding box center [574, 405] width 110 height 20
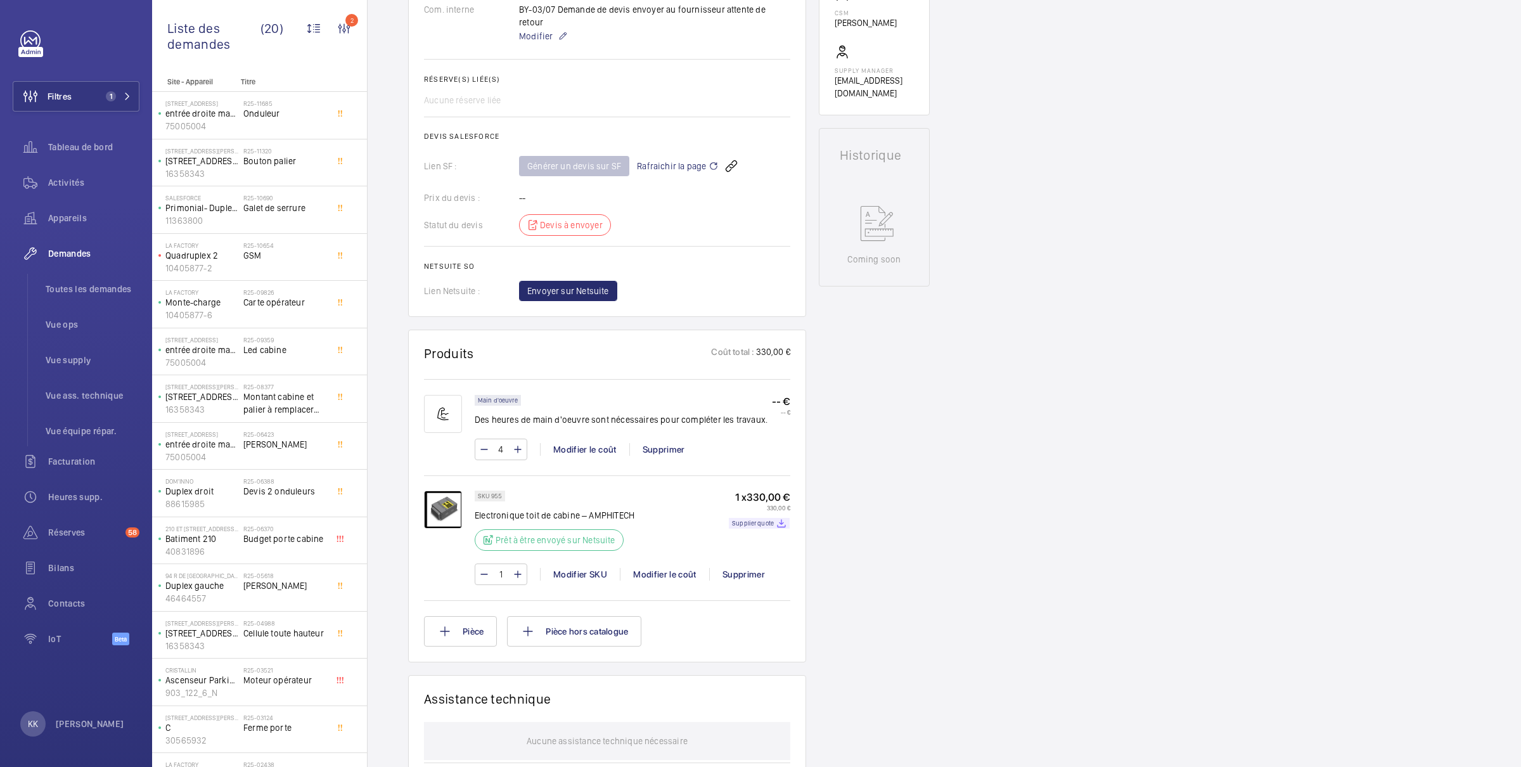
scroll to position [461, 0]
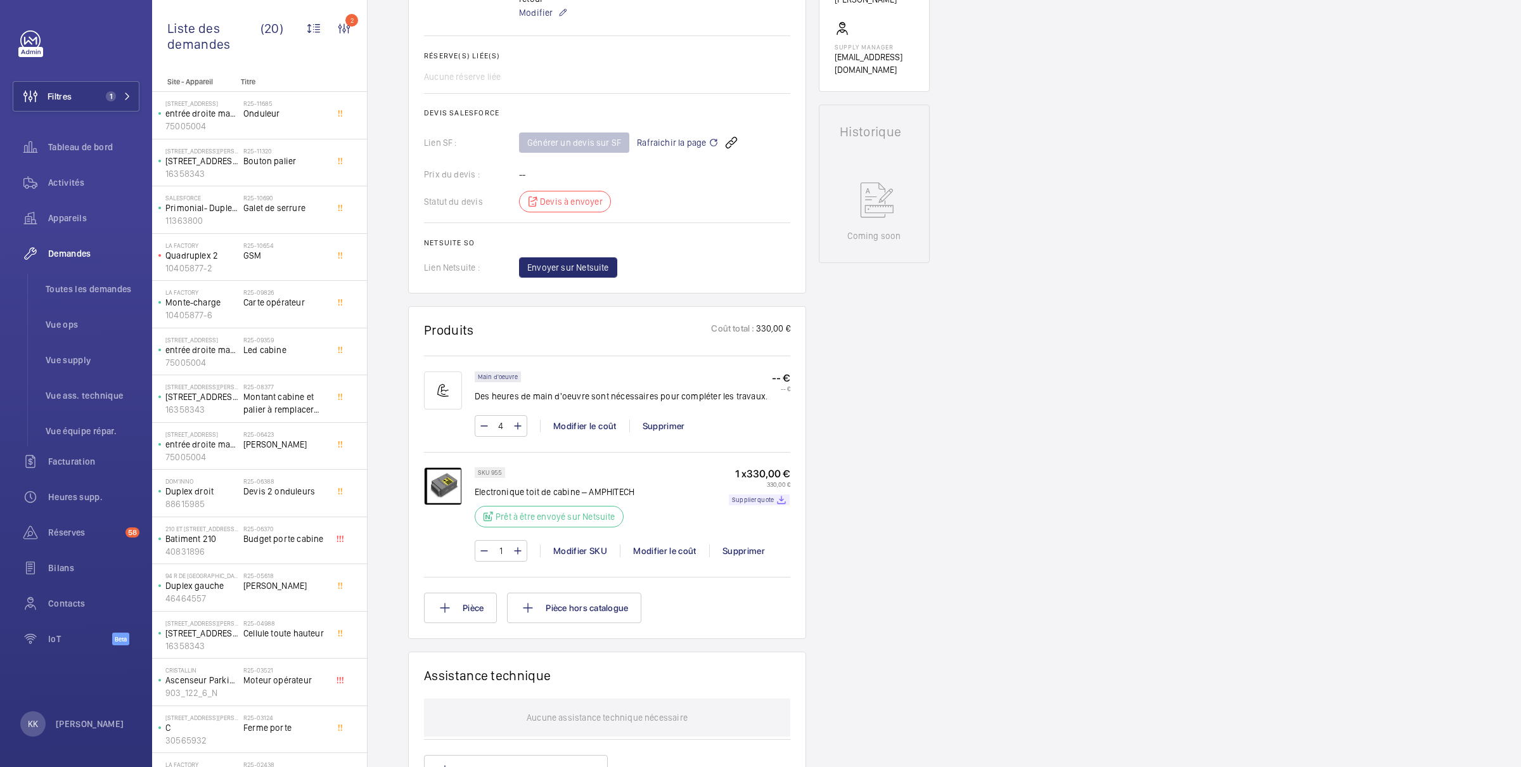
click at [451, 477] on img at bounding box center [443, 486] width 38 height 38
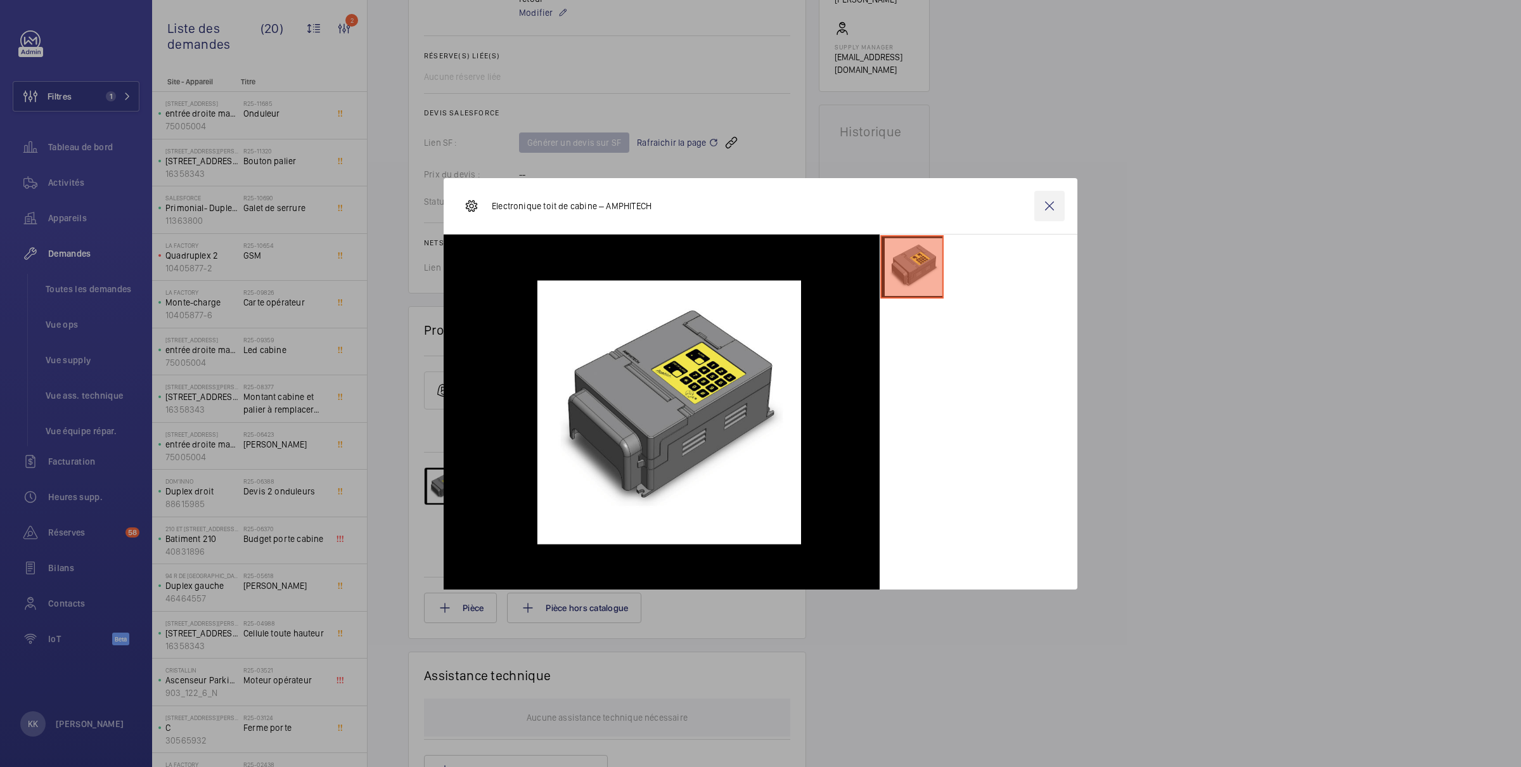
click at [1047, 201] on wm-front-icon-button at bounding box center [1050, 206] width 30 height 30
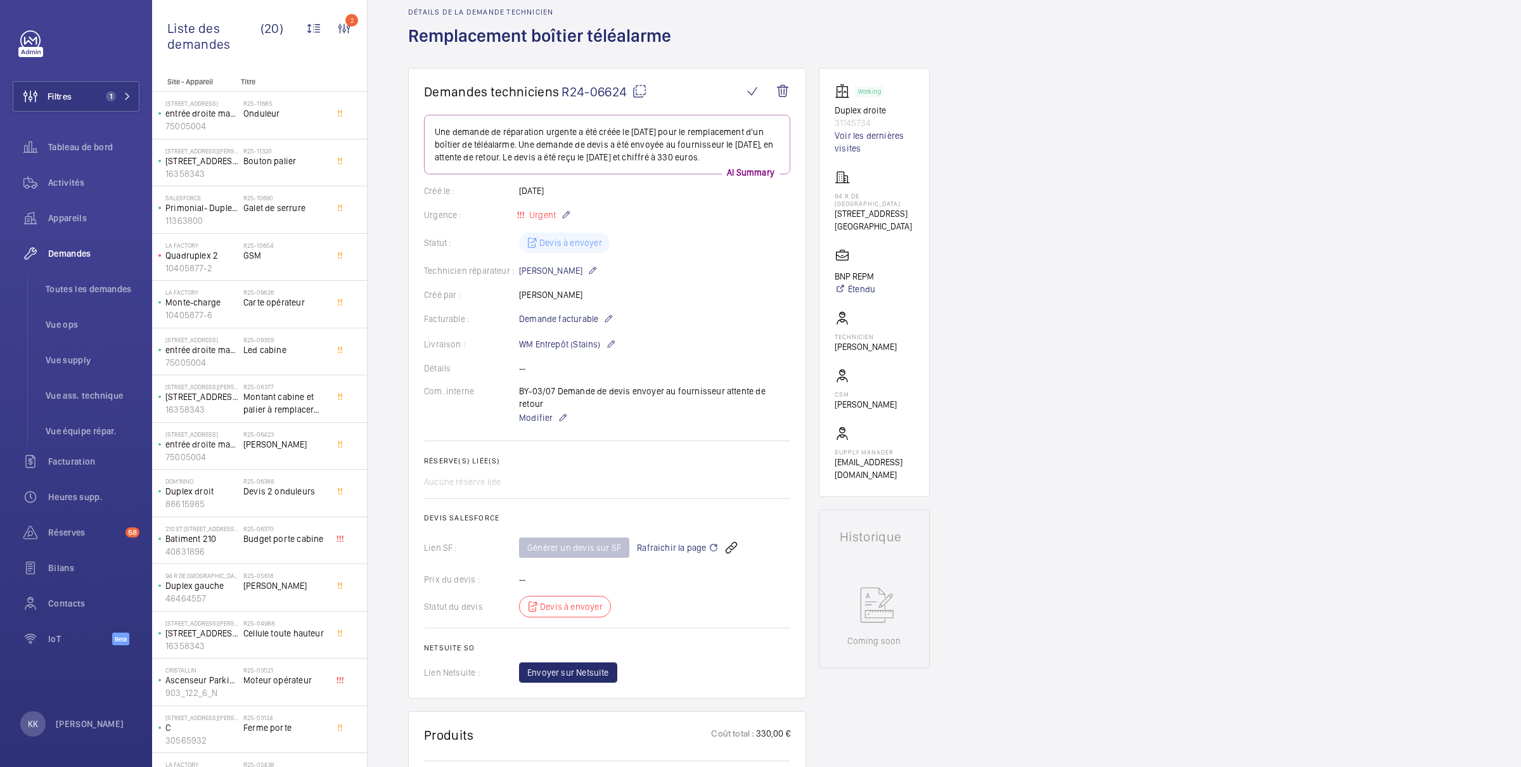
scroll to position [0, 0]
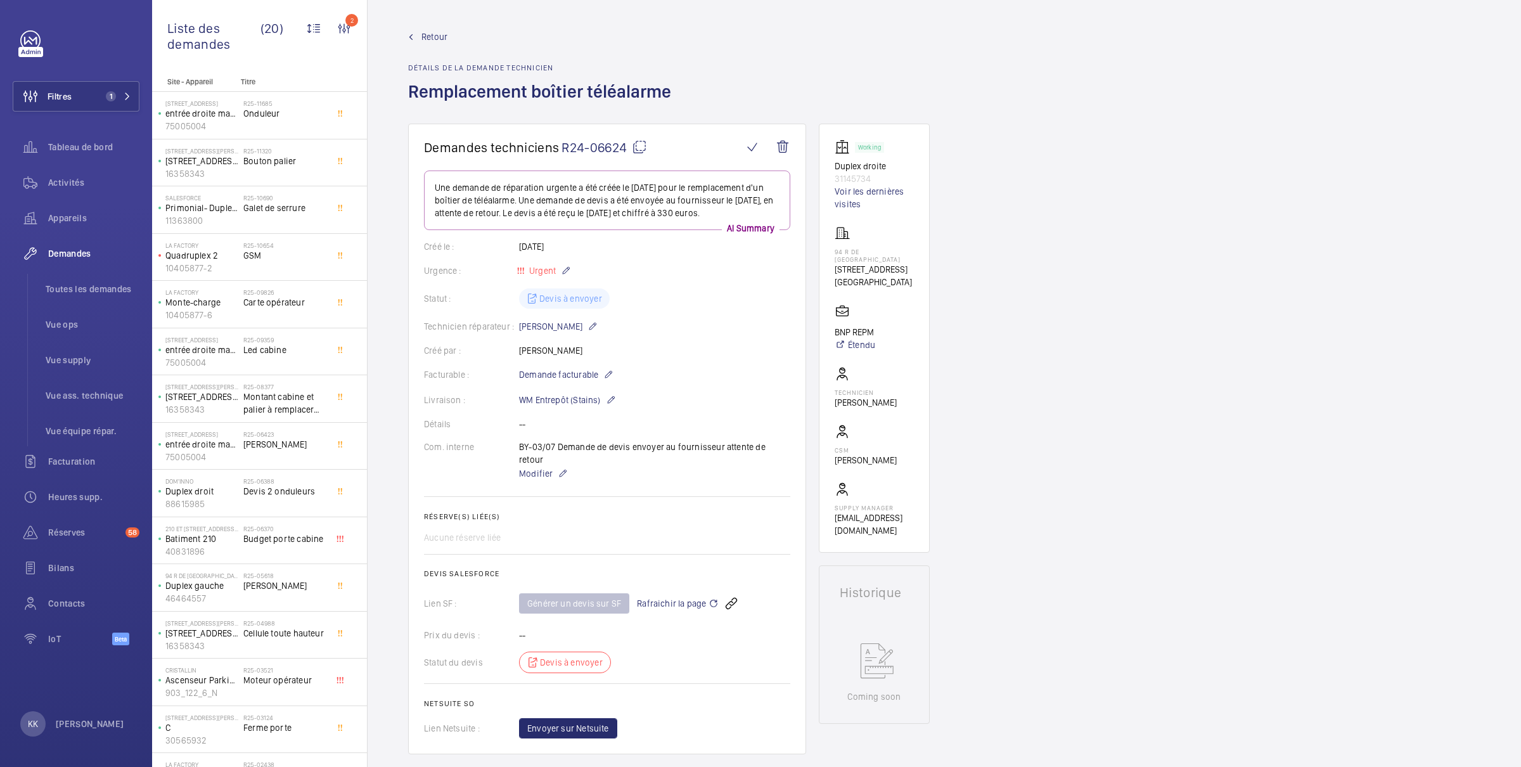
click at [418, 33] on link "Retour" at bounding box center [543, 36] width 271 height 13
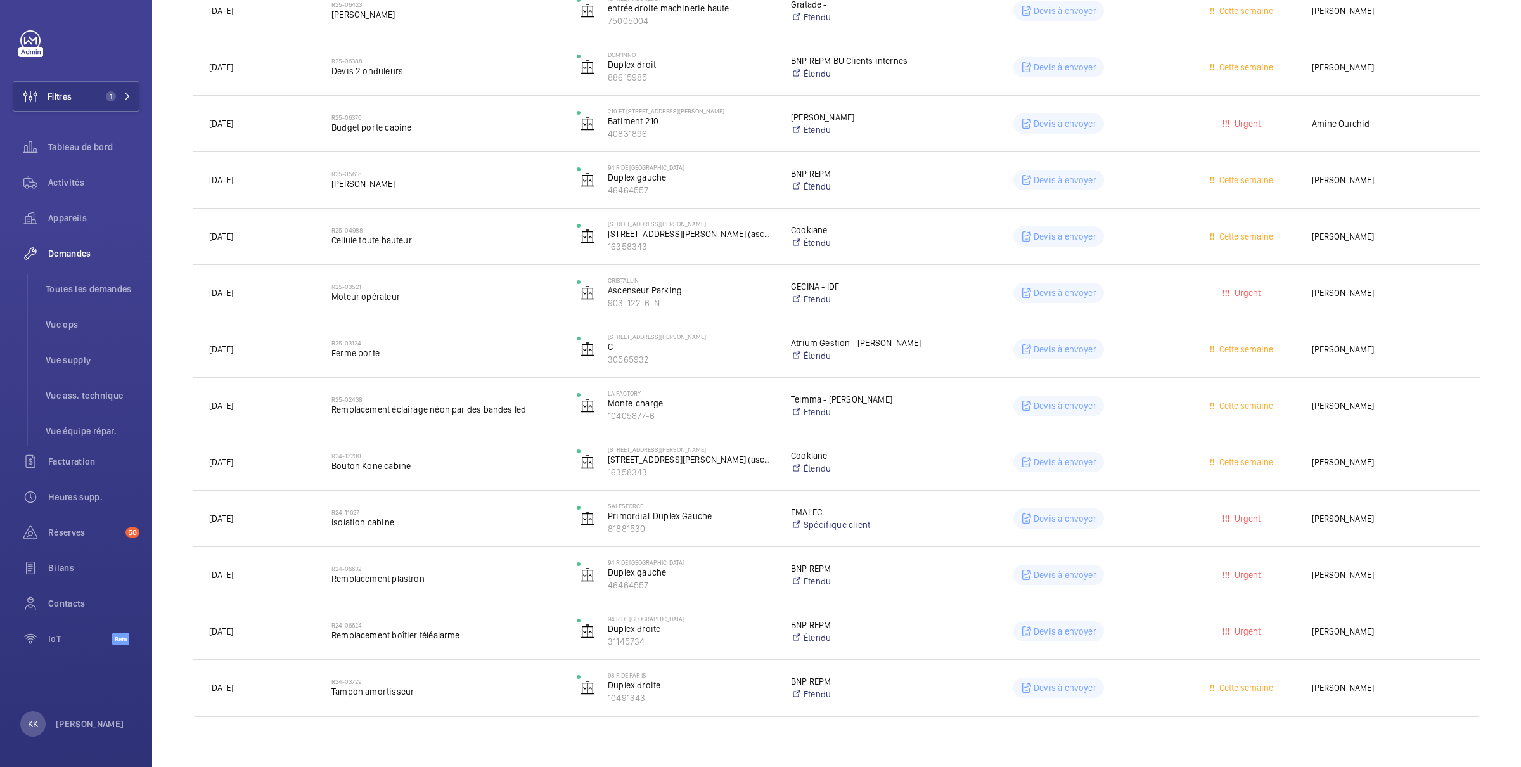
scroll to position [671, 0]
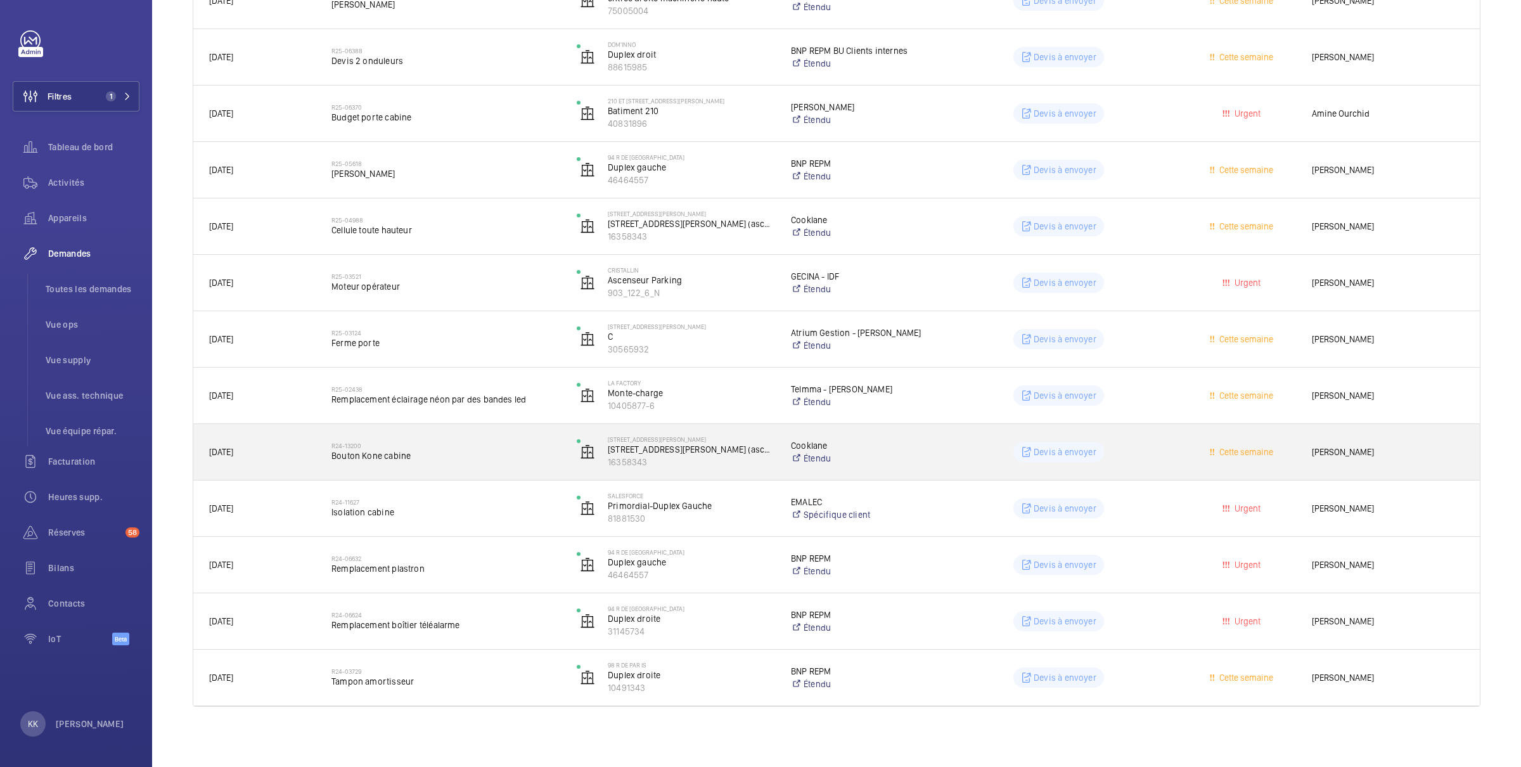
click at [419, 447] on h2 "R24-13200" at bounding box center [446, 446] width 229 height 8
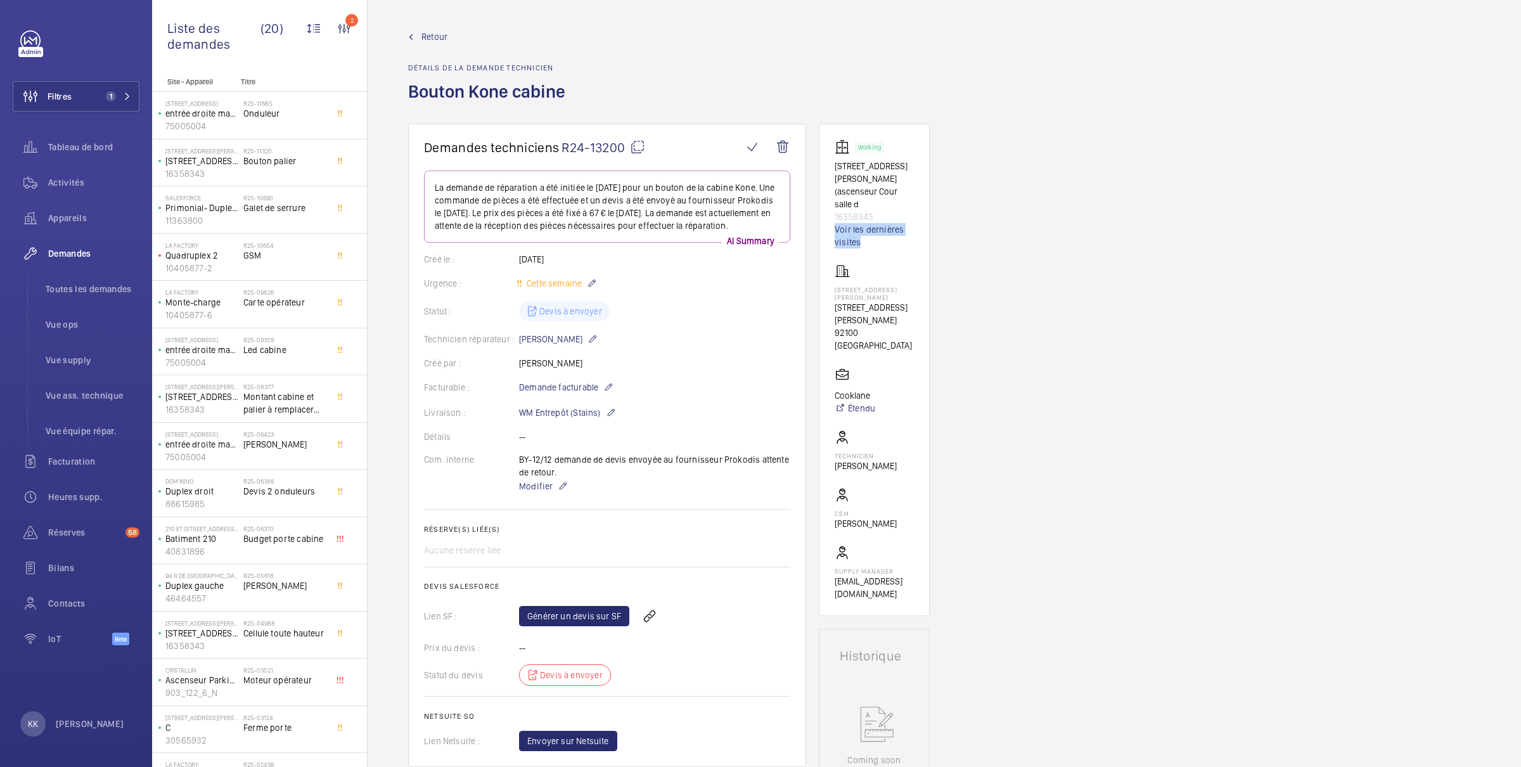
click at [429, 46] on div "Retour Détails de la demande technicien Bouton Kone cabine" at bounding box center [490, 76] width 165 height 93
click at [429, 39] on span "Retour" at bounding box center [435, 36] width 26 height 13
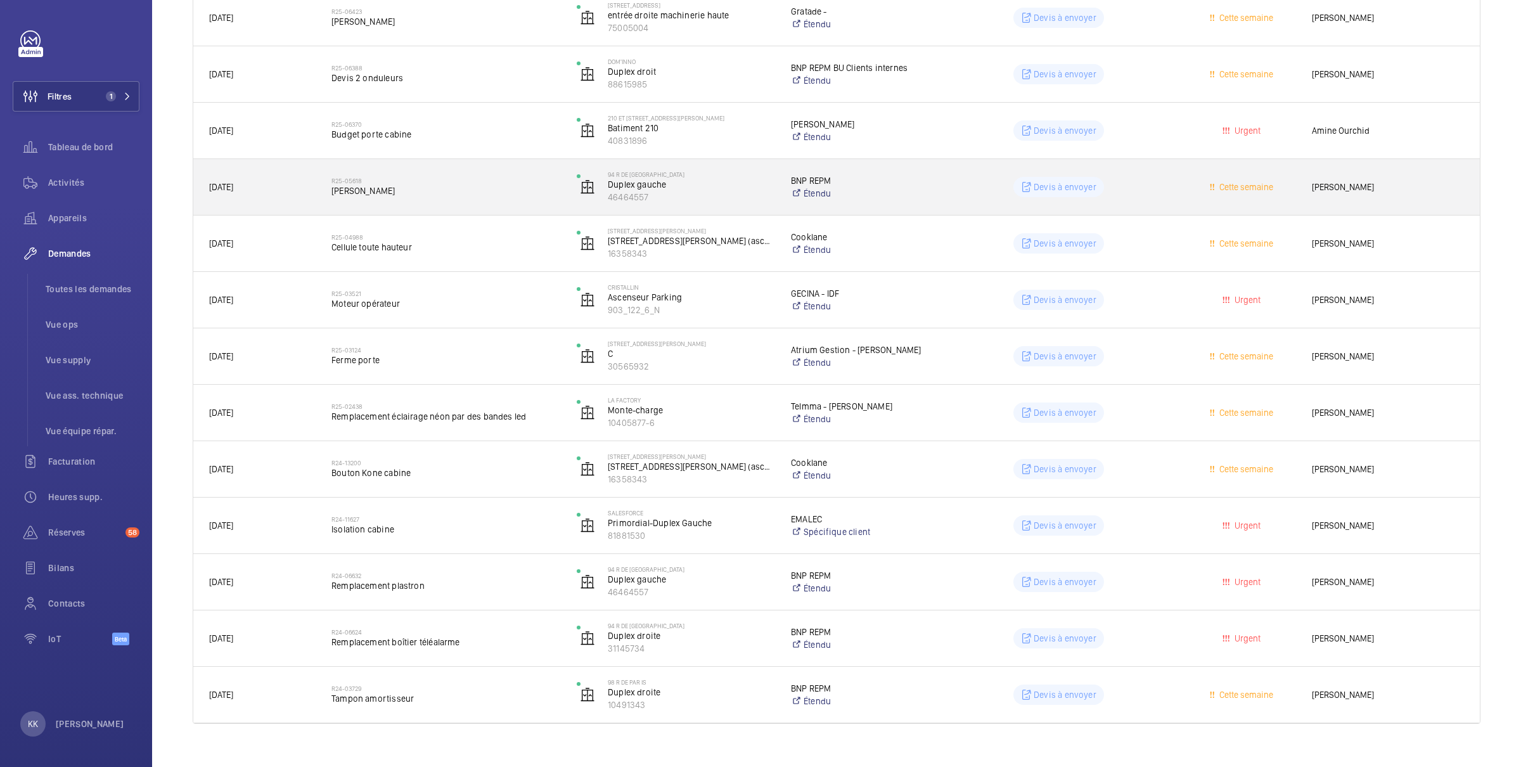
scroll to position [671, 0]
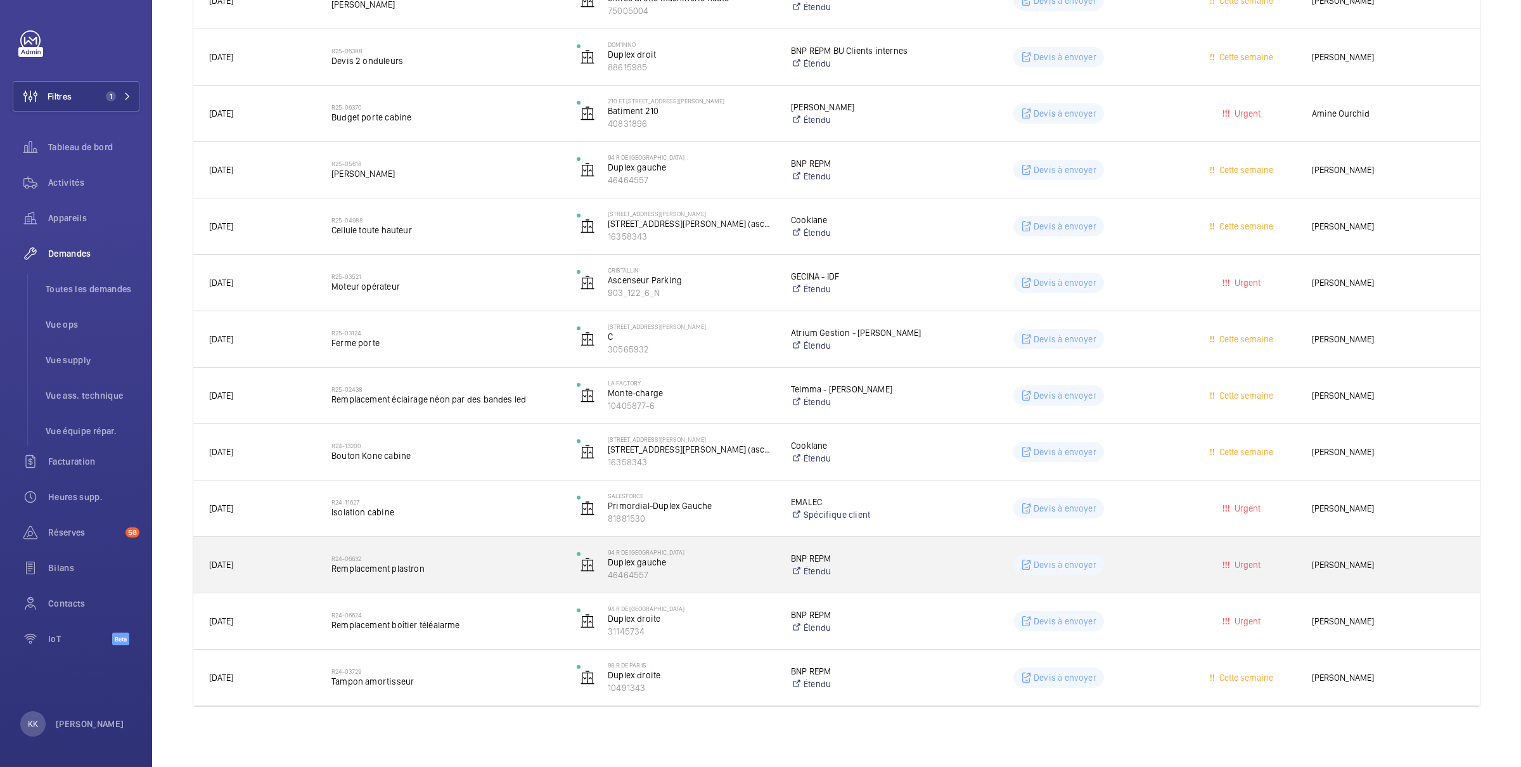
click at [465, 572] on span "Remplacement plastron" at bounding box center [446, 568] width 229 height 13
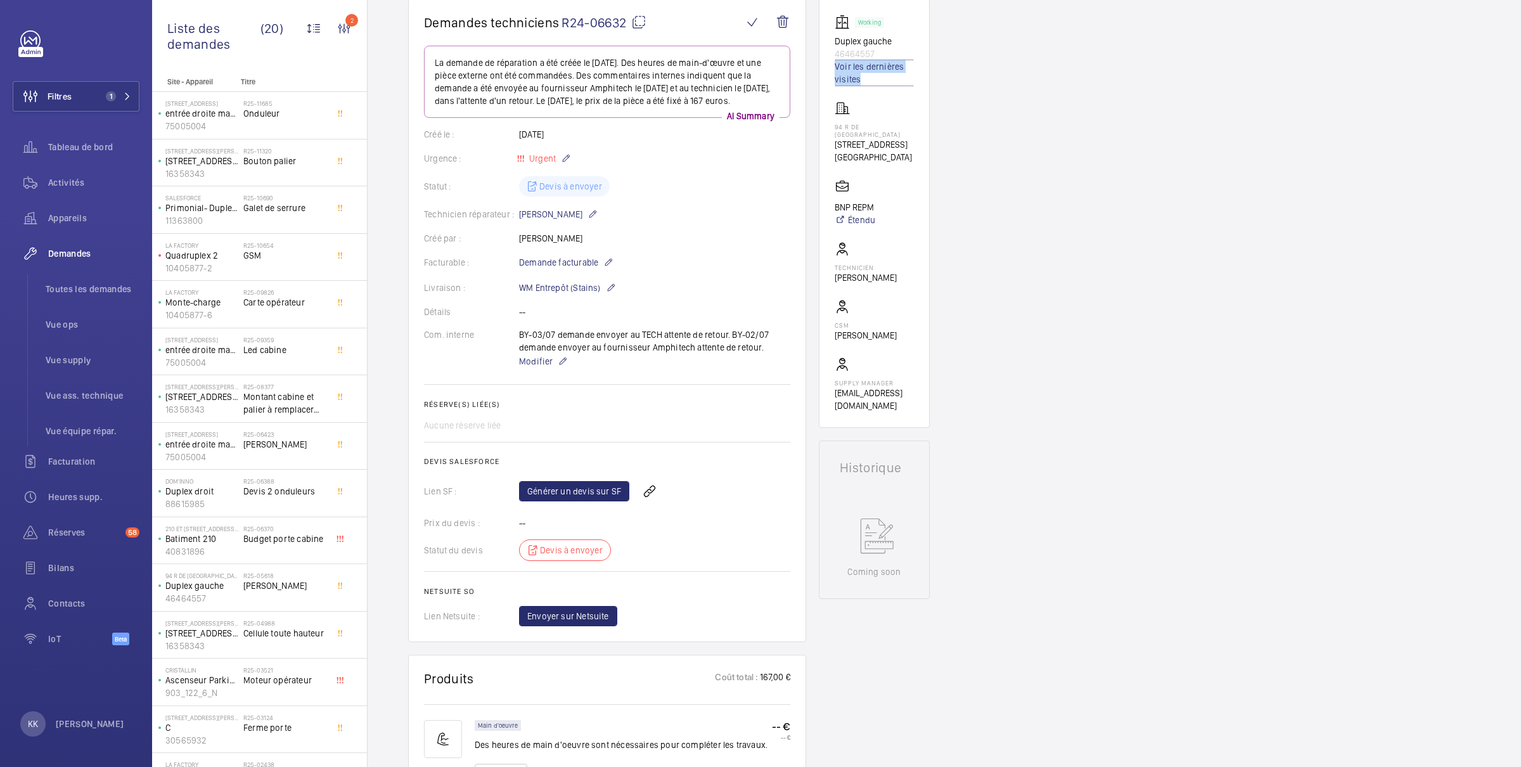
scroll to position [162, 0]
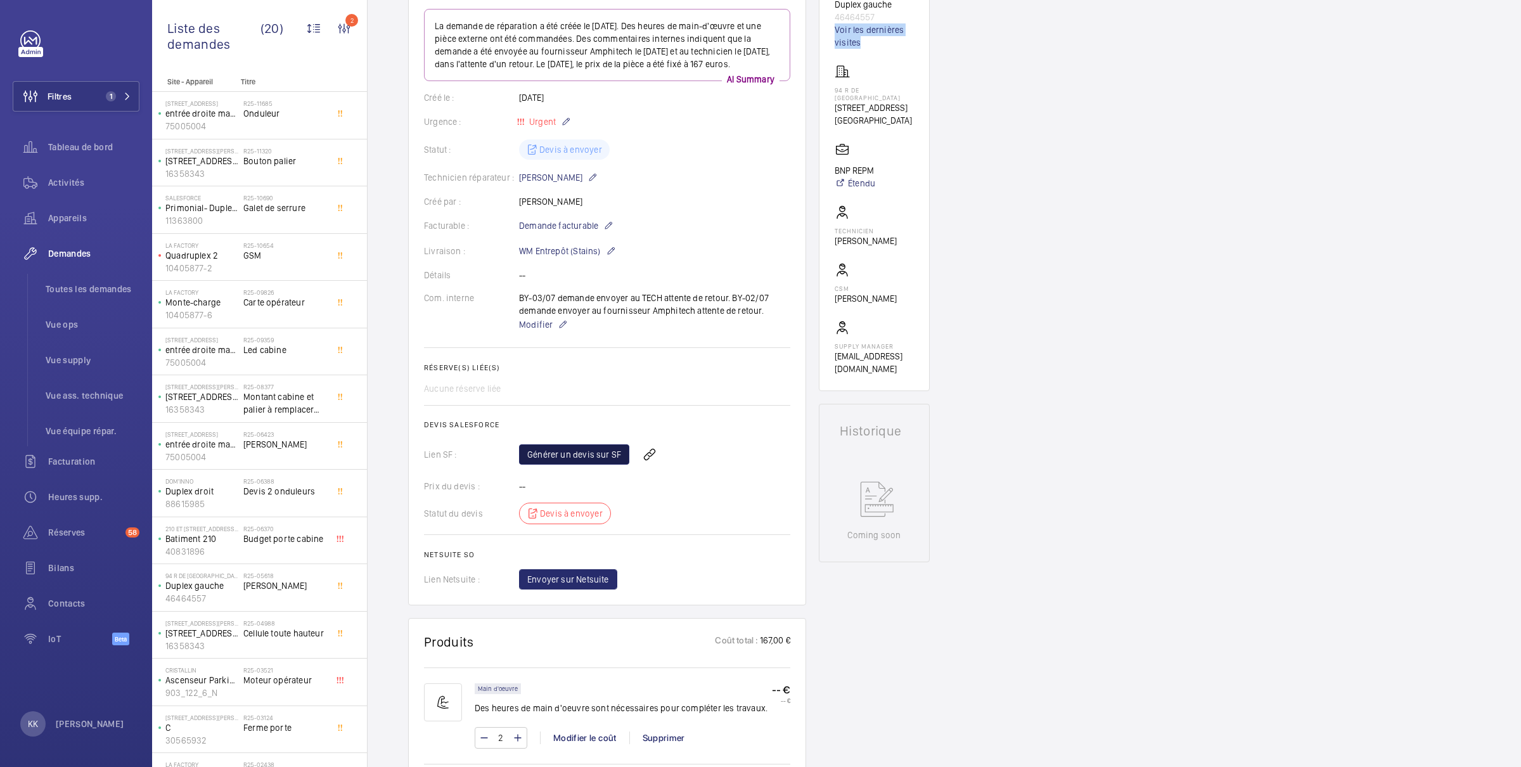
click at [569, 454] on link "Générer un devis sur SF" at bounding box center [574, 454] width 110 height 20
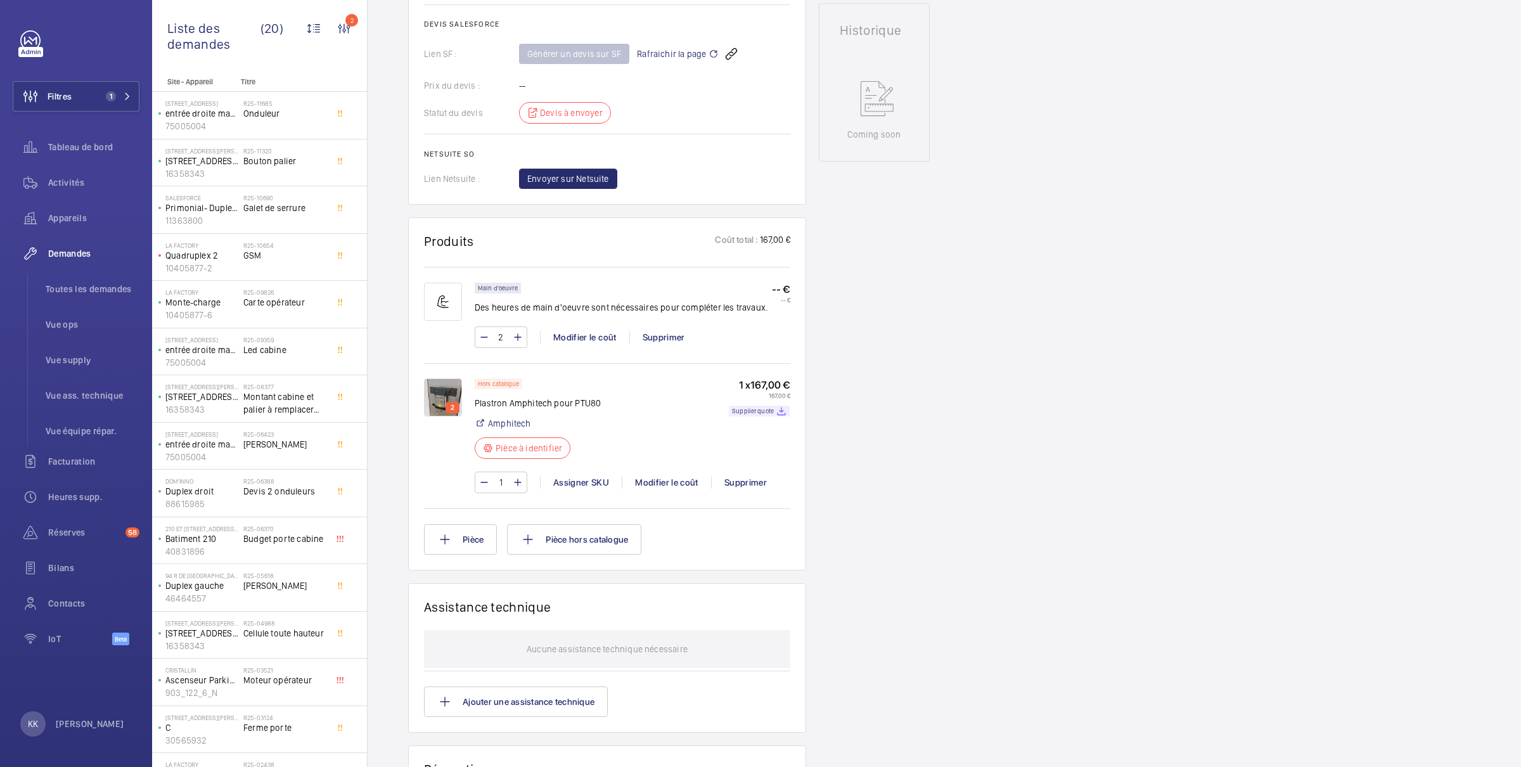
scroll to position [0, 0]
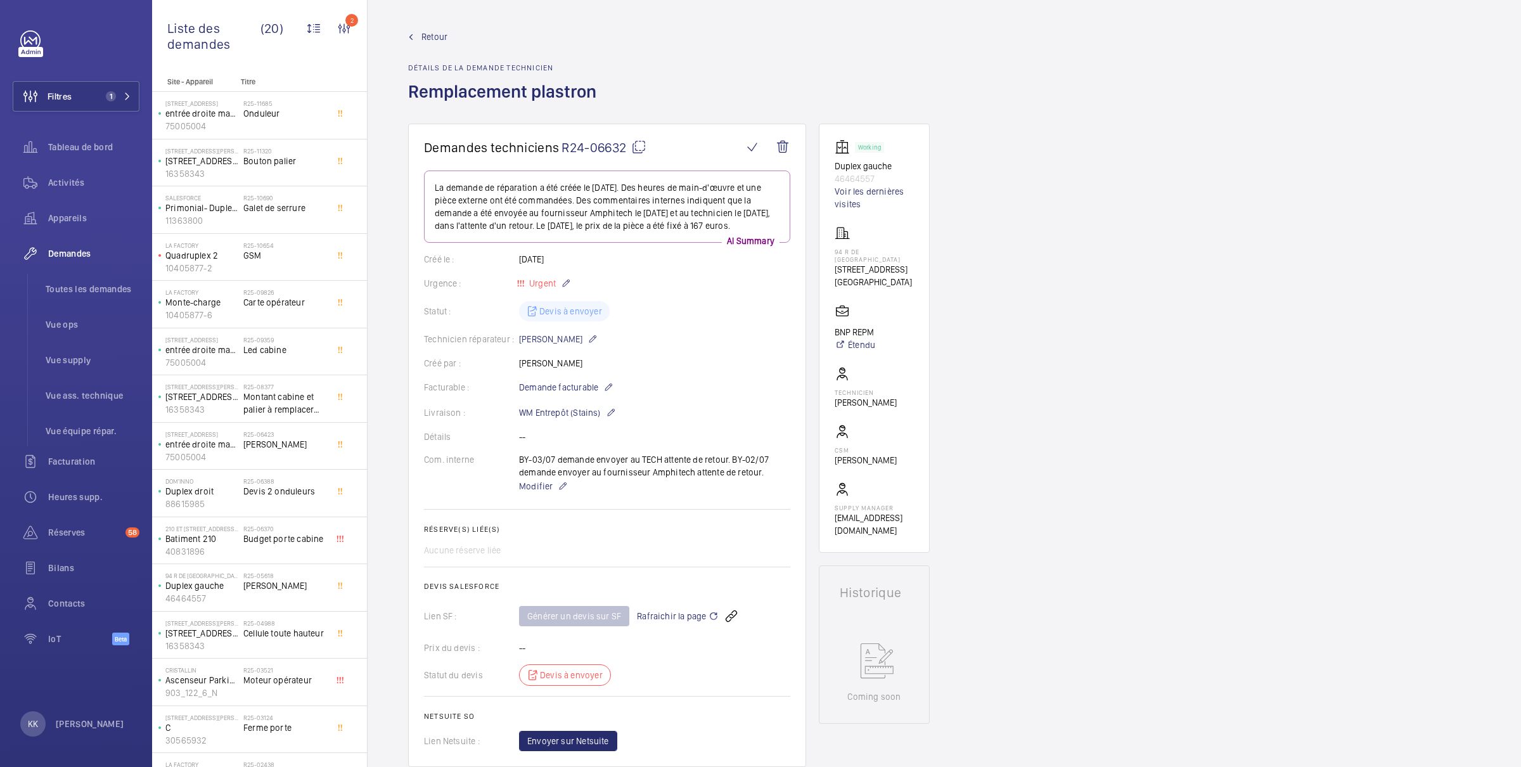
click at [430, 34] on span "Retour" at bounding box center [435, 36] width 26 height 13
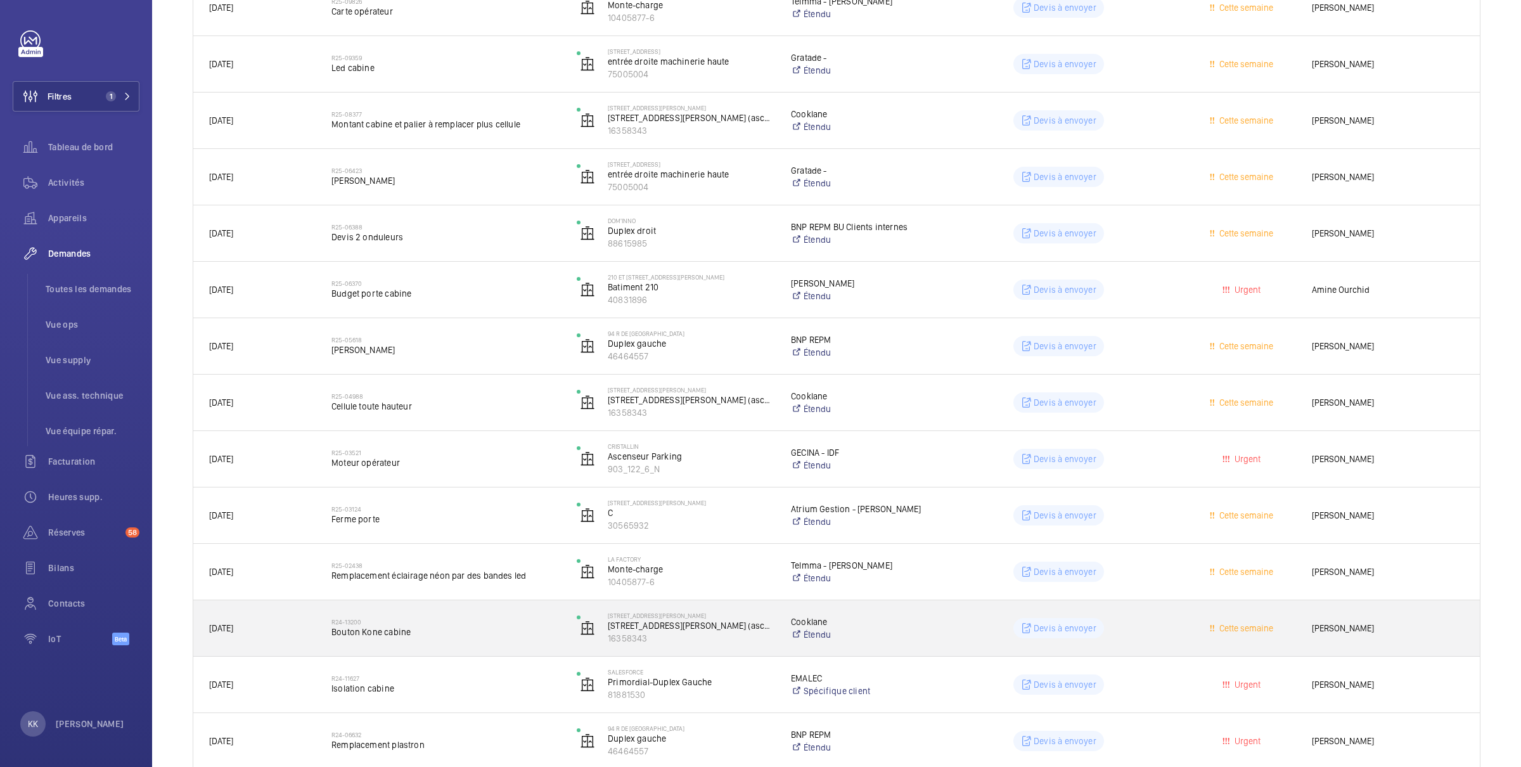
scroll to position [472, 0]
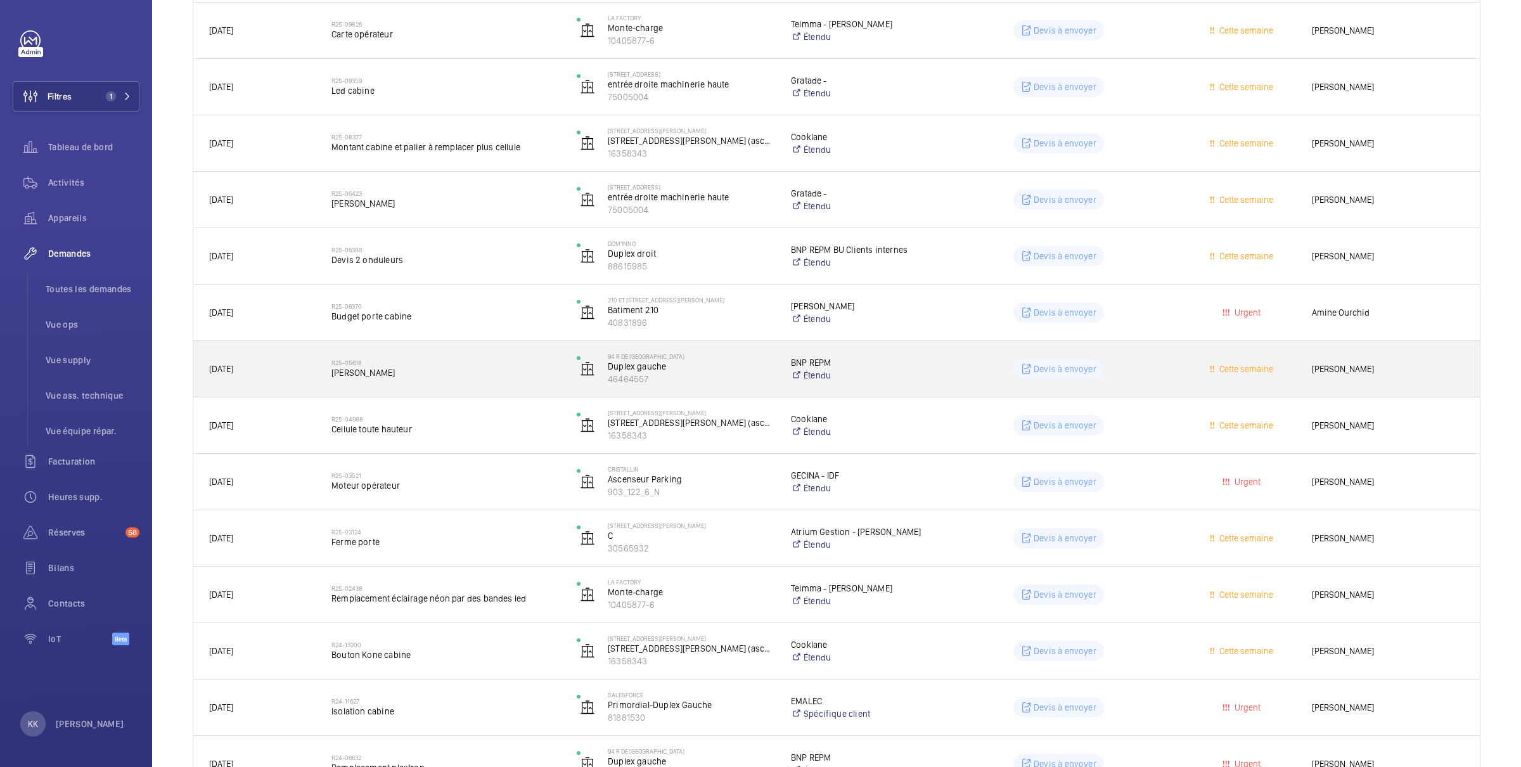
click at [386, 375] on span "[PERSON_NAME]" at bounding box center [446, 372] width 229 height 13
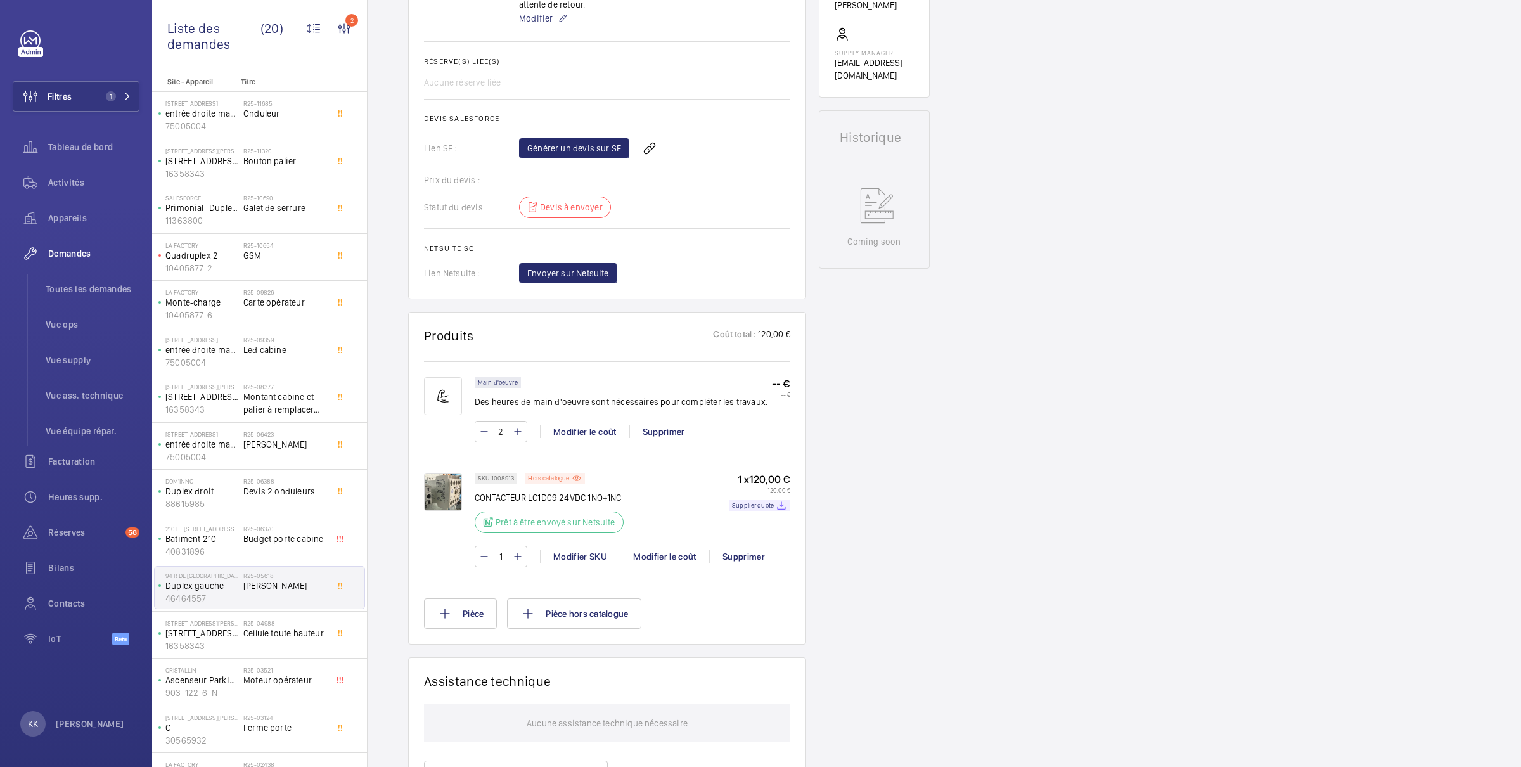
scroll to position [465, 0]
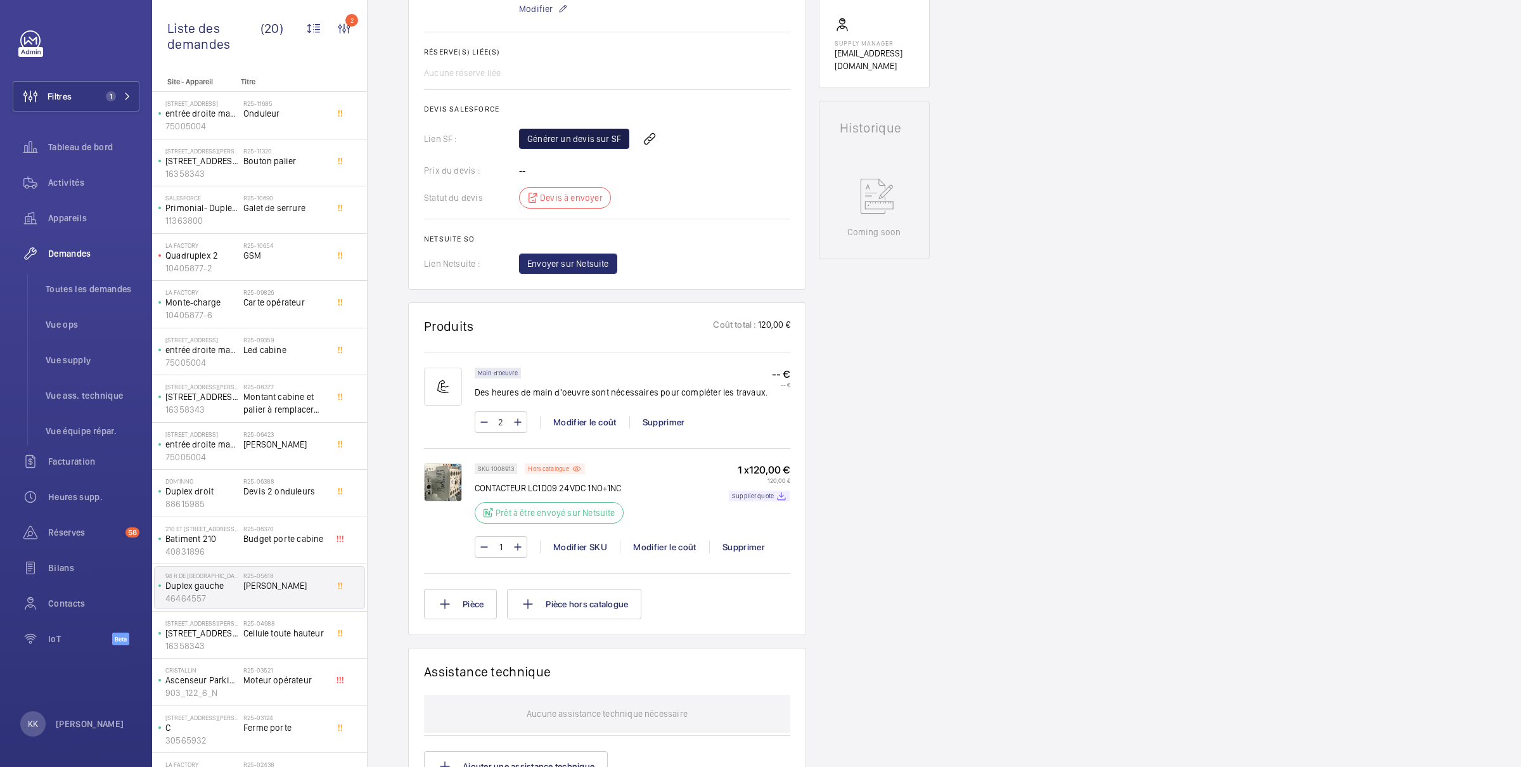
click at [548, 138] on link "Générer un devis sur SF" at bounding box center [574, 139] width 110 height 20
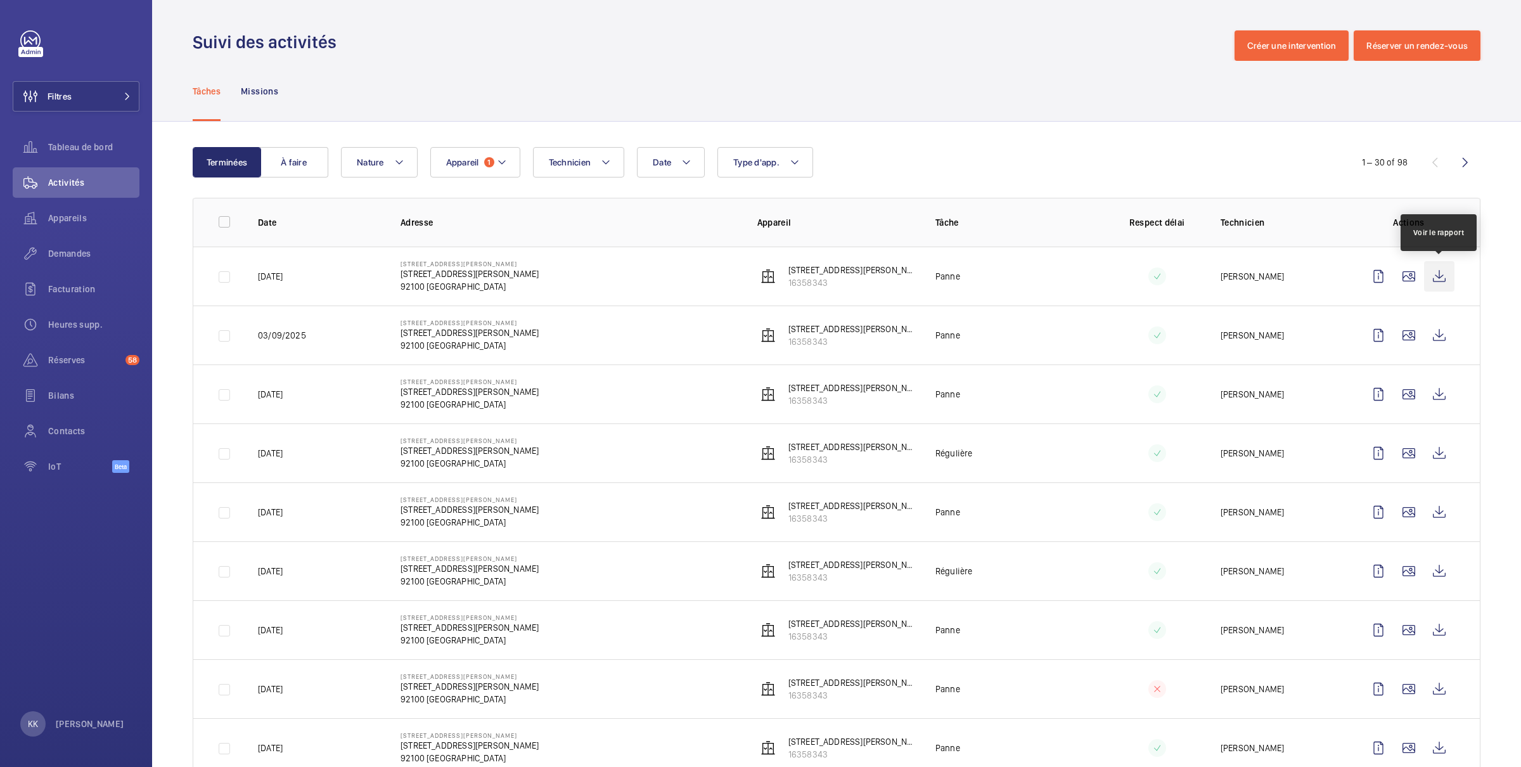
click at [1444, 275] on wm-front-icon-button at bounding box center [1439, 276] width 30 height 30
click at [1445, 340] on wm-front-icon-button at bounding box center [1439, 335] width 30 height 30
click at [1438, 458] on wm-front-icon-button at bounding box center [1439, 453] width 30 height 30
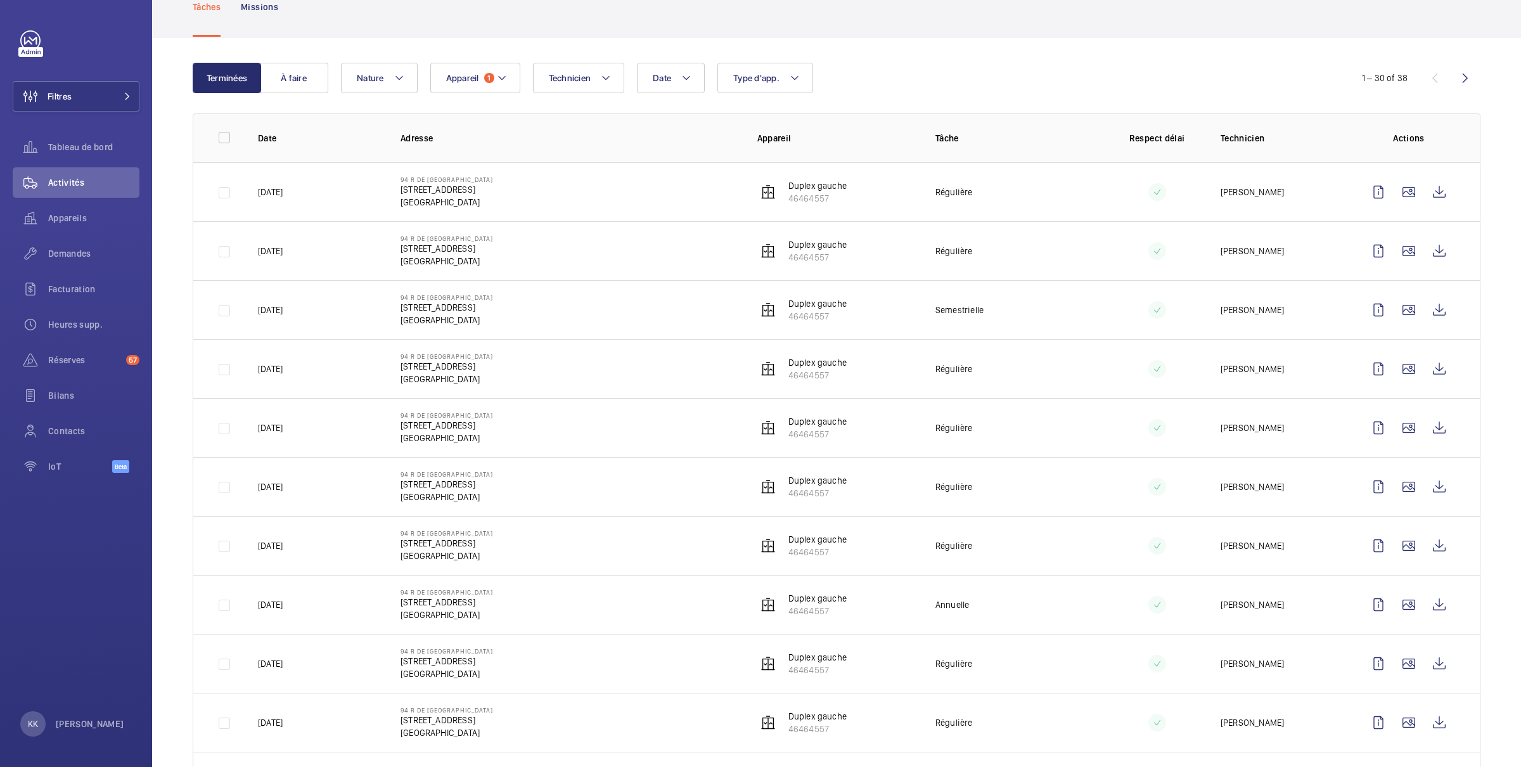
scroll to position [130, 0]
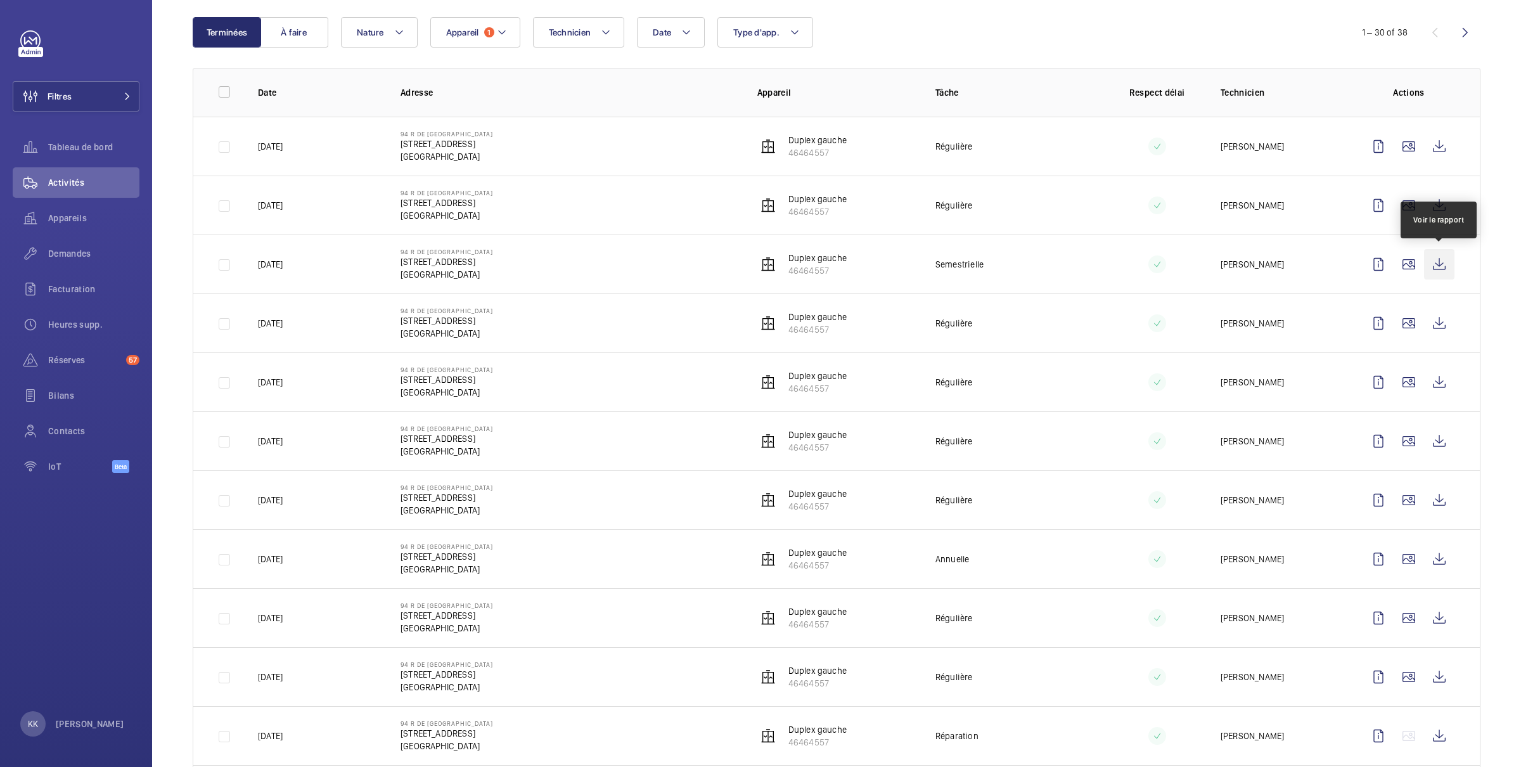
click at [1444, 262] on wm-front-icon-button at bounding box center [1439, 264] width 30 height 30
